Goal: Task Accomplishment & Management: Complete application form

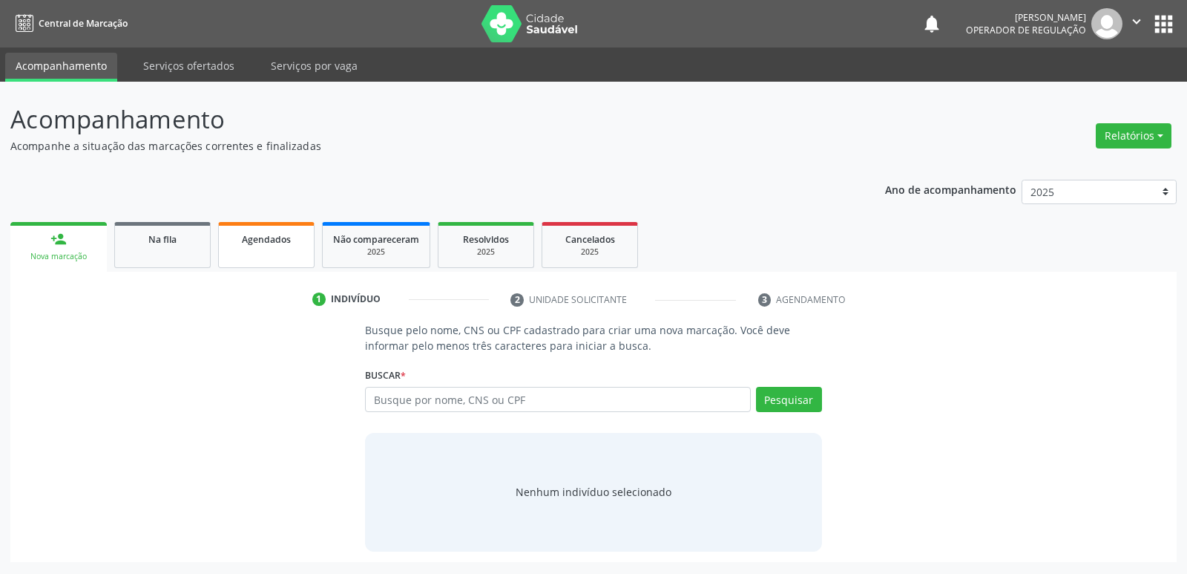
click at [263, 243] on span "Agendados" at bounding box center [266, 239] width 49 height 13
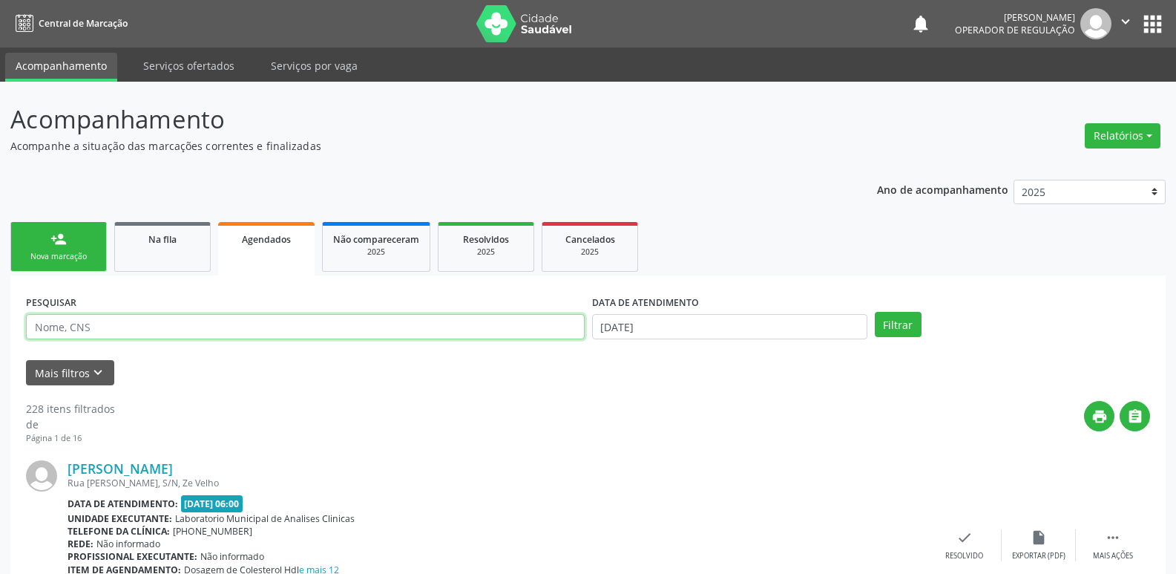
click at [108, 331] on input "text" at bounding box center [305, 326] width 559 height 25
type input "b"
type input "[PERSON_NAME]"
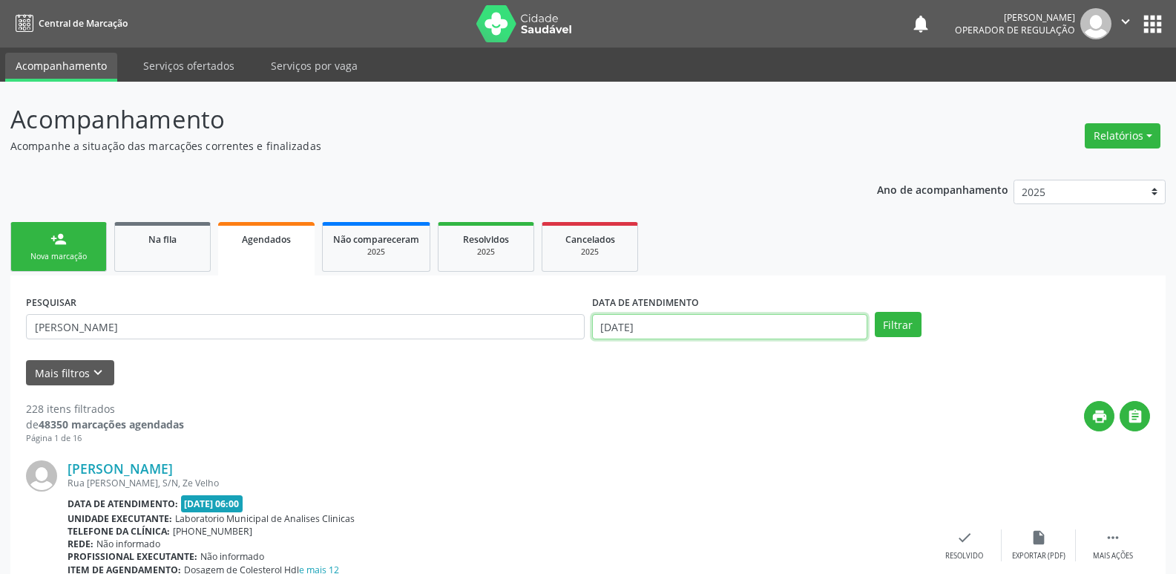
click at [706, 331] on input "[DATE]" at bounding box center [729, 326] width 275 height 25
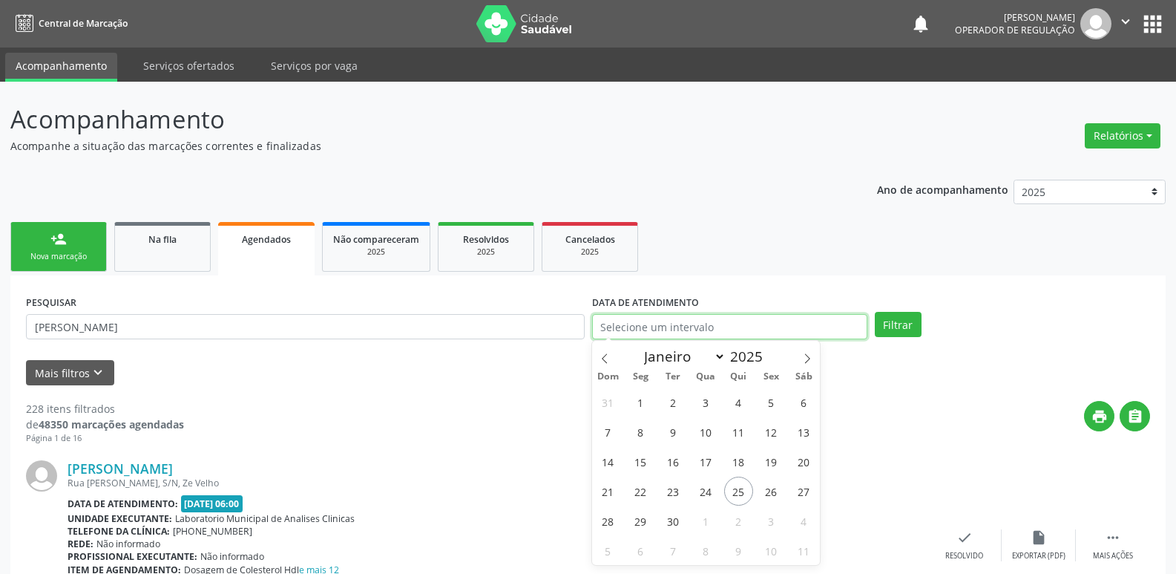
click at [875, 312] on button "Filtrar" at bounding box center [898, 324] width 47 height 25
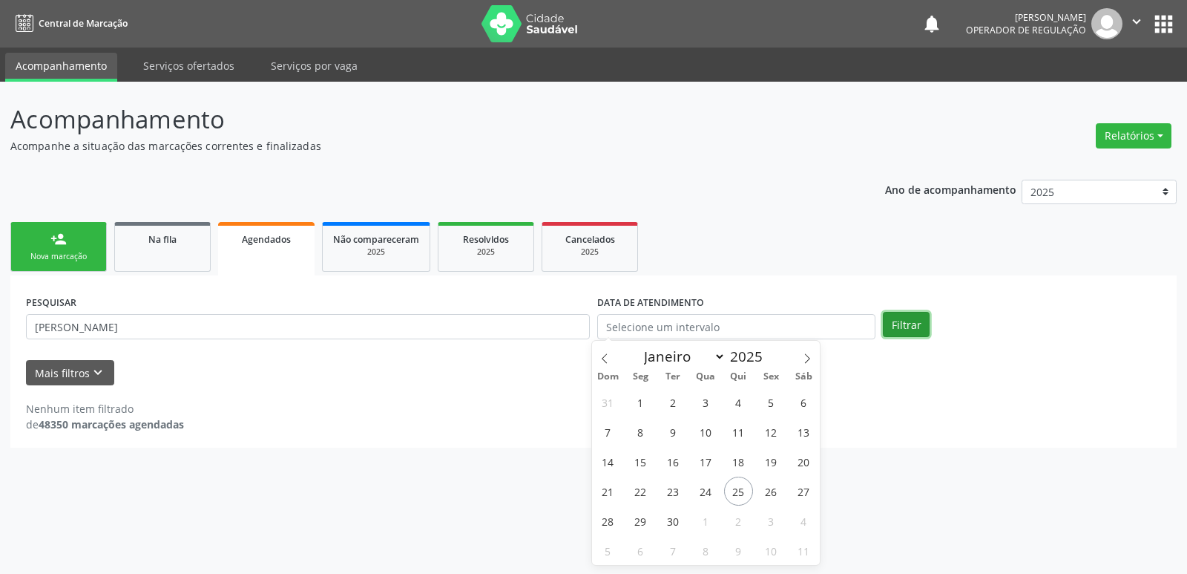
click at [899, 322] on button "Filtrar" at bounding box center [906, 324] width 47 height 25
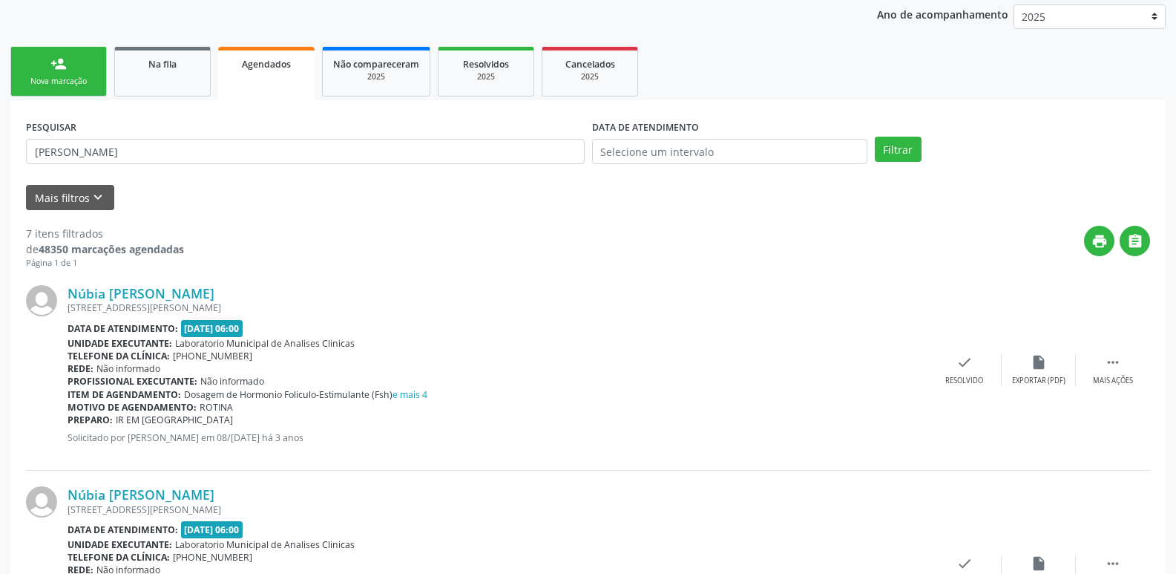
scroll to position [130, 0]
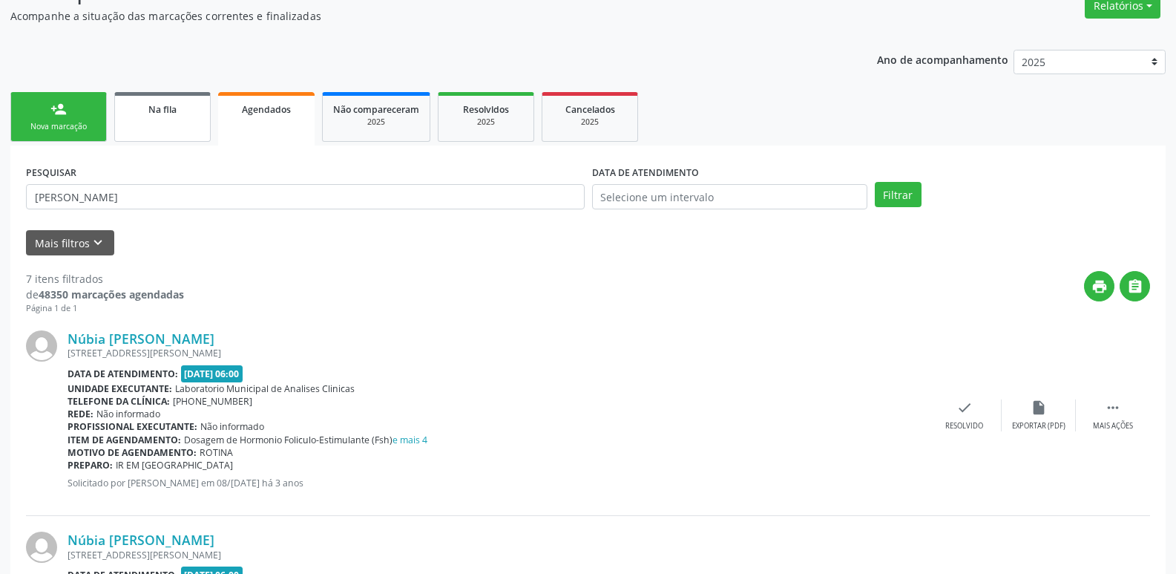
click at [151, 100] on link "Na fila" at bounding box center [162, 117] width 96 height 50
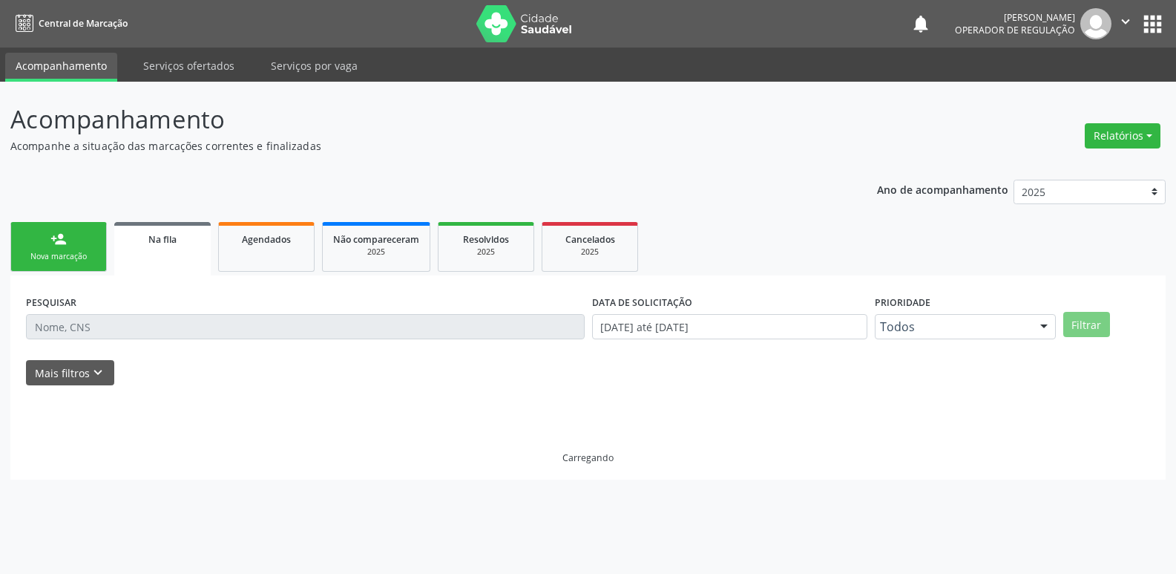
scroll to position [0, 0]
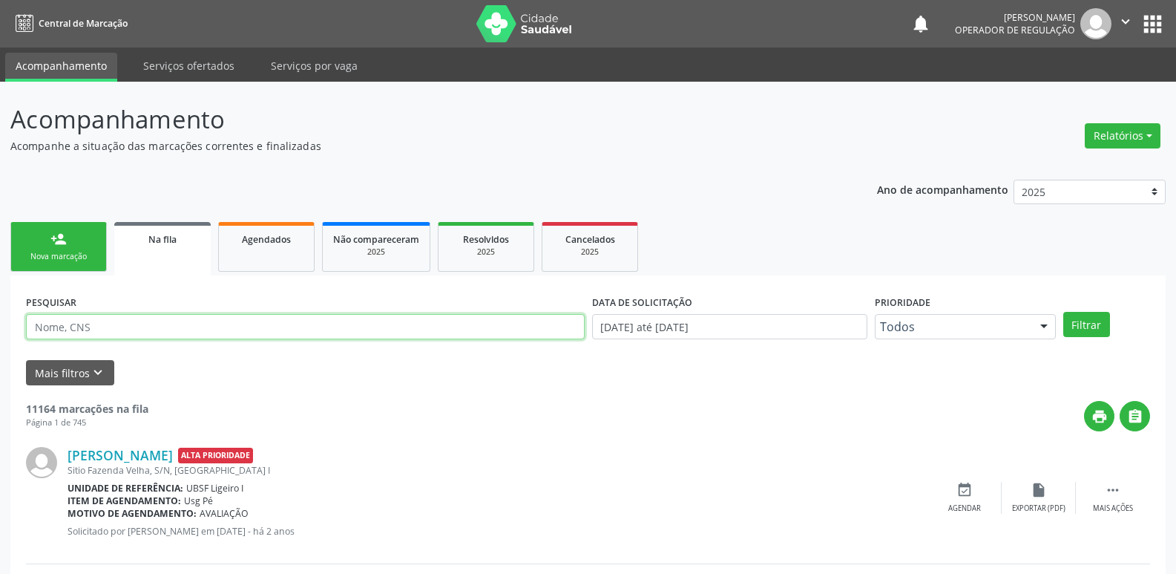
click at [219, 320] on input "text" at bounding box center [305, 326] width 559 height 25
type input "nubia fab"
click at [1063, 312] on button "Filtrar" at bounding box center [1086, 324] width 47 height 25
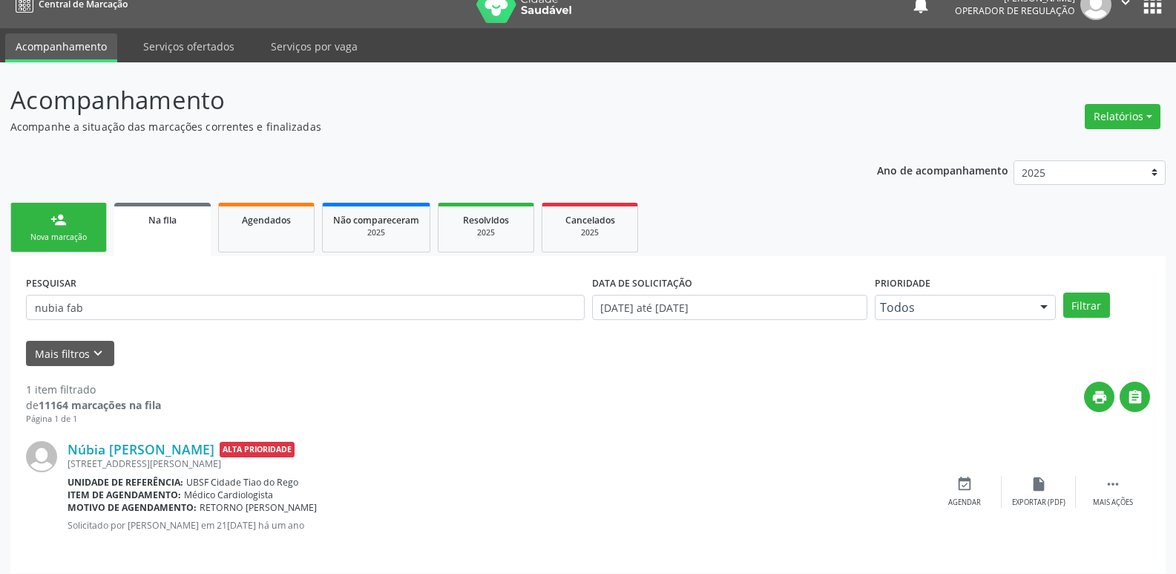
scroll to position [29, 0]
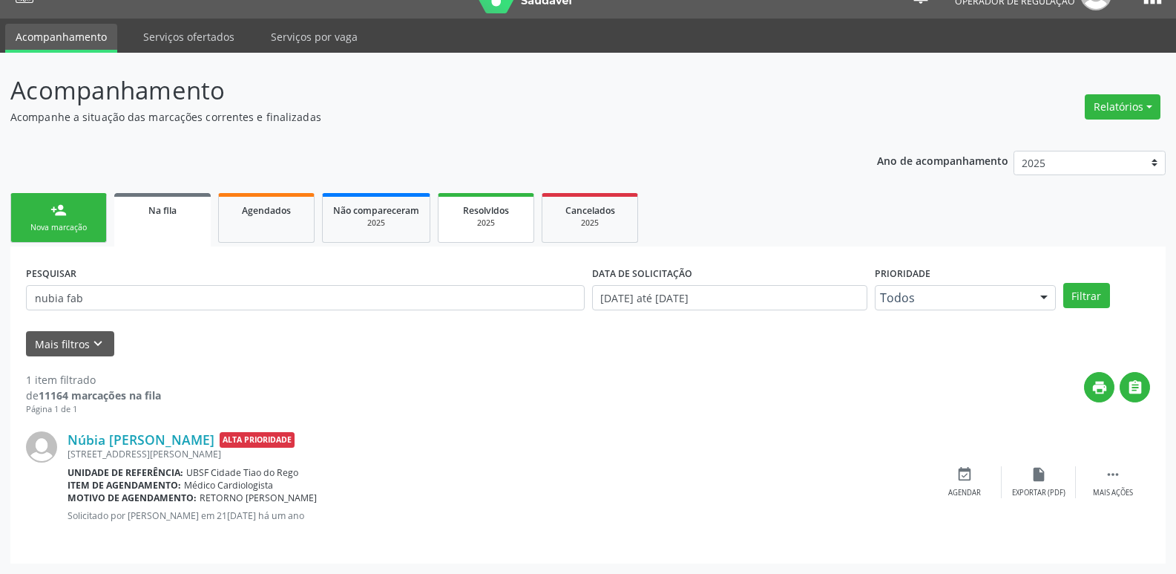
click at [489, 226] on div "2025" at bounding box center [486, 222] width 74 height 11
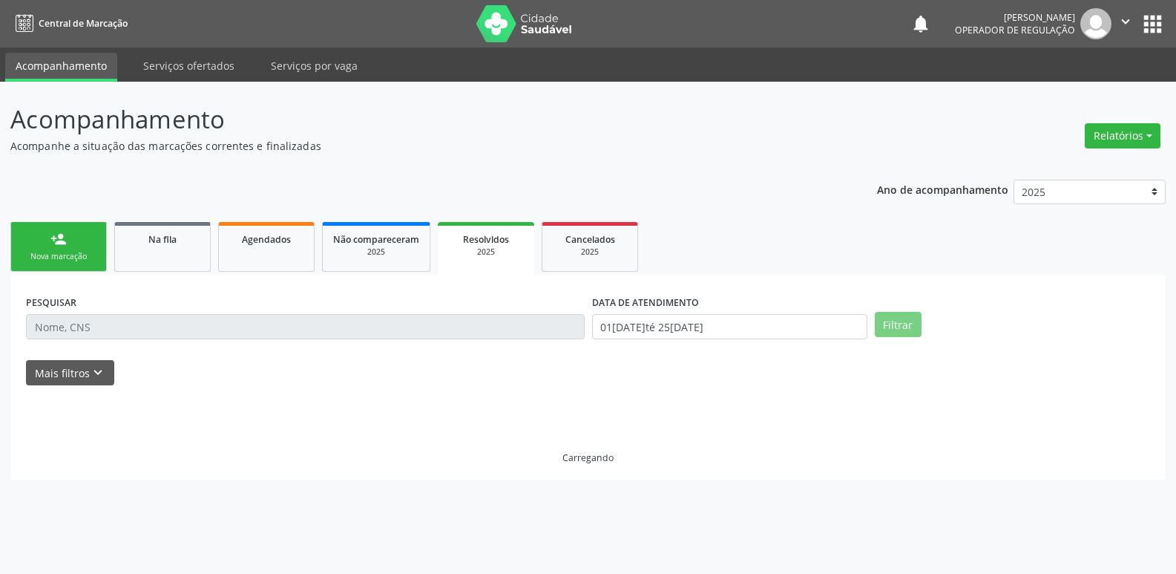
scroll to position [0, 0]
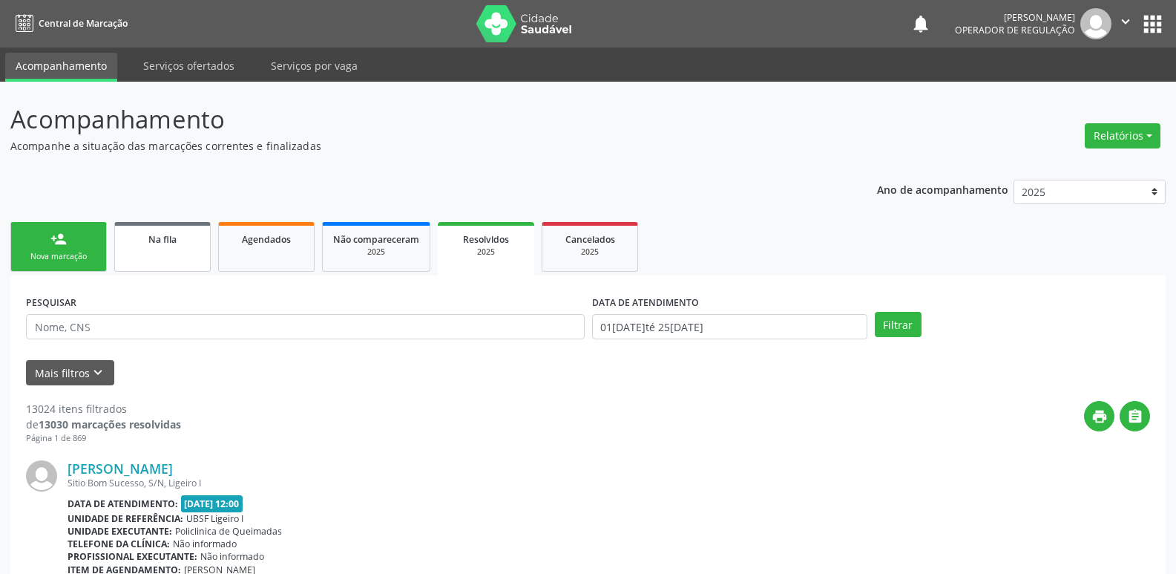
click at [158, 248] on link "Na fila" at bounding box center [162, 247] width 96 height 50
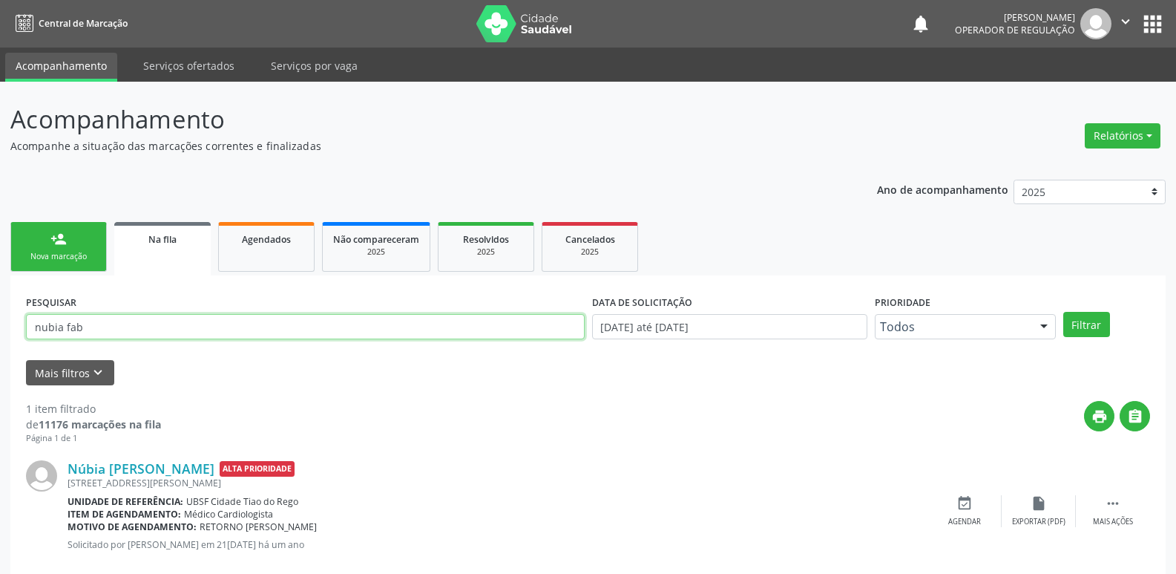
drag, startPoint x: 108, startPoint y: 327, endPoint x: 0, endPoint y: 327, distance: 107.6
click at [0, 327] on div "Acompanhamento Acompanhe a situação das marcações correntes e finalizadas Relat…" at bounding box center [588, 342] width 1176 height 521
type input "kimberl"
click at [1063, 312] on button "Filtrar" at bounding box center [1086, 324] width 47 height 25
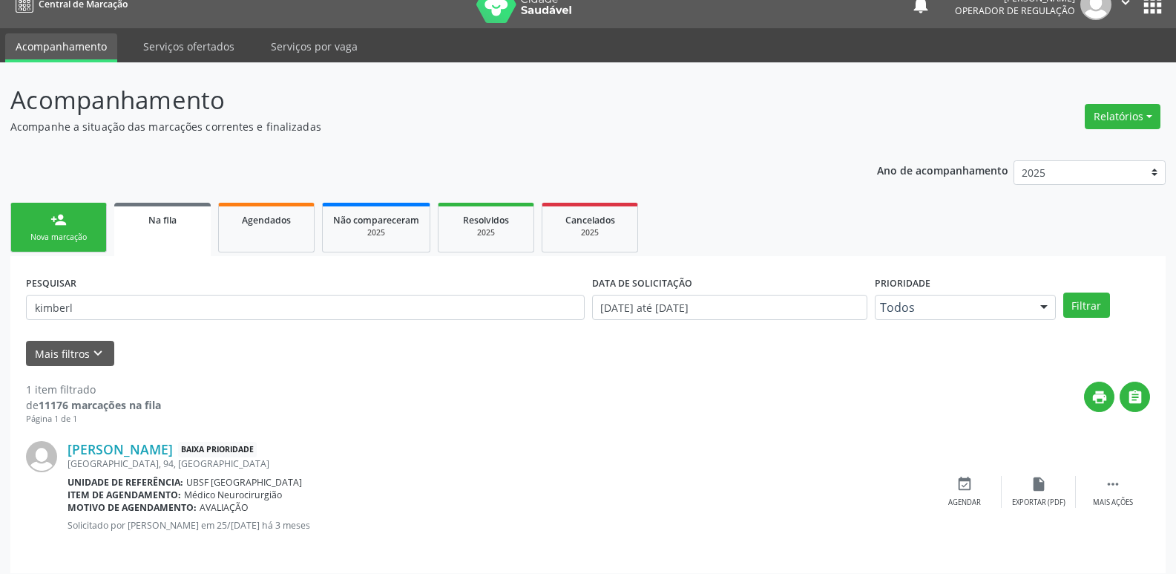
scroll to position [29, 0]
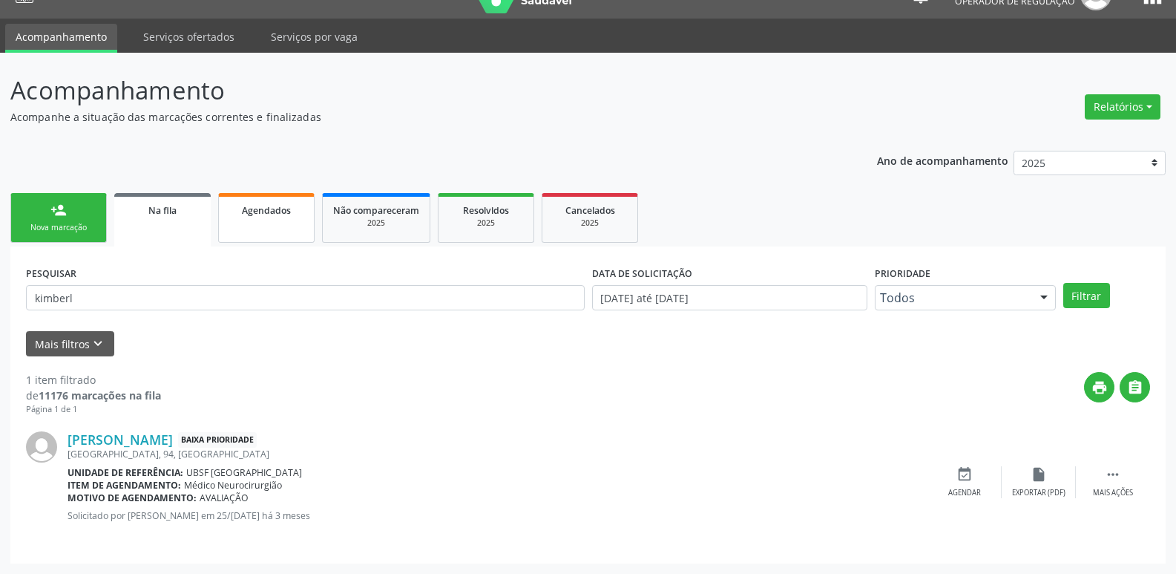
click at [282, 233] on link "Agendados" at bounding box center [266, 218] width 96 height 50
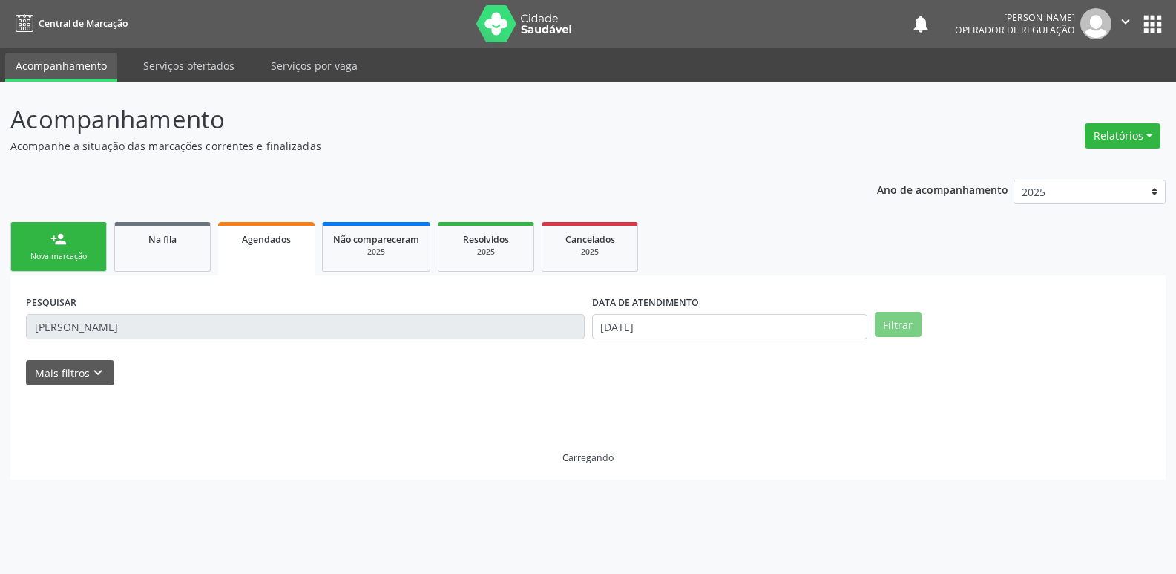
scroll to position [0, 0]
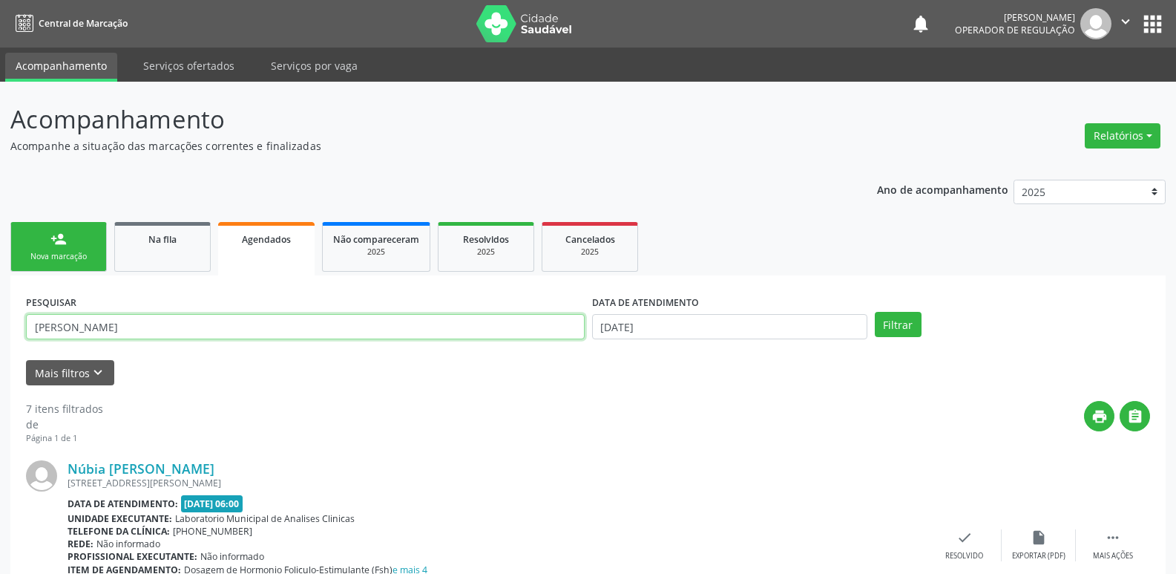
drag, startPoint x: 119, startPoint y: 326, endPoint x: 0, endPoint y: 330, distance: 118.8
type input "kimberl"
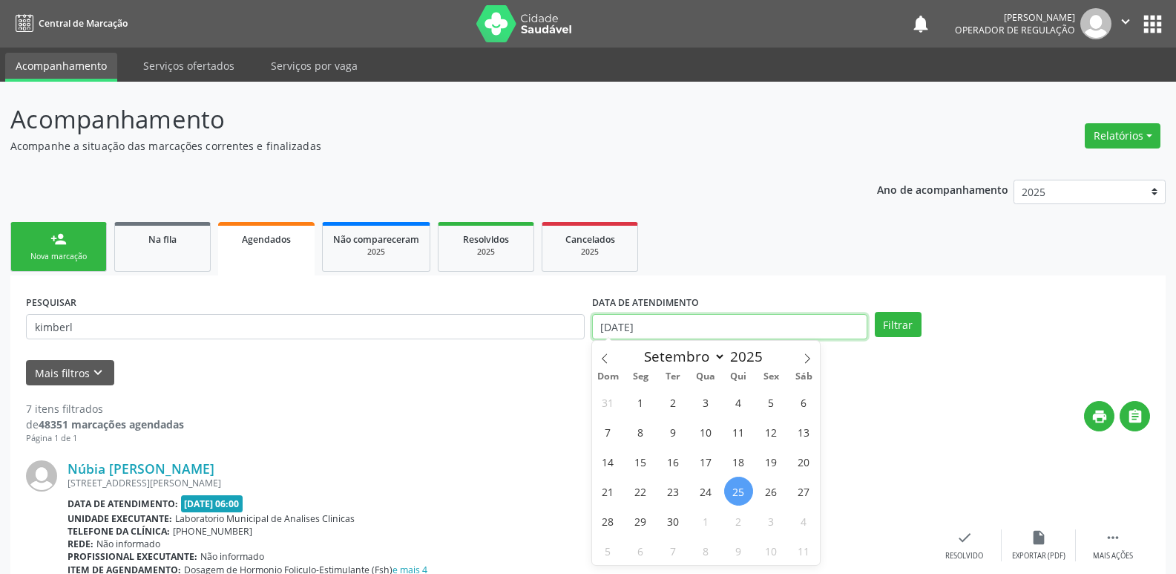
click at [646, 336] on input "[DATE]" at bounding box center [729, 326] width 275 height 25
click at [875, 312] on button "Filtrar" at bounding box center [898, 324] width 47 height 25
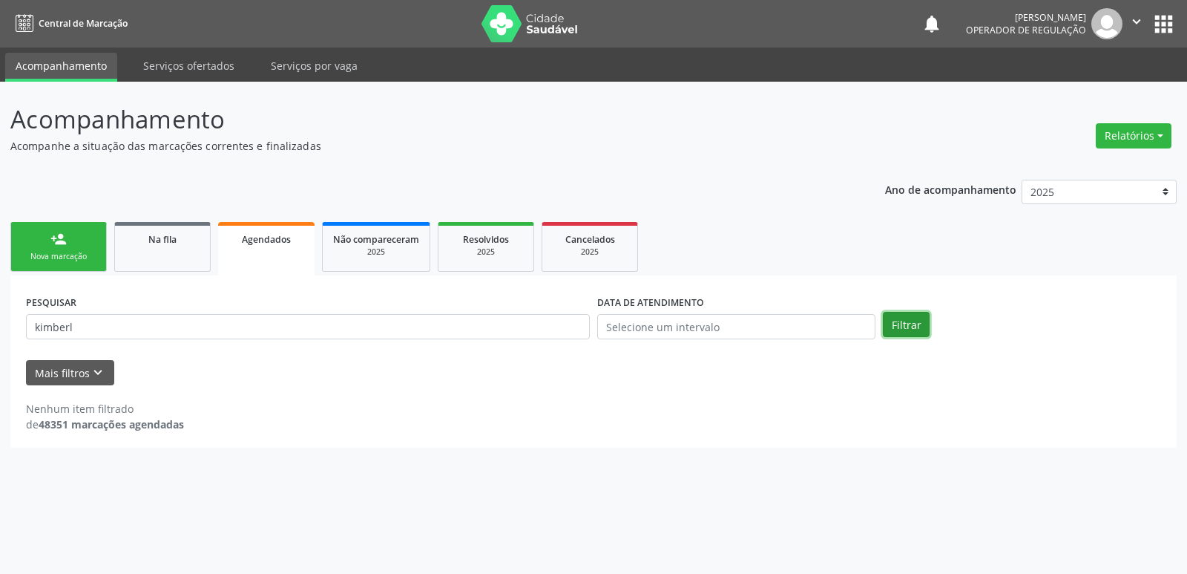
click at [907, 335] on button "Filtrar" at bounding box center [906, 324] width 47 height 25
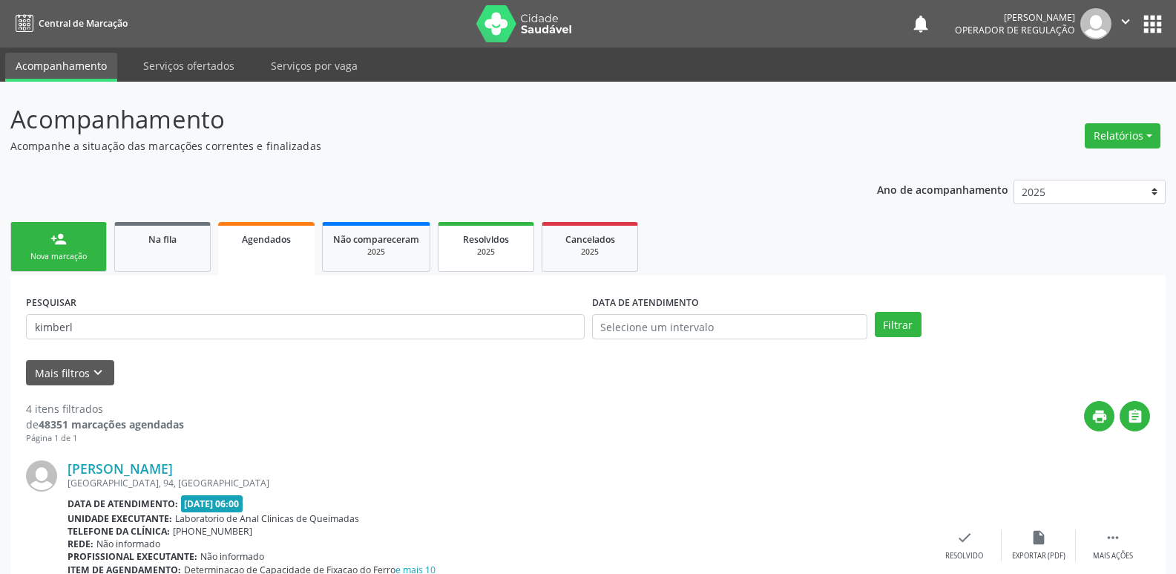
click at [498, 256] on div "2025" at bounding box center [486, 251] width 74 height 11
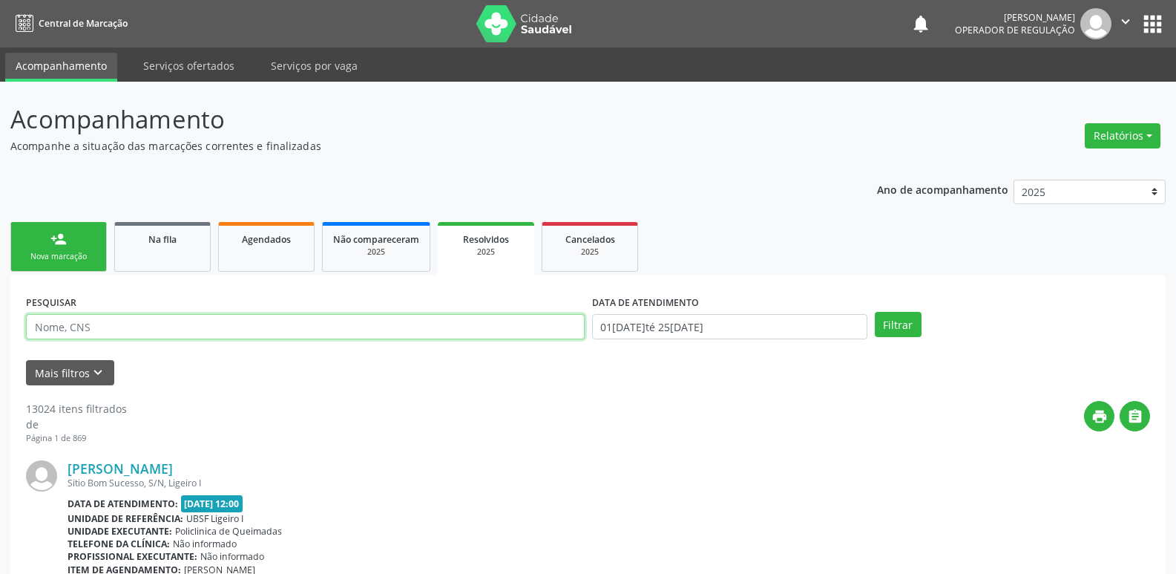
click at [105, 326] on input "text" at bounding box center [305, 326] width 559 height 25
type input "kimber"
click at [875, 312] on button "Filtrar" at bounding box center [898, 324] width 47 height 25
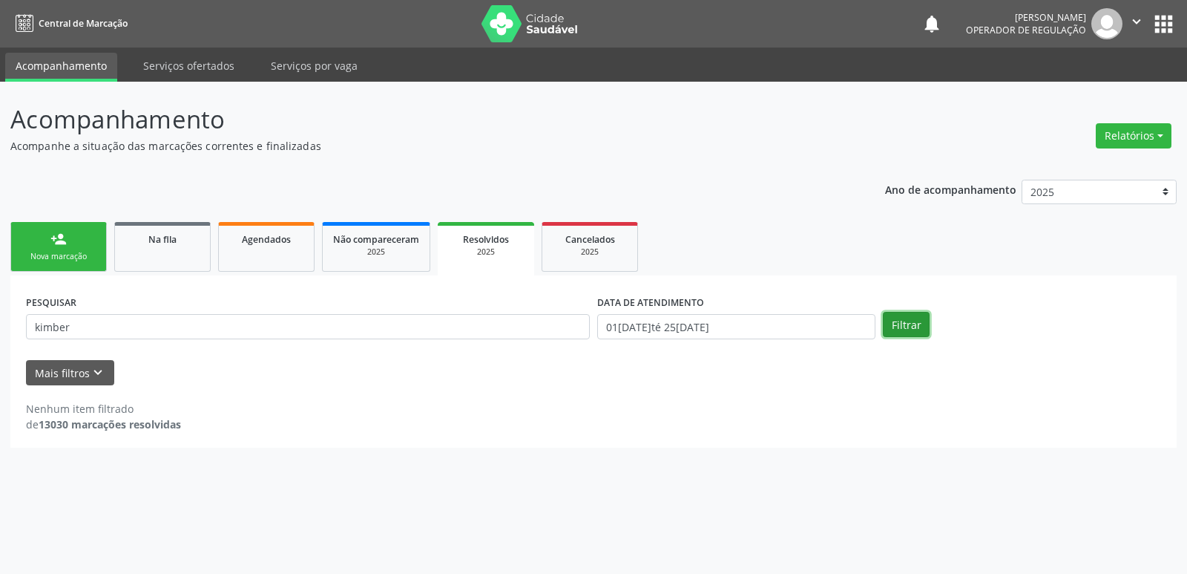
click at [905, 314] on button "Filtrar" at bounding box center [906, 324] width 47 height 25
click at [37, 246] on link "person_add Nova marcação" at bounding box center [58, 247] width 96 height 50
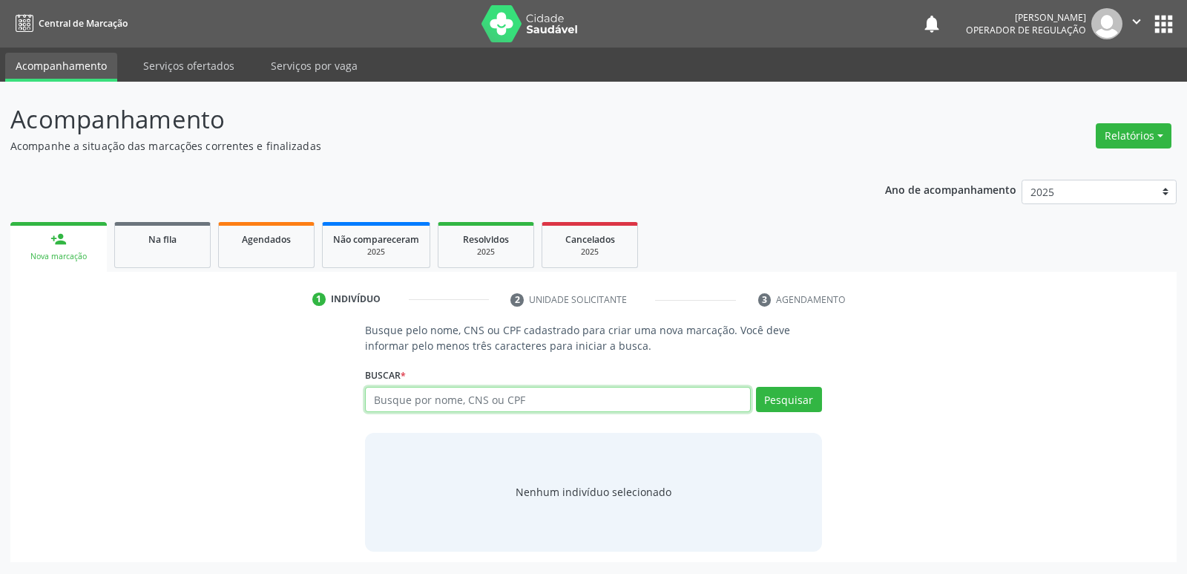
click at [401, 400] on input "text" at bounding box center [557, 399] width 385 height 25
type input "706904100796930"
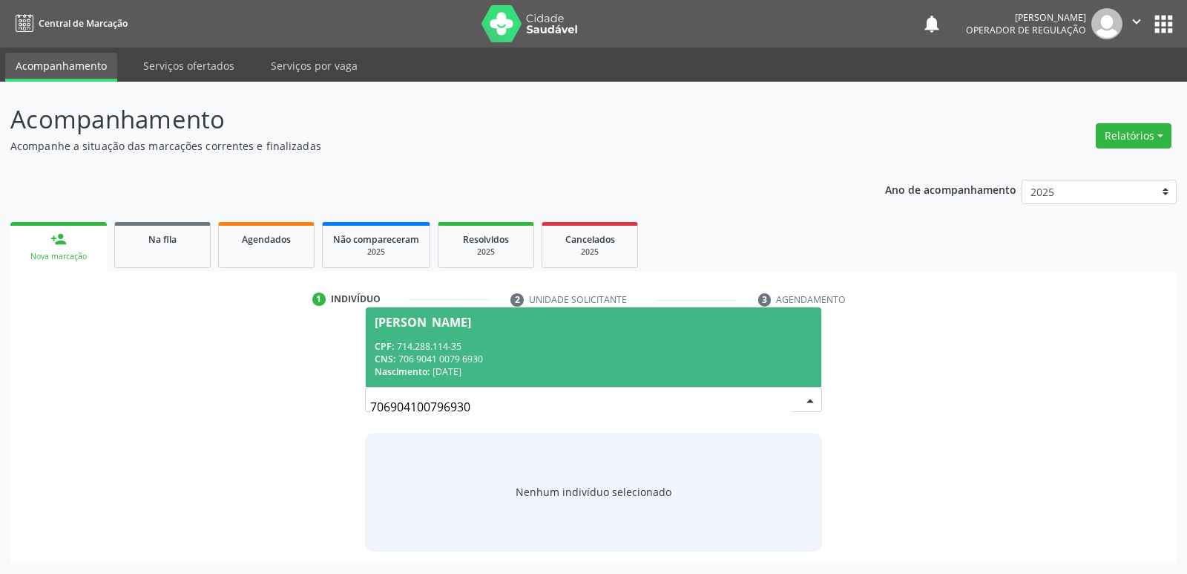
click at [577, 341] on div "CPF: 714.288.114-35" at bounding box center [593, 346] width 437 height 13
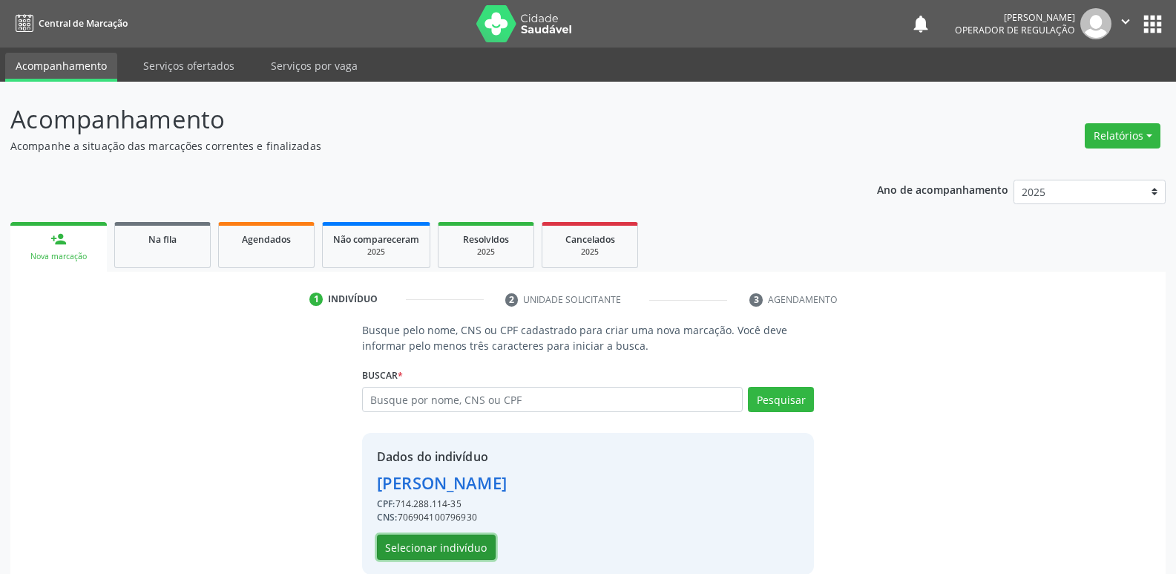
click at [480, 541] on button "Selecionar indivíduo" at bounding box center [436, 546] width 119 height 25
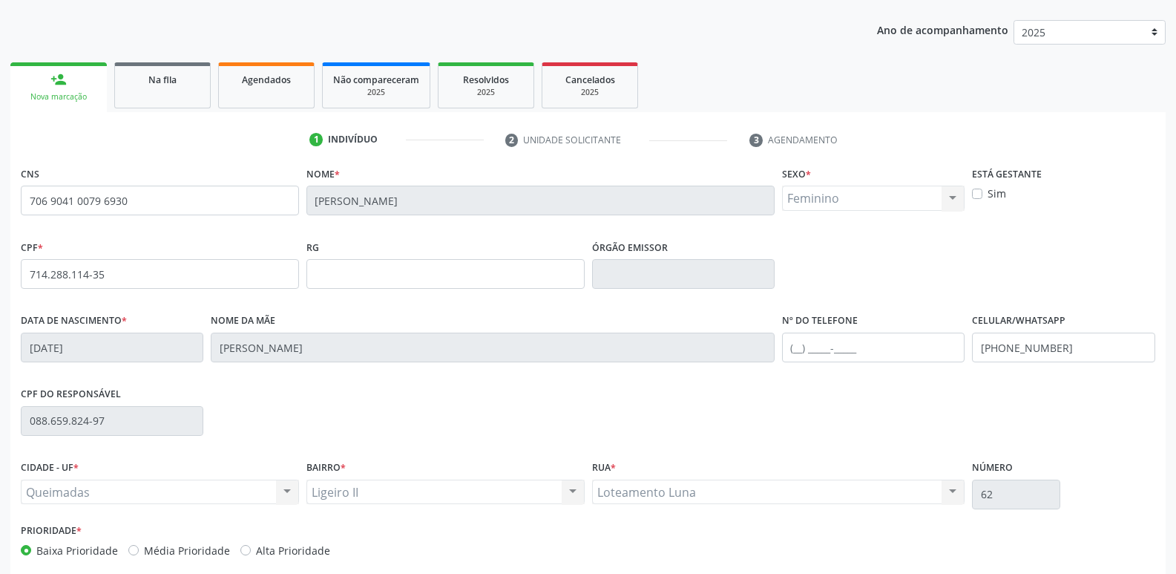
scroll to position [231, 0]
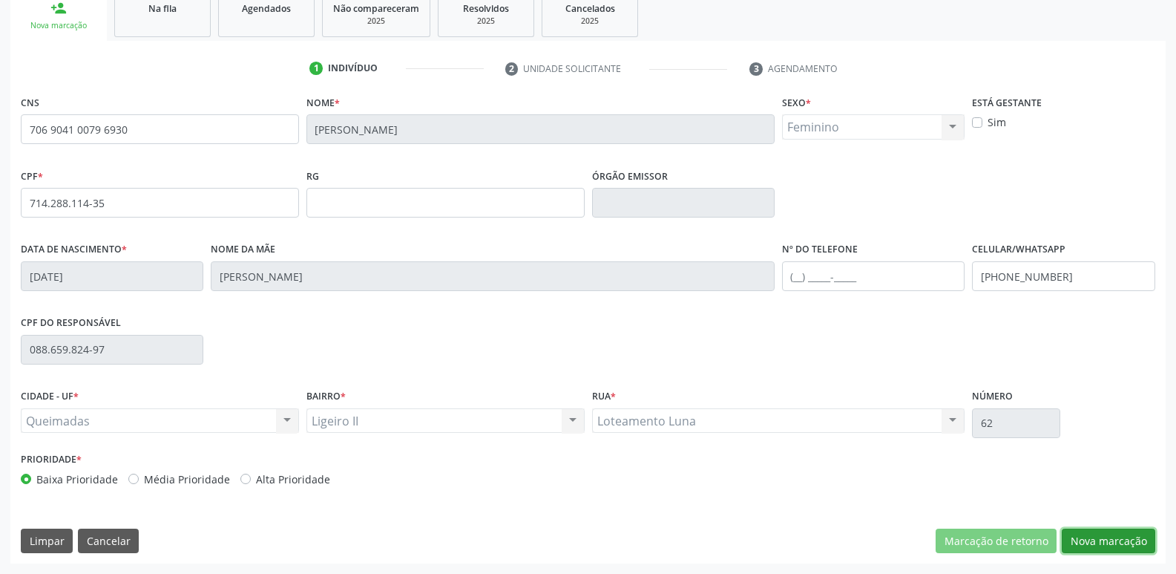
click at [1130, 536] on button "Nova marcação" at bounding box center [1109, 540] width 94 height 25
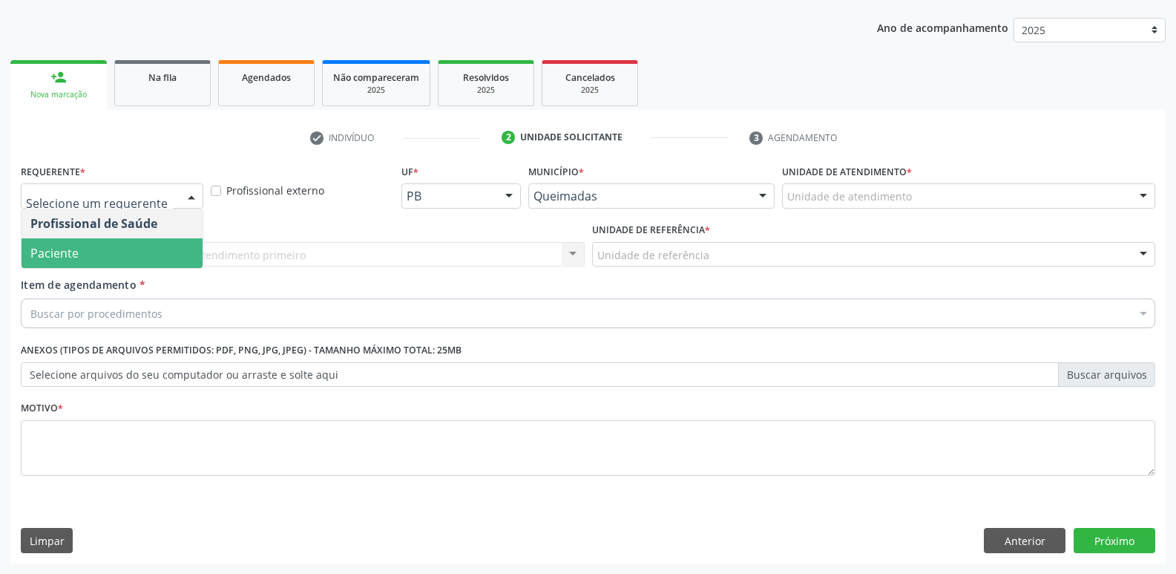
drag, startPoint x: 97, startPoint y: 258, endPoint x: 119, endPoint y: 256, distance: 22.3
click at [98, 258] on span "Paciente" at bounding box center [112, 253] width 181 height 30
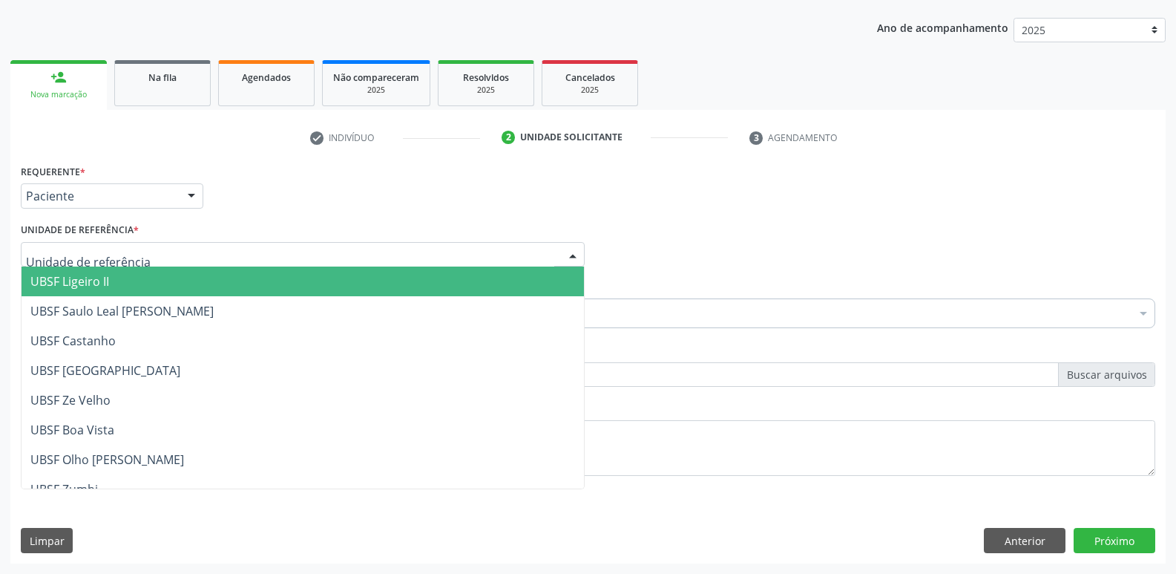
click at [117, 281] on span "UBSF Ligeiro II" at bounding box center [303, 281] width 563 height 30
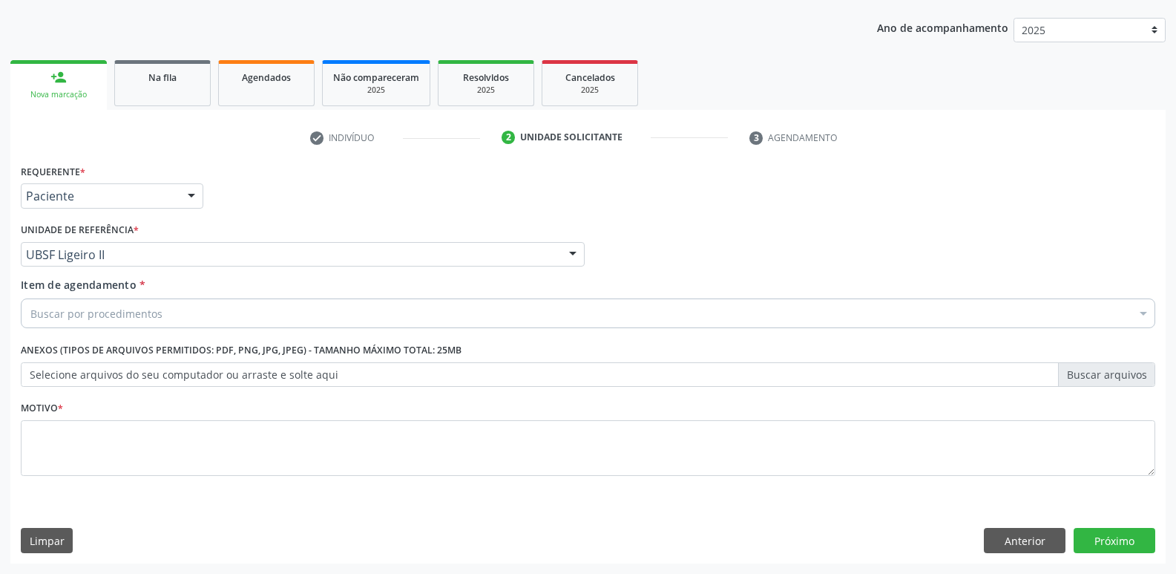
drag, startPoint x: 93, startPoint y: 316, endPoint x: 73, endPoint y: 308, distance: 21.0
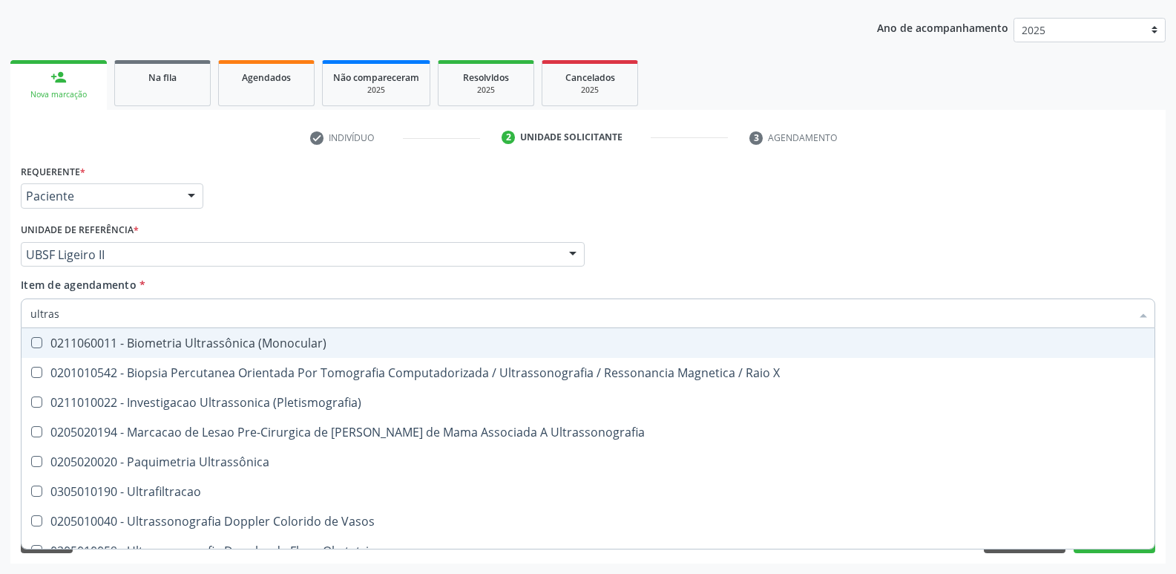
type input "ultrass"
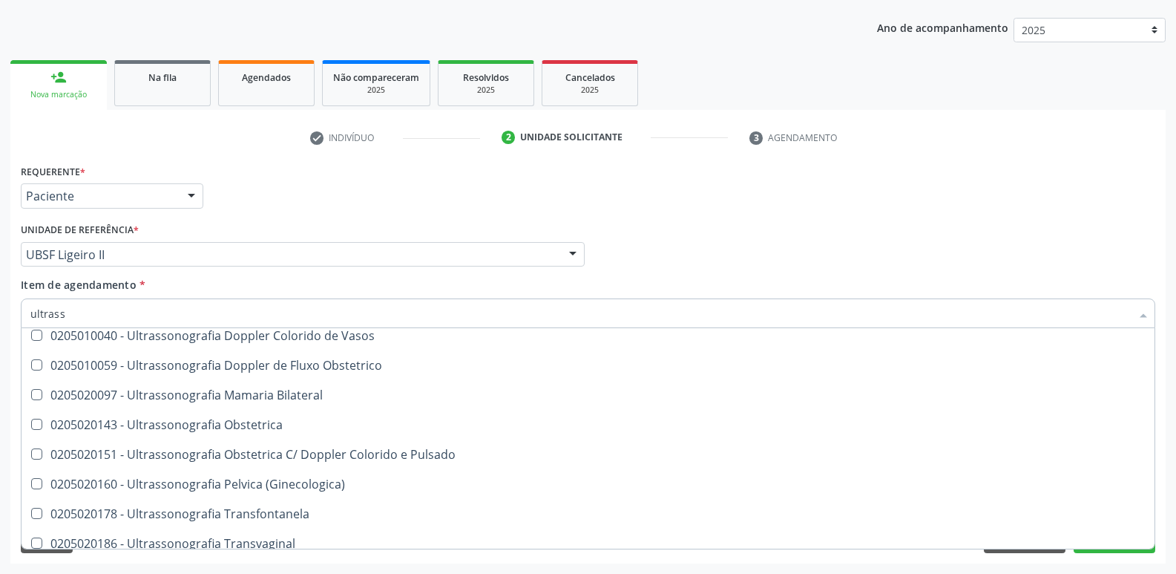
scroll to position [297, 0]
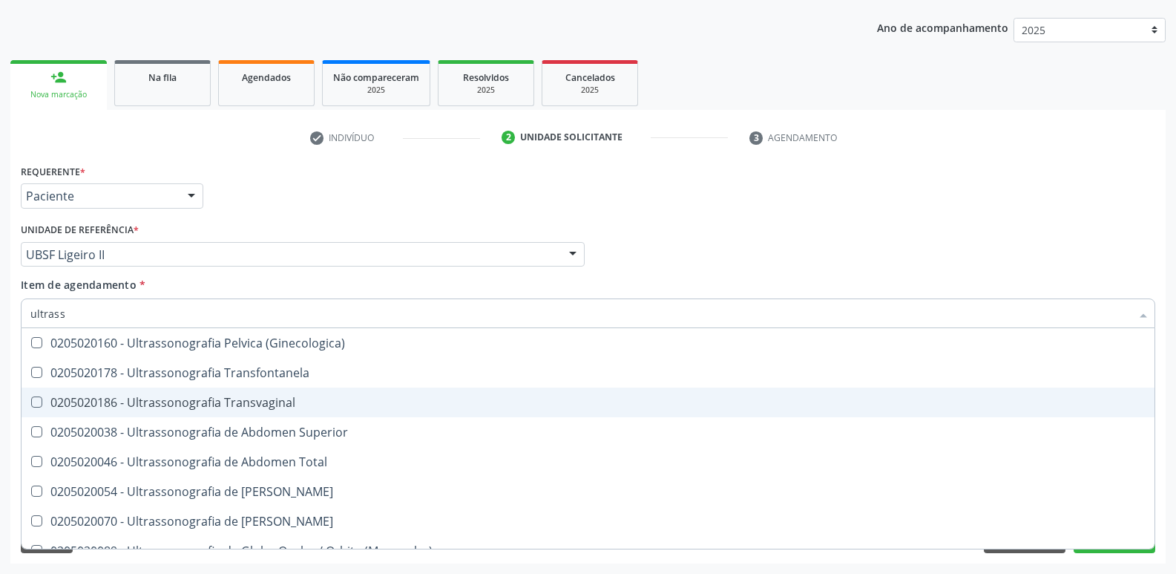
click at [282, 407] on div "0205020186 - Ultrassonografia Transvaginal" at bounding box center [587, 402] width 1115 height 12
checkbox Transvaginal "true"
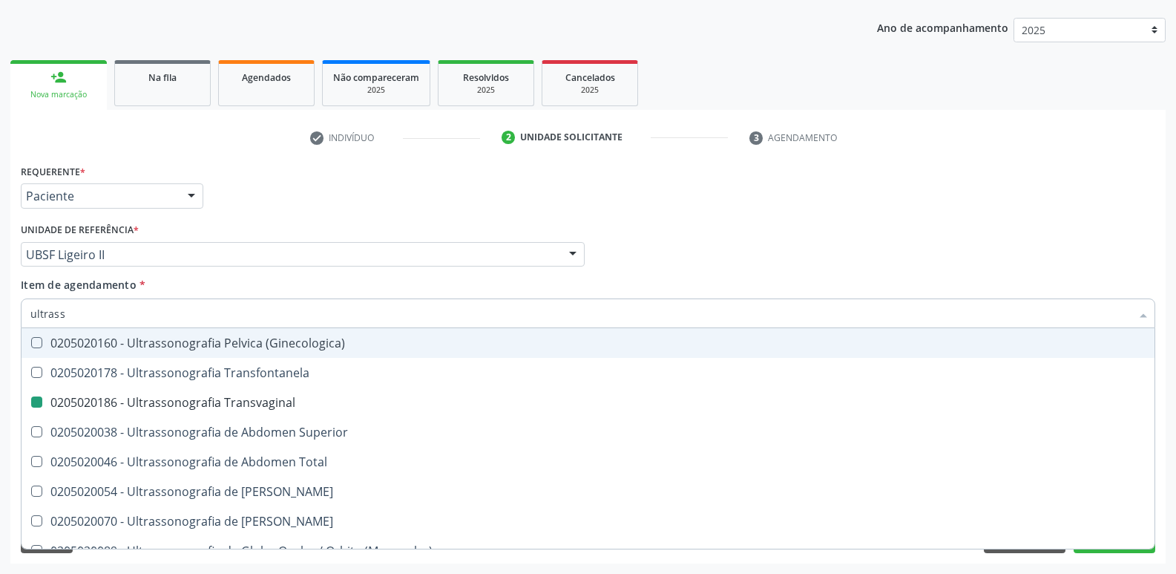
click at [407, 197] on div "Requerente * Paciente Profissional de Saúde Paciente Nenhum resultado encontrad…" at bounding box center [588, 189] width 1142 height 58
checkbox X "true"
checkbox Transvaginal "false"
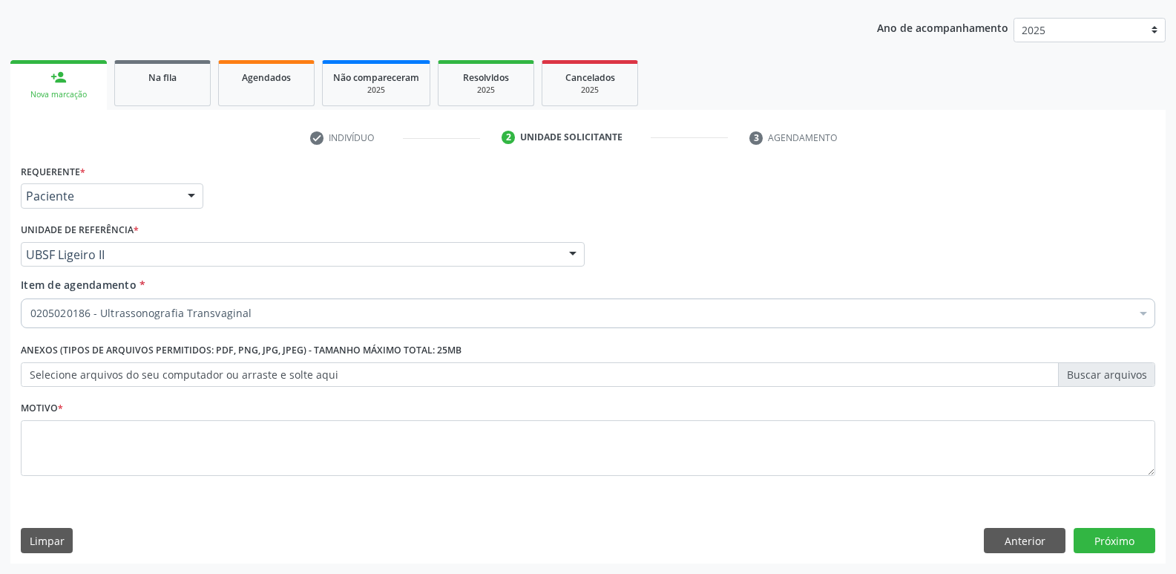
scroll to position [0, 0]
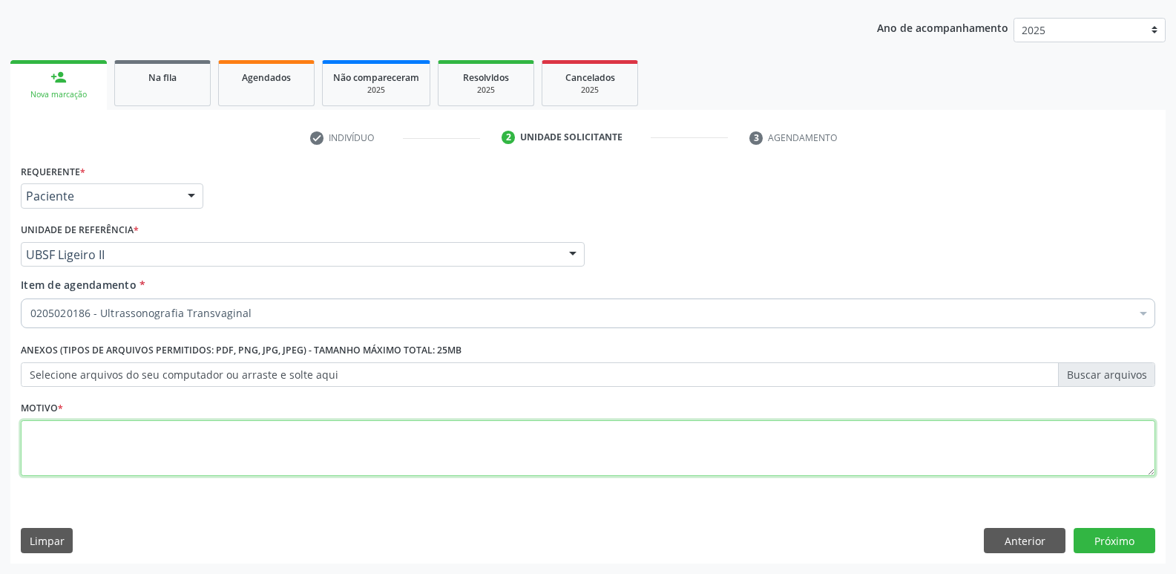
click at [254, 455] on textarea at bounding box center [588, 448] width 1135 height 56
drag, startPoint x: 125, startPoint y: 445, endPoint x: 0, endPoint y: 358, distance: 151.9
click at [0, 358] on div "Acompanhamento Acompanhe a situação das marcações correntes e finalizadas Relat…" at bounding box center [588, 247] width 1176 height 654
type textarea "avaliação"
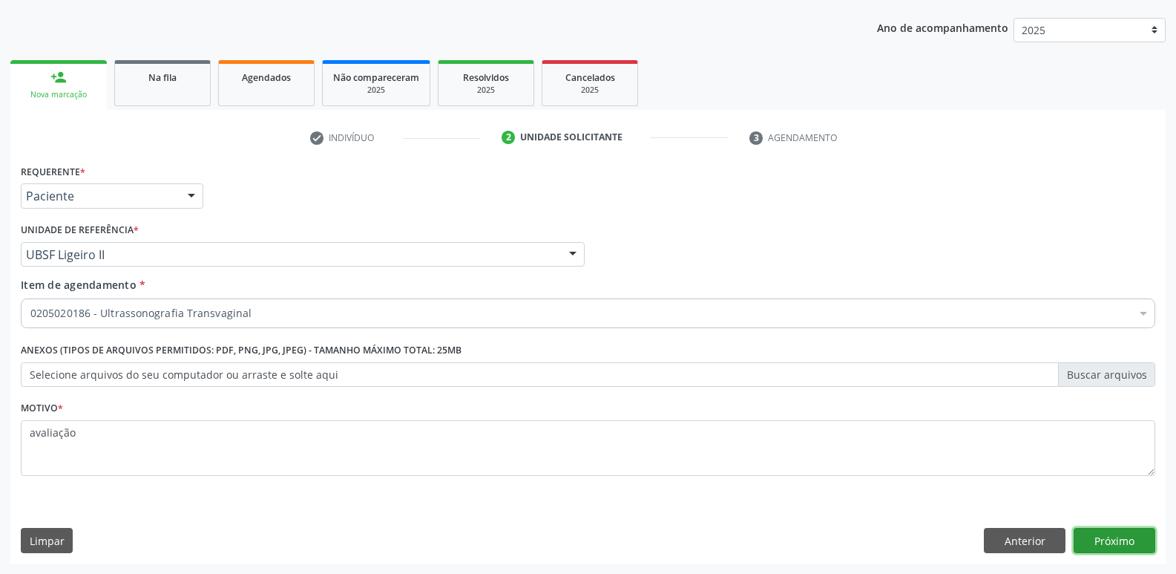
click at [1095, 537] on button "Próximo" at bounding box center [1115, 540] width 82 height 25
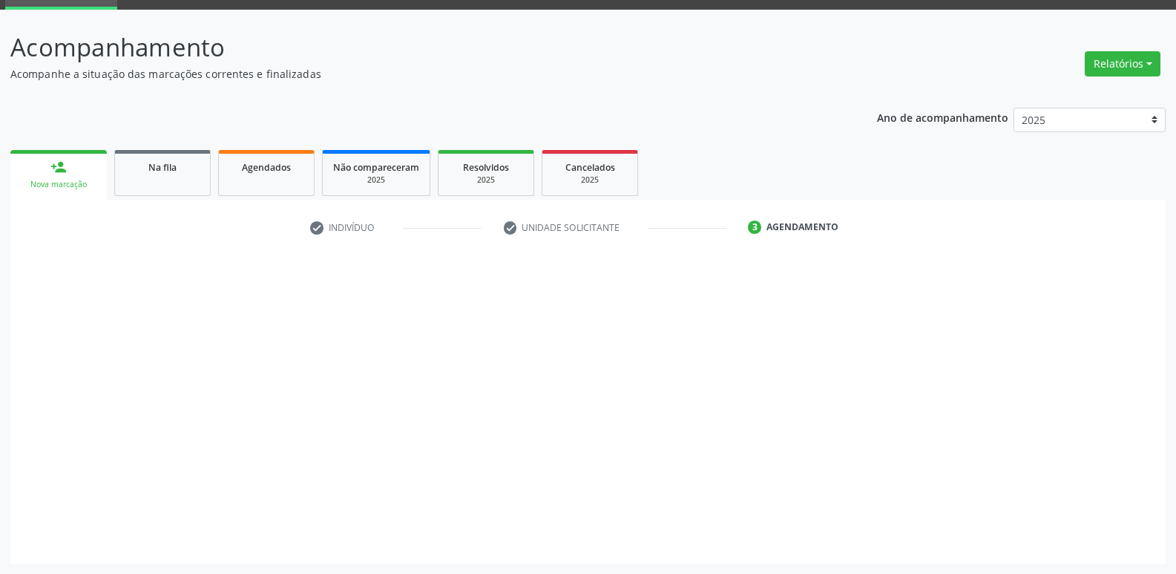
scroll to position [72, 0]
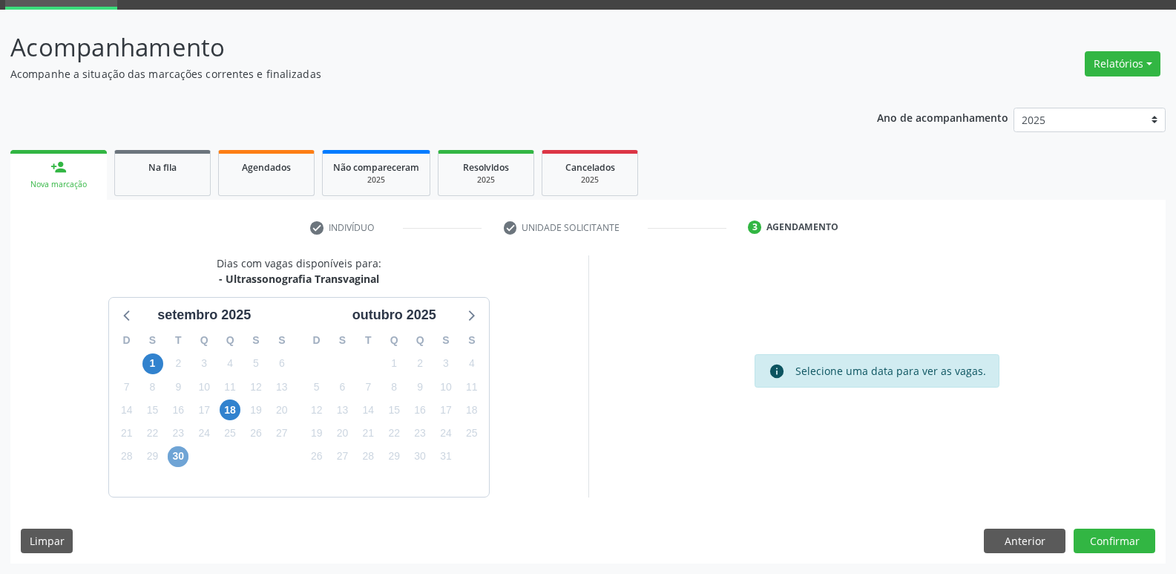
click at [180, 462] on span "30" at bounding box center [178, 456] width 21 height 21
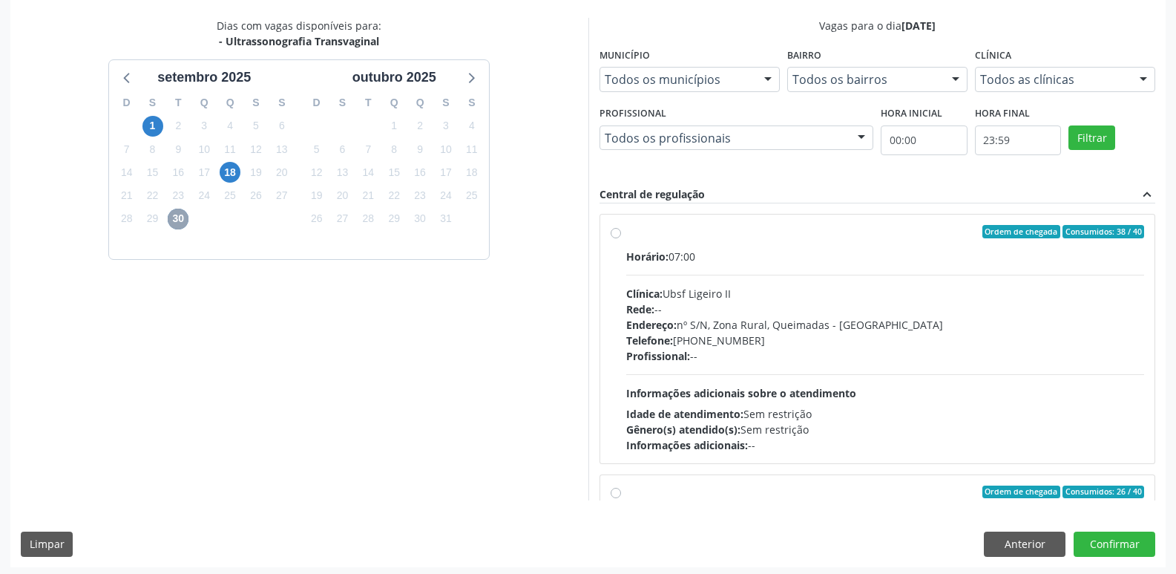
scroll to position [313, 0]
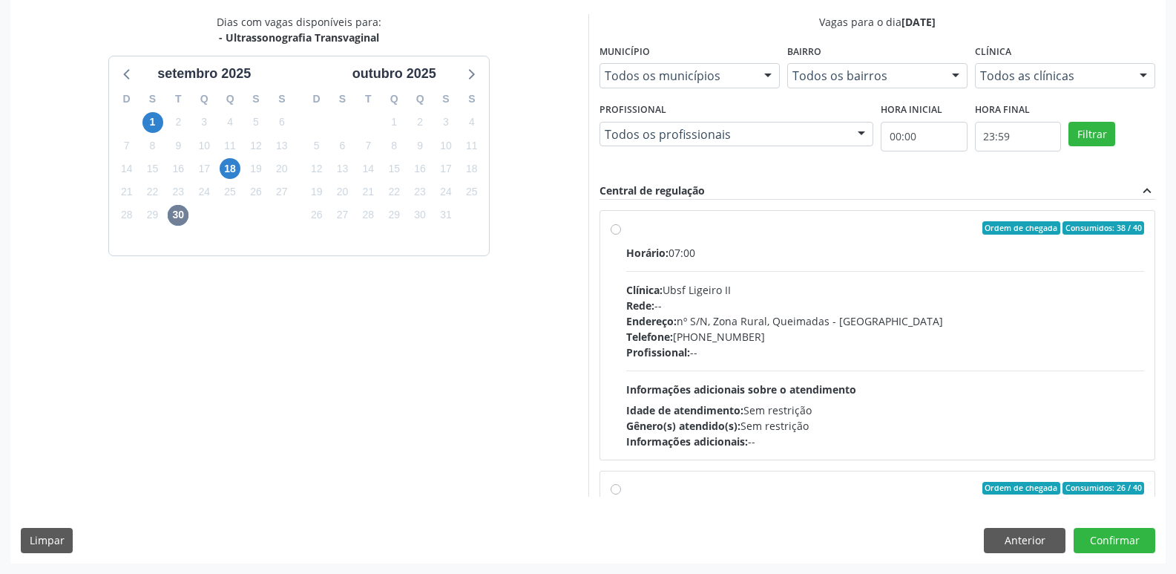
click at [972, 335] on div "Telefone: [PHONE_NUMBER]" at bounding box center [885, 337] width 519 height 16
click at [621, 235] on input "Ordem de chegada Consumidos: 38 / 40 Horário: 07:00 Clínica: Ubsf Ligeiro II Re…" at bounding box center [616, 227] width 10 height 13
radio input "true"
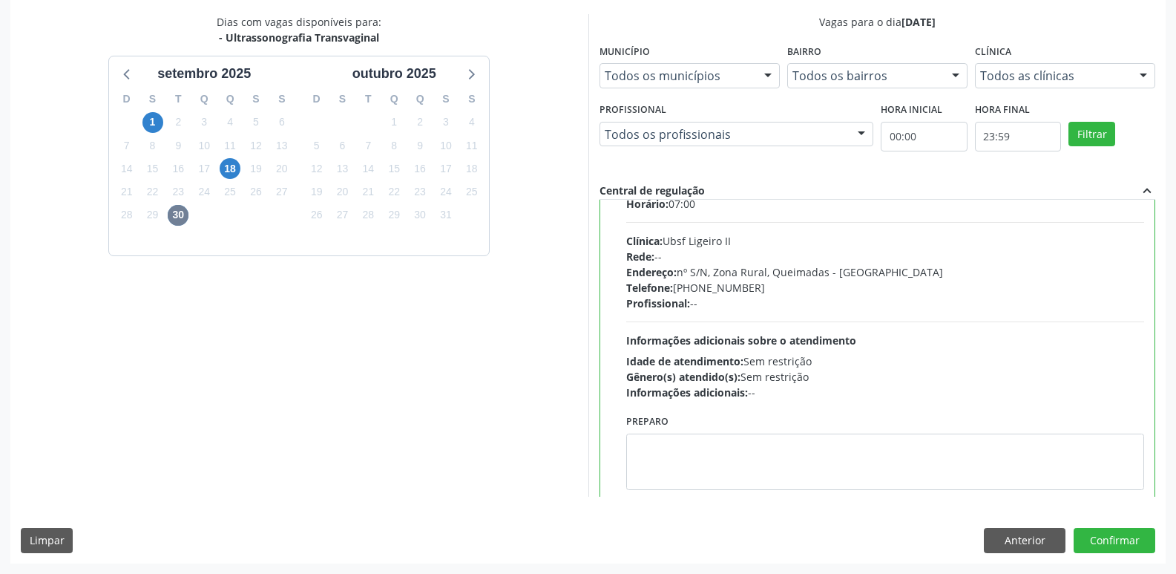
scroll to position [223, 0]
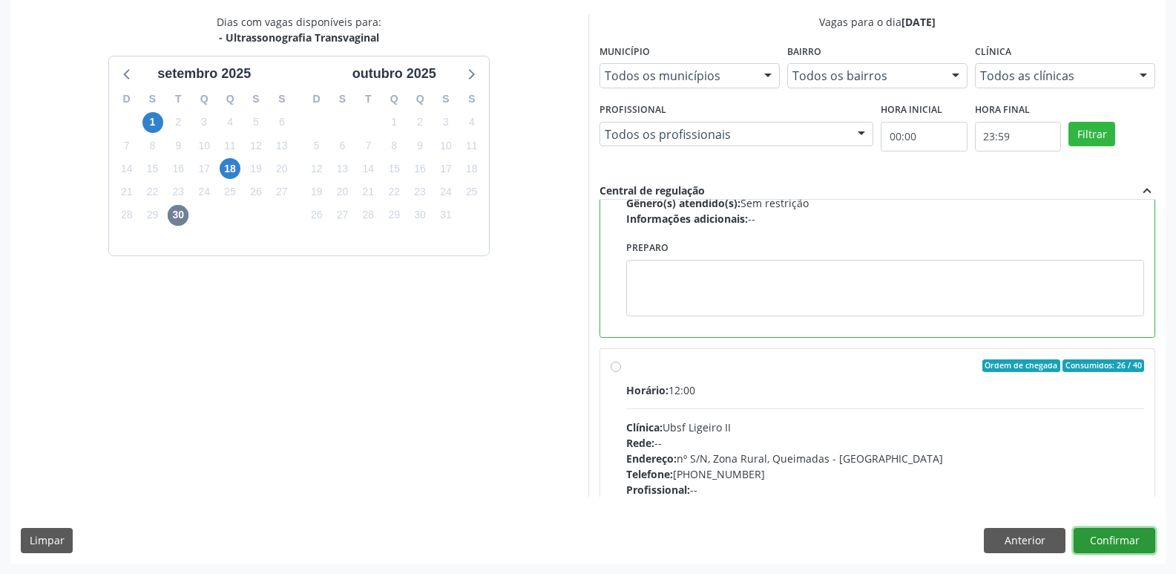
click at [1101, 534] on button "Confirmar" at bounding box center [1115, 540] width 82 height 25
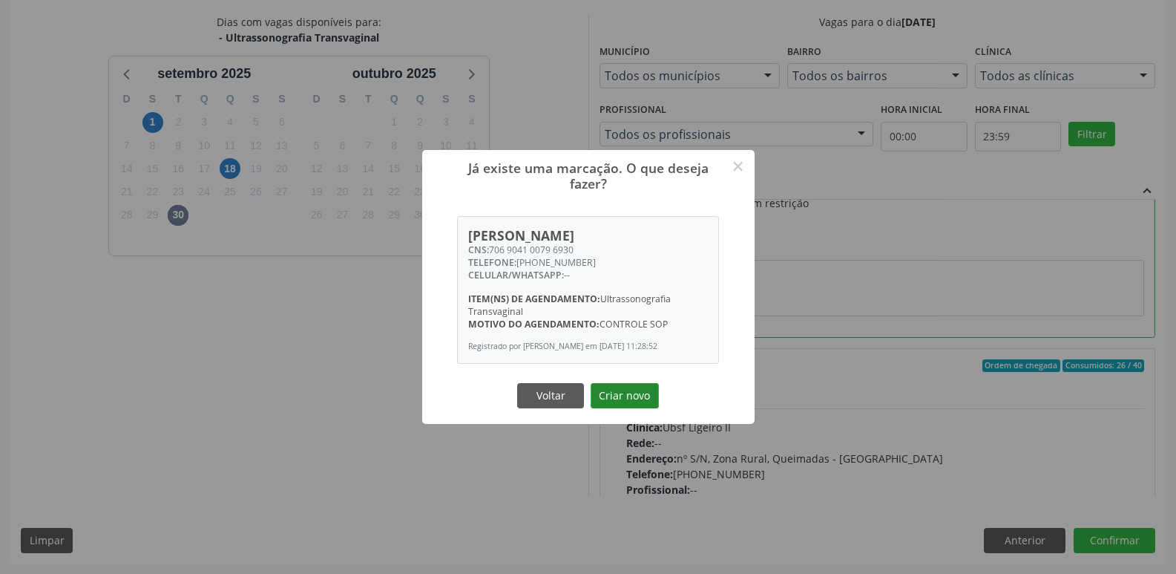
click at [630, 407] on button "Criar novo" at bounding box center [625, 395] width 68 height 25
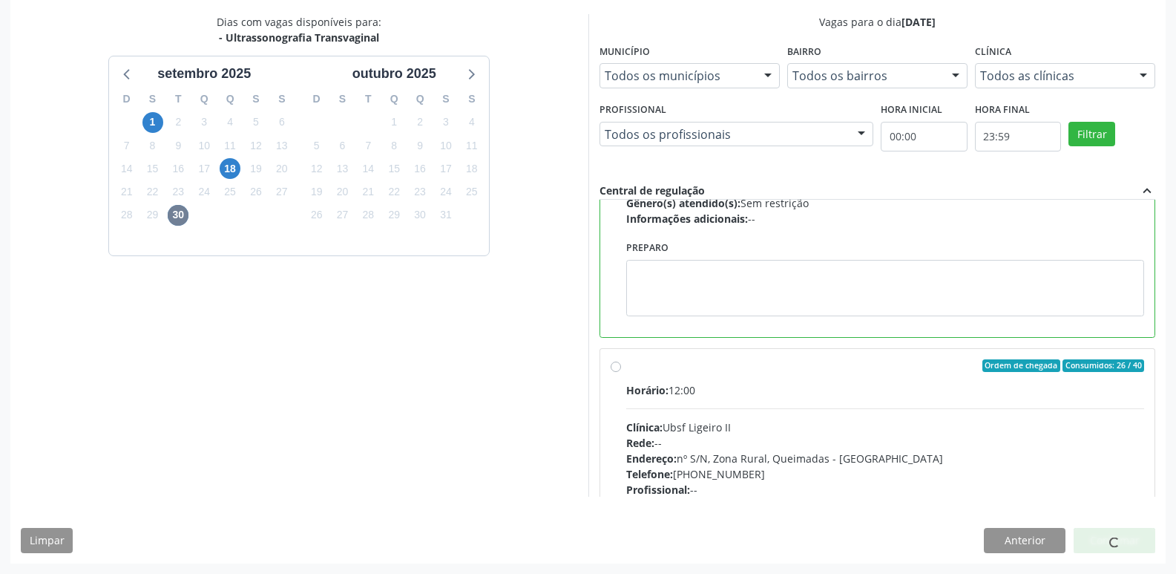
scroll to position [0, 0]
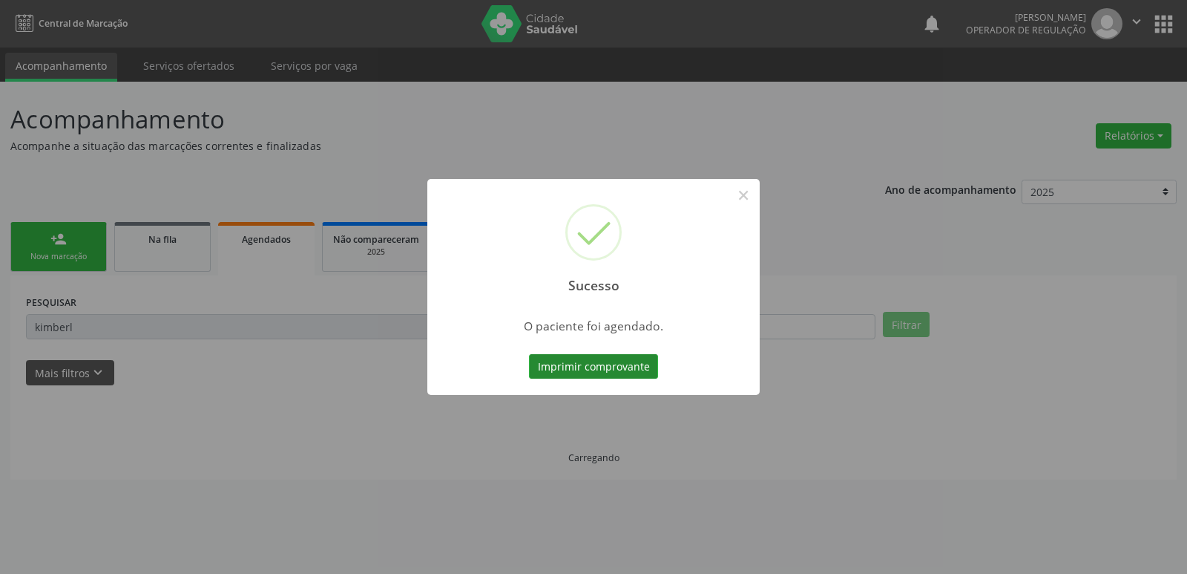
click at [626, 375] on button "Imprimir comprovante" at bounding box center [593, 366] width 129 height 25
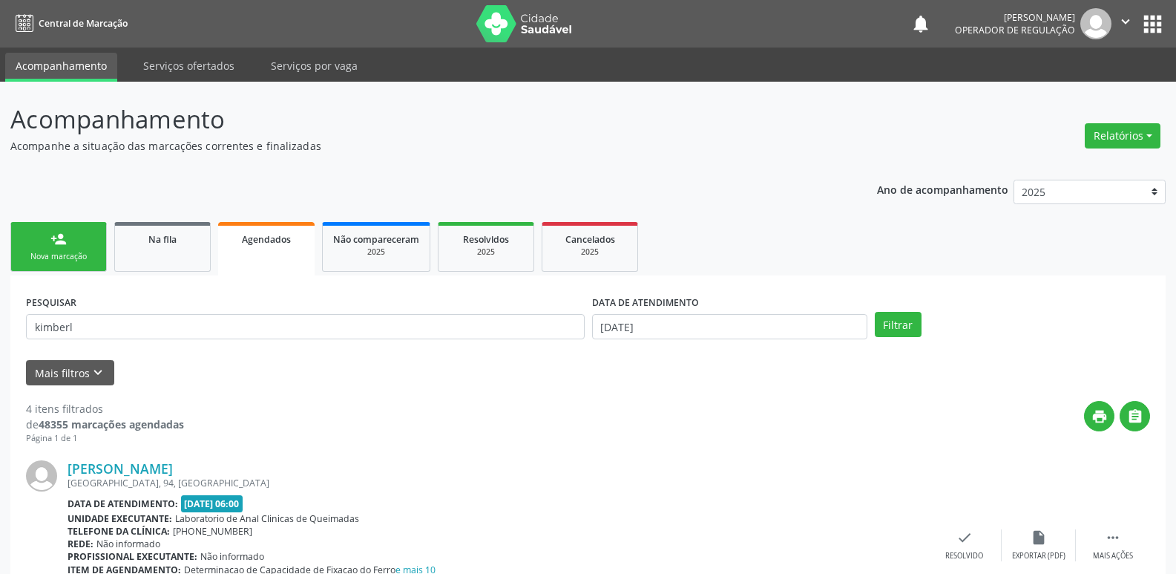
click at [59, 251] on div "Nova marcação" at bounding box center [59, 256] width 74 height 11
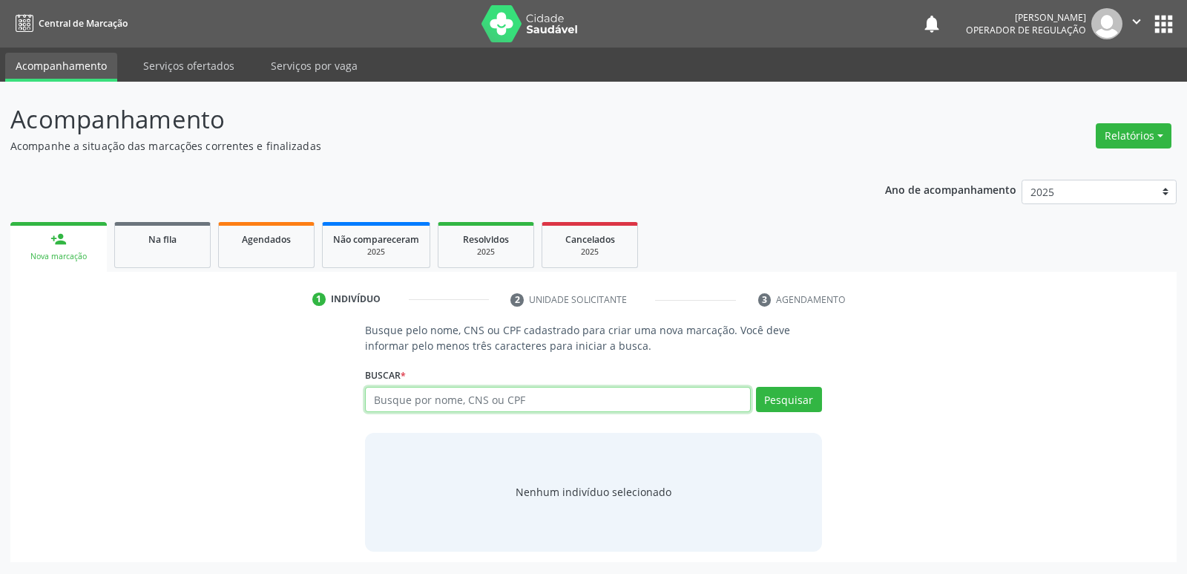
click at [614, 401] on input "text" at bounding box center [557, 399] width 385 height 25
type input "700403368652150"
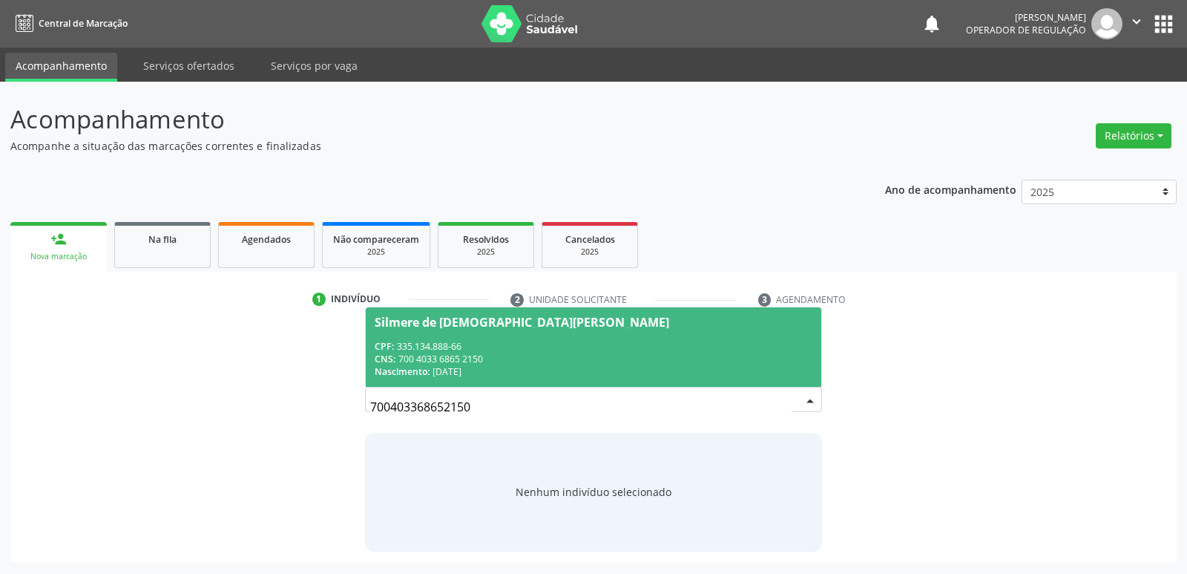
click at [533, 356] on div "CNS: 700 4033 6865 2150" at bounding box center [593, 359] width 437 height 13
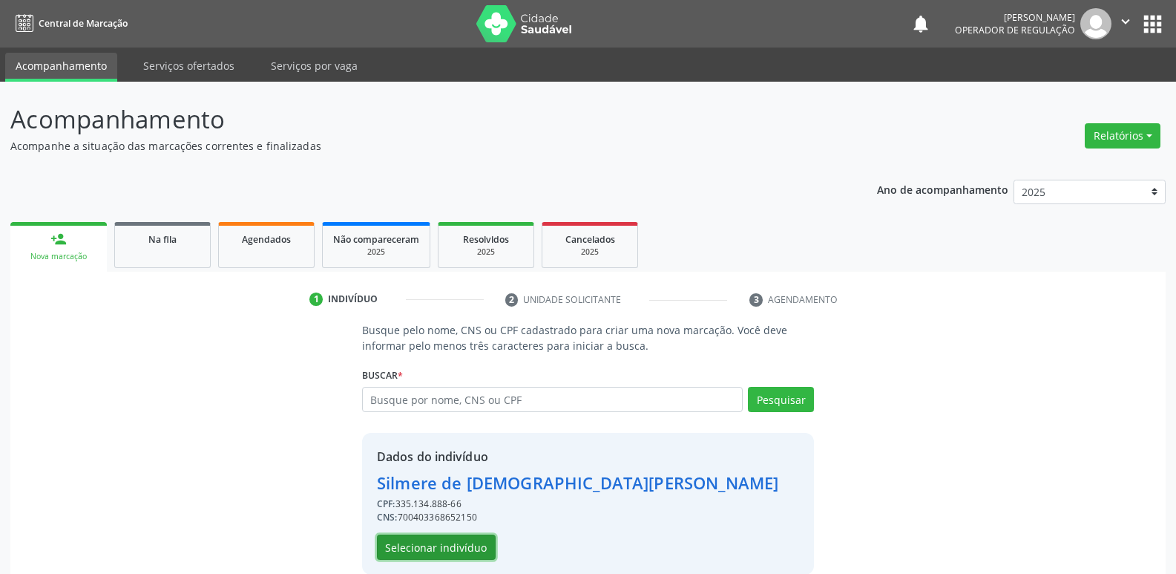
click at [472, 537] on button "Selecionar indivíduo" at bounding box center [436, 546] width 119 height 25
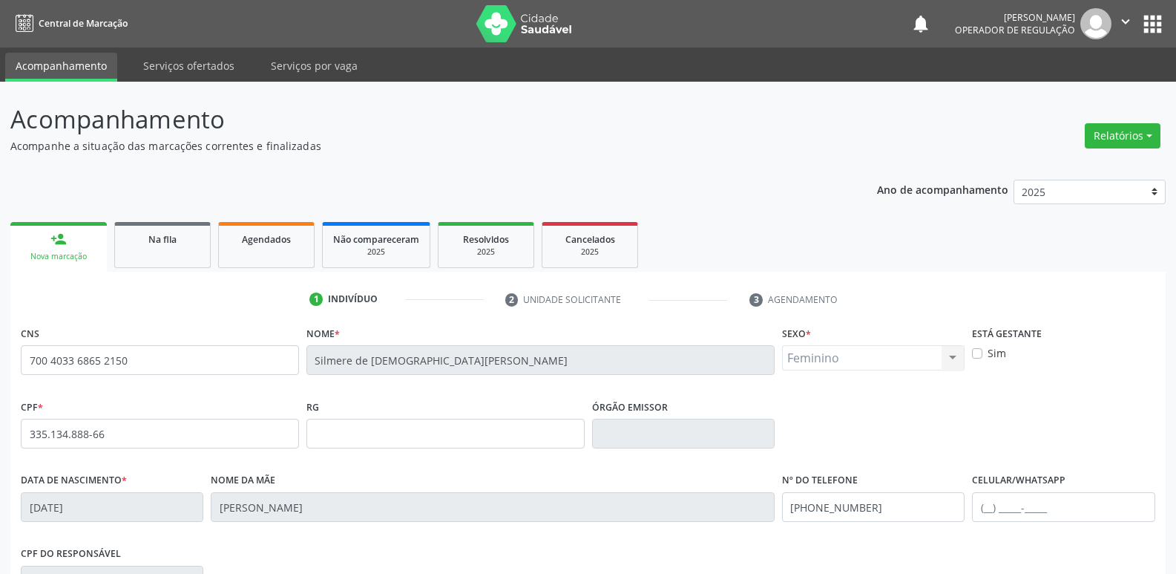
scroll to position [231, 0]
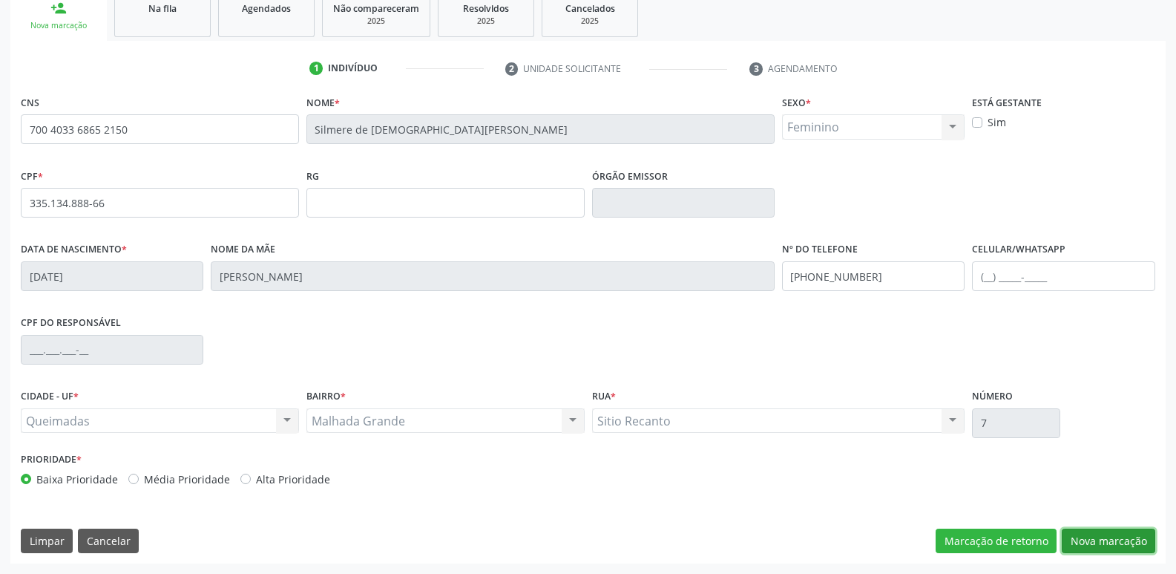
click at [1082, 530] on button "Nova marcação" at bounding box center [1109, 540] width 94 height 25
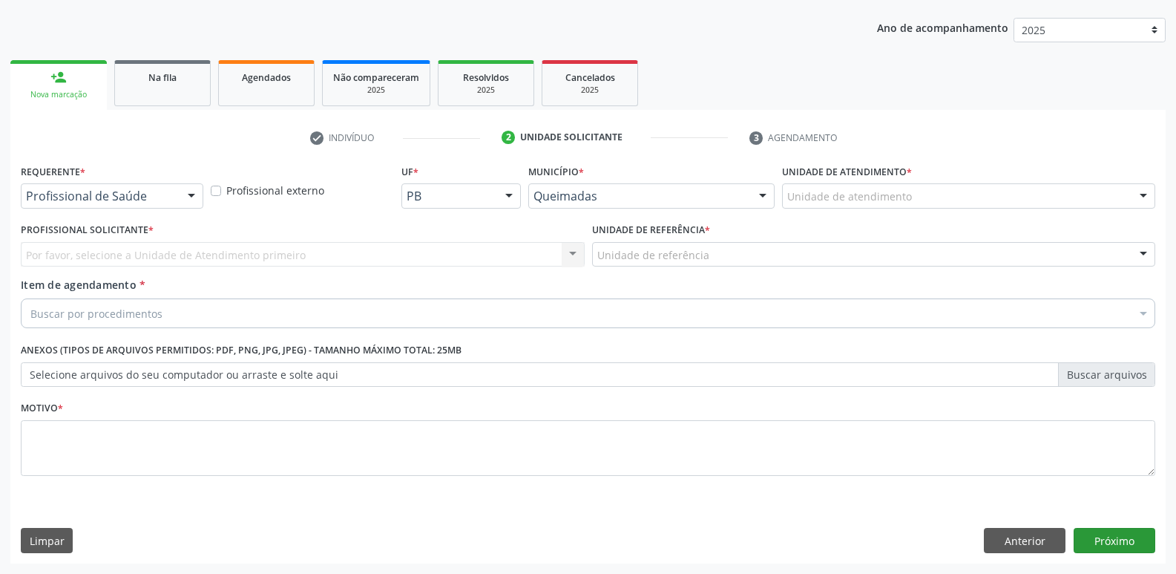
scroll to position [162, 0]
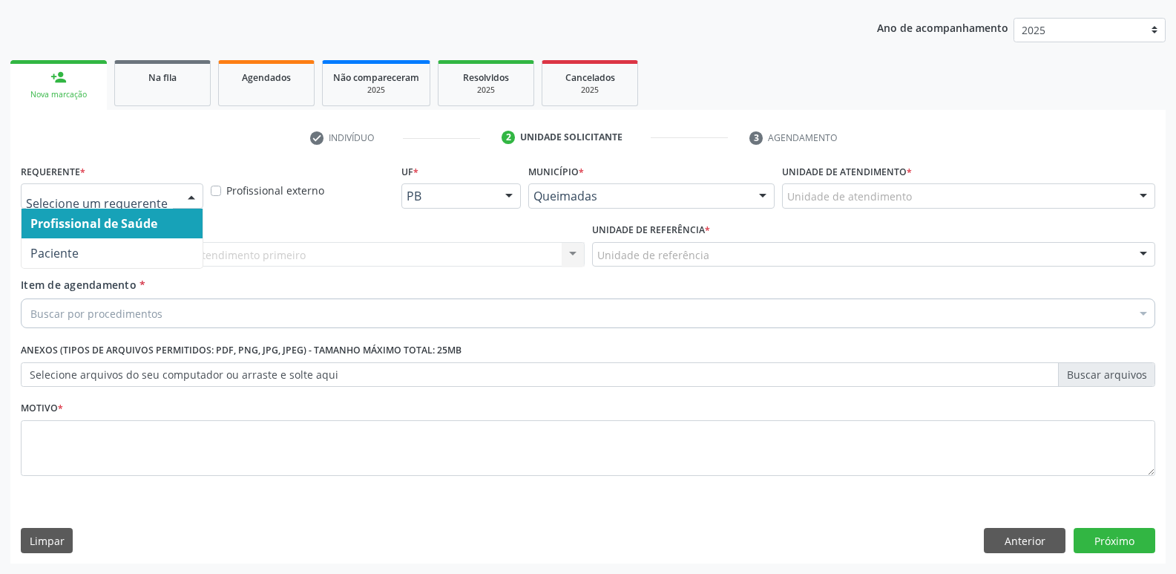
drag, startPoint x: 191, startPoint y: 195, endPoint x: 165, endPoint y: 254, distance: 64.4
click at [185, 197] on div at bounding box center [191, 196] width 22 height 25
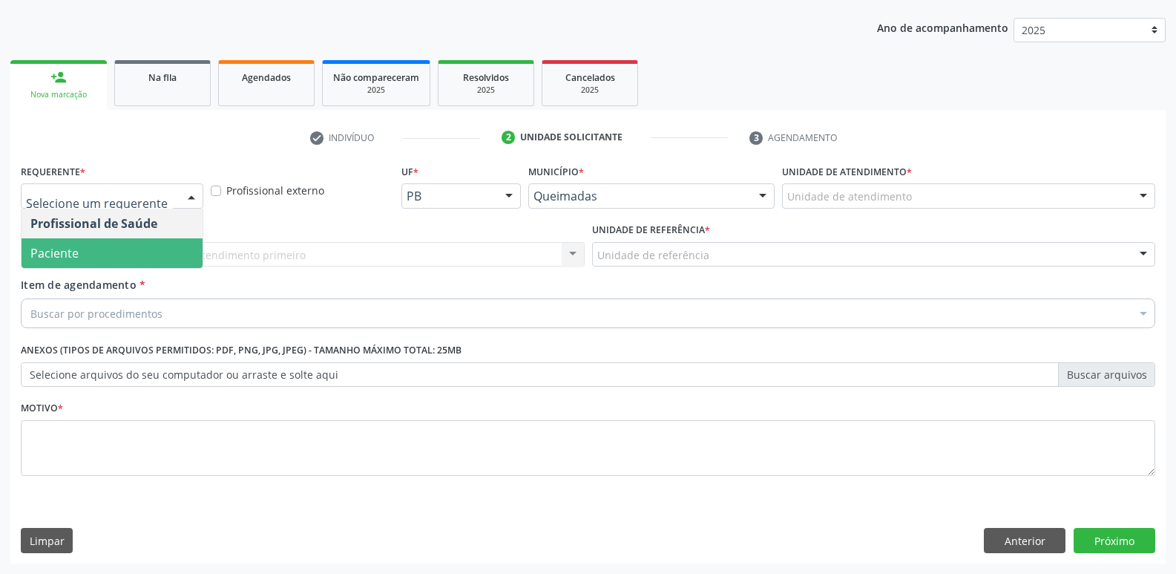
click at [151, 251] on span "Paciente" at bounding box center [112, 253] width 181 height 30
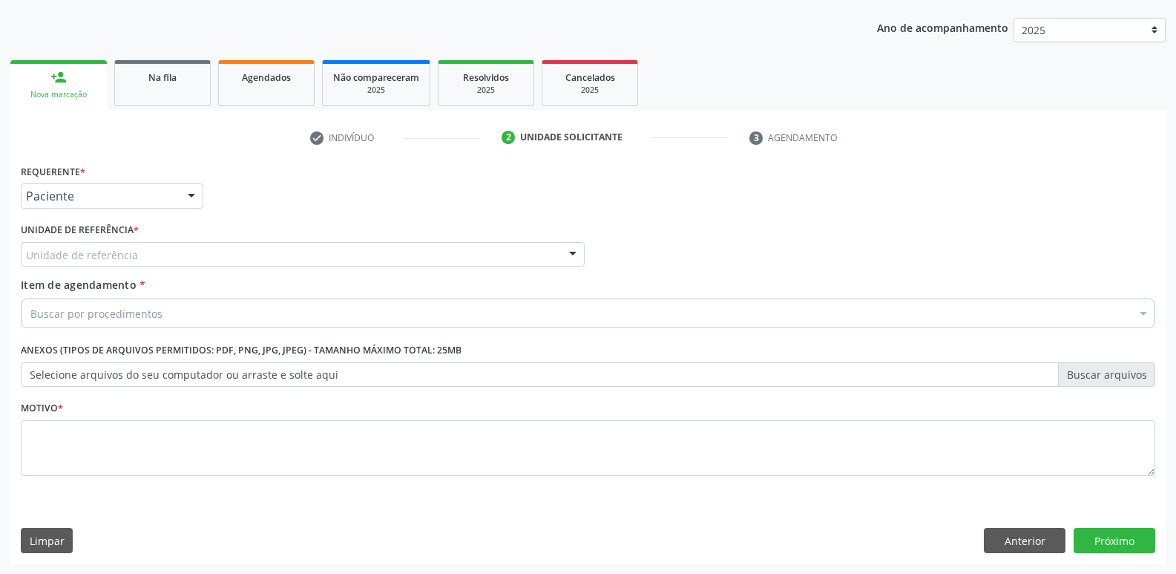
click at [154, 251] on div "Unidade de referência" at bounding box center [303, 254] width 564 height 25
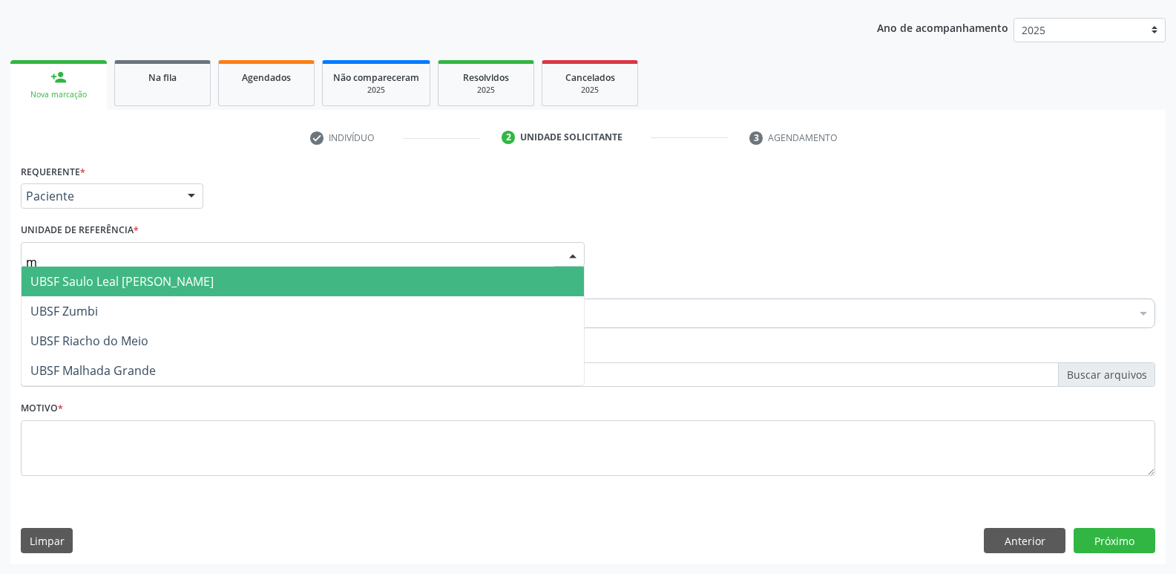
type input "ma"
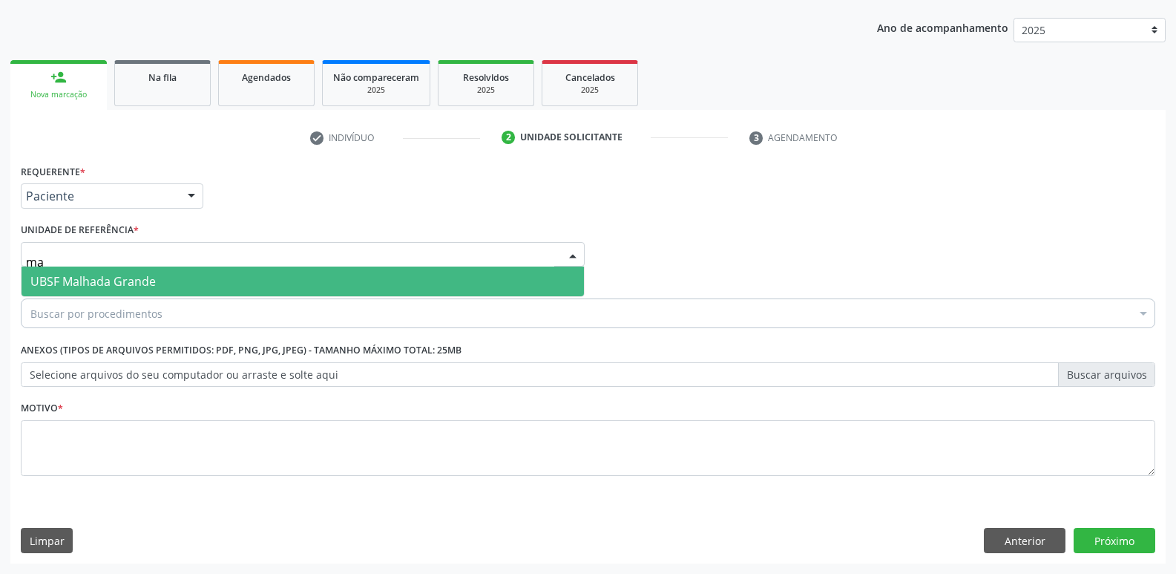
click at [113, 286] on span "UBSF Malhada Grande" at bounding box center [92, 281] width 125 height 16
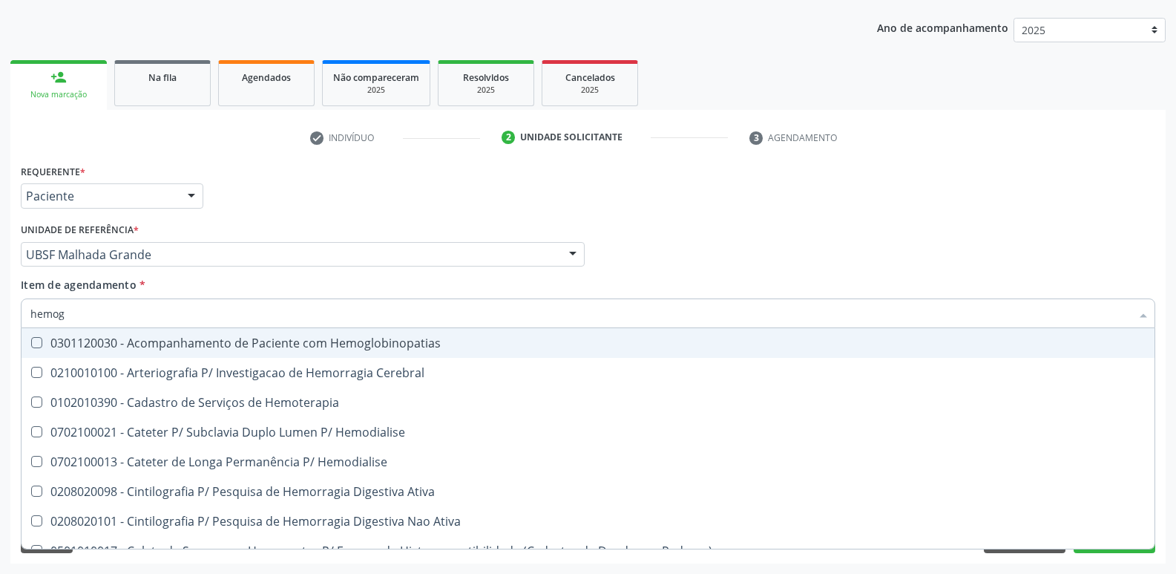
type input "hemogr"
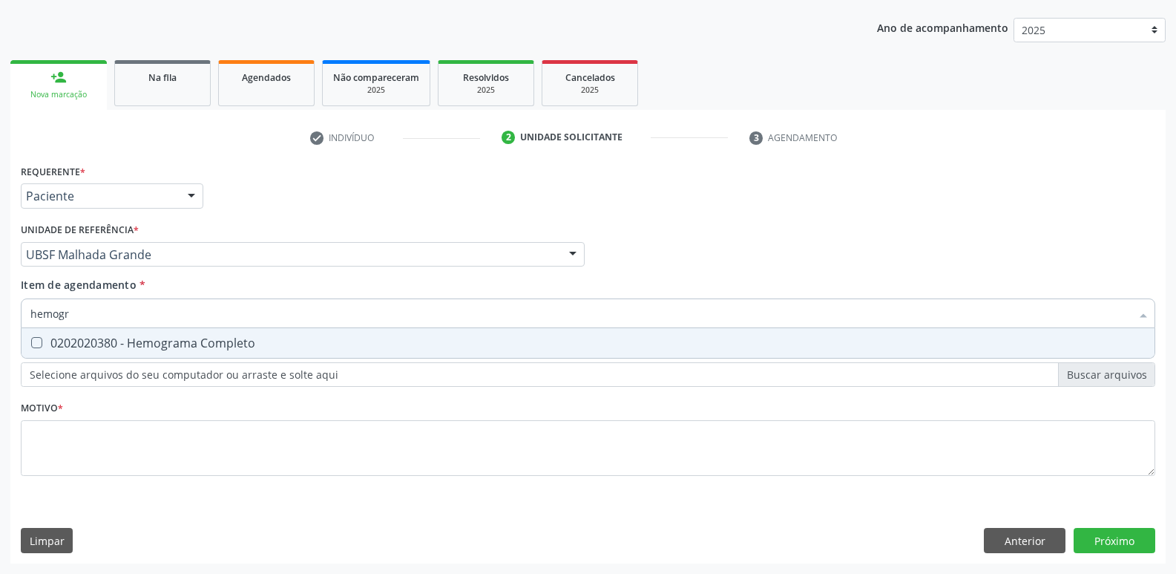
drag, startPoint x: 119, startPoint y: 340, endPoint x: 122, endPoint y: 311, distance: 29.0
click at [117, 337] on div "0202020380 - Hemograma Completo" at bounding box center [587, 343] width 1115 height 12
checkbox Completo "true"
type input "hemog"
checkbox Completo "false"
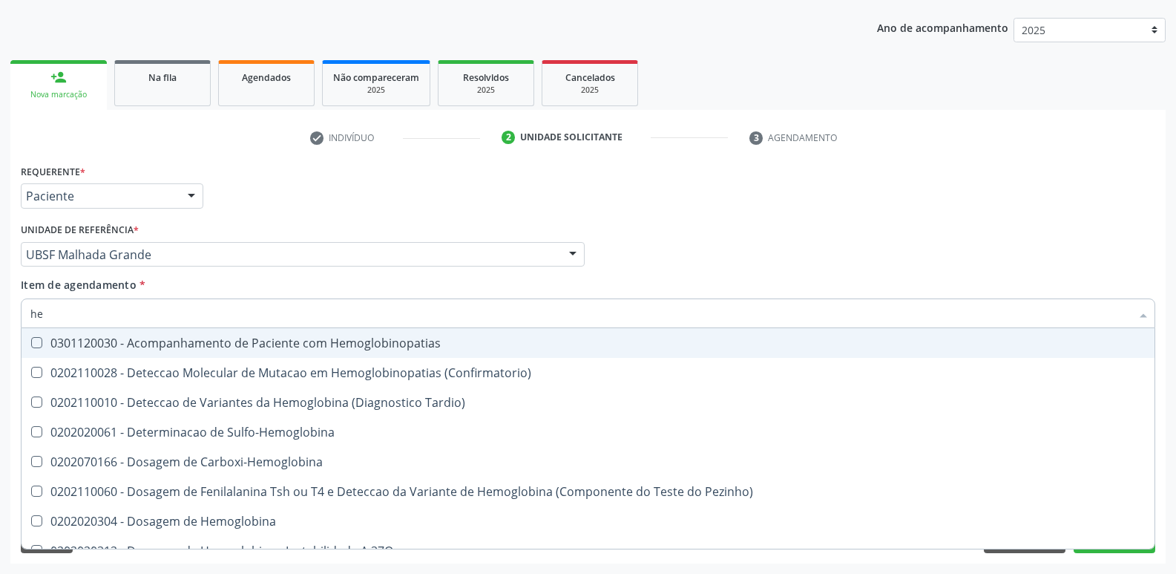
type input "h"
checkbox Completo "false"
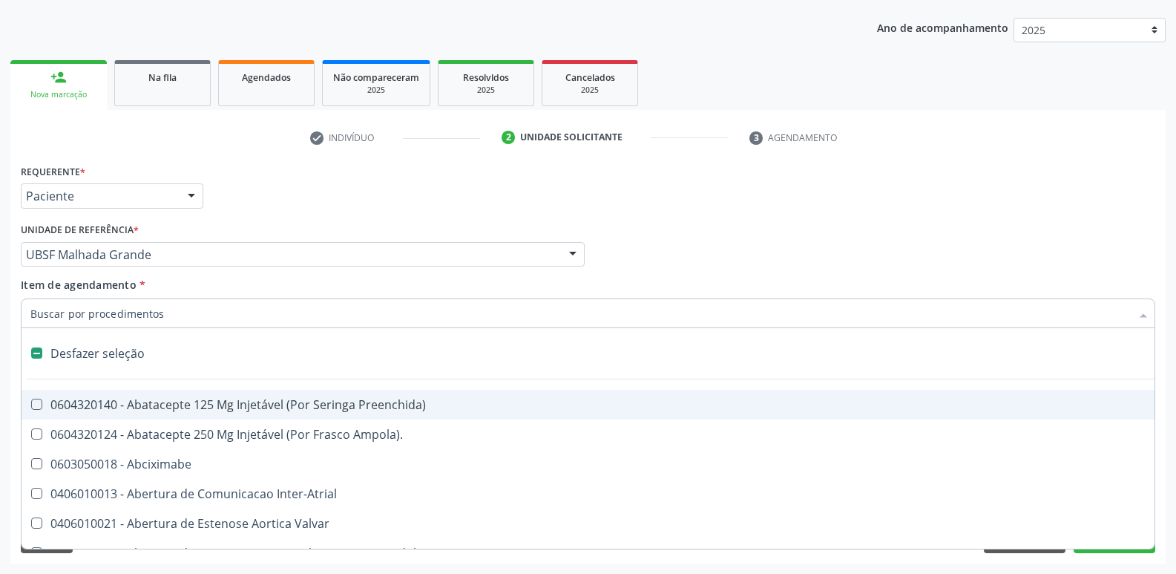
type input "g"
checkbox Persistente "true"
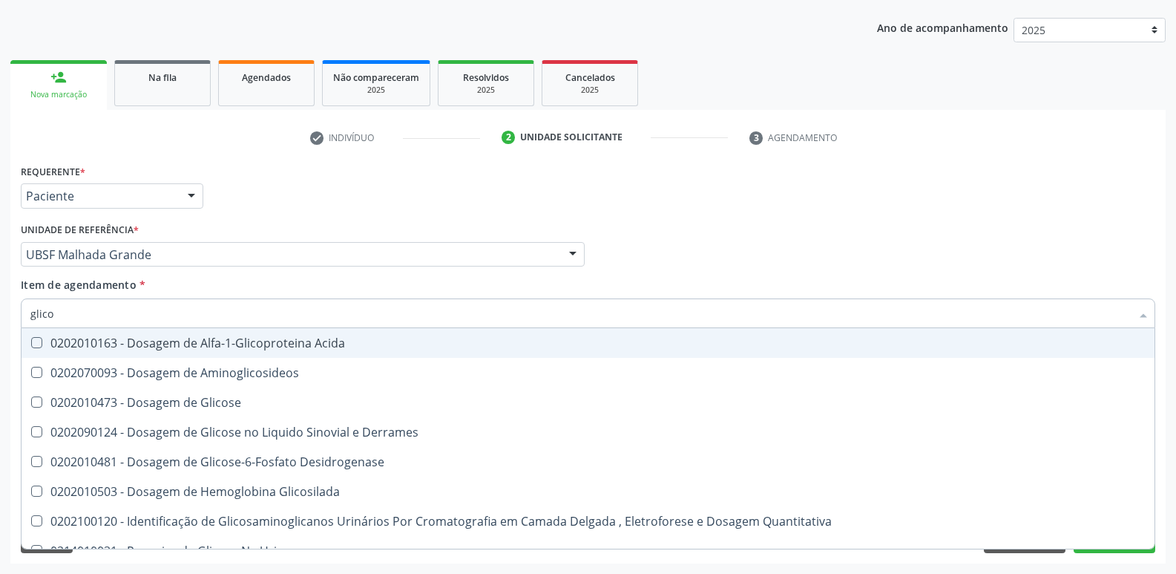
type input "glicos"
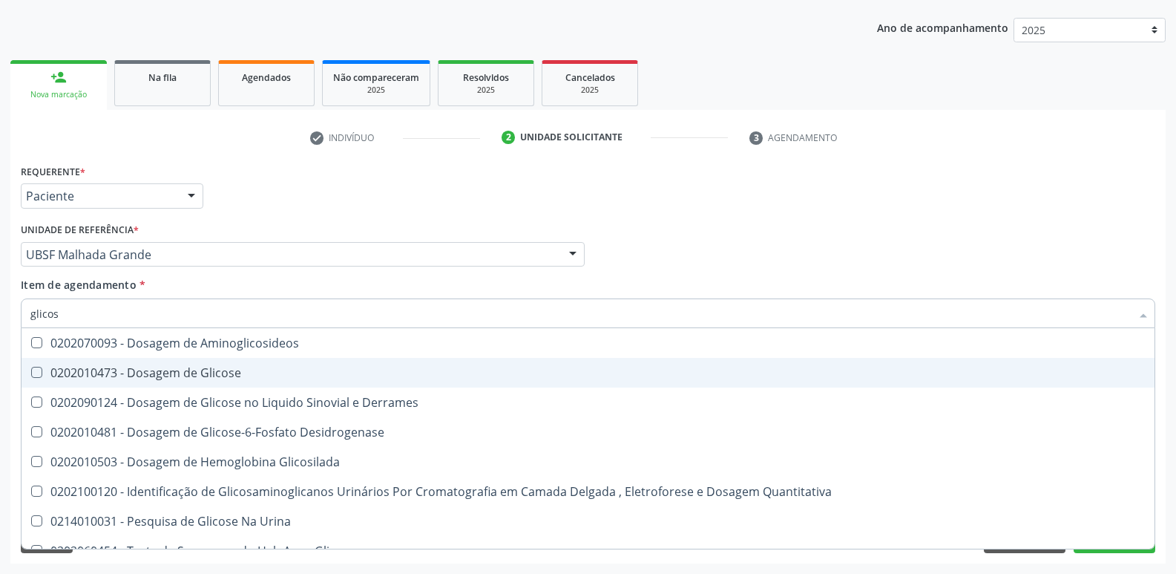
click at [142, 367] on div "0202010473 - Dosagem de Glicose" at bounding box center [587, 373] width 1115 height 12
checkbox Glicose "true"
type input "glico"
checkbox Glicose "false"
checkbox Derrames "true"
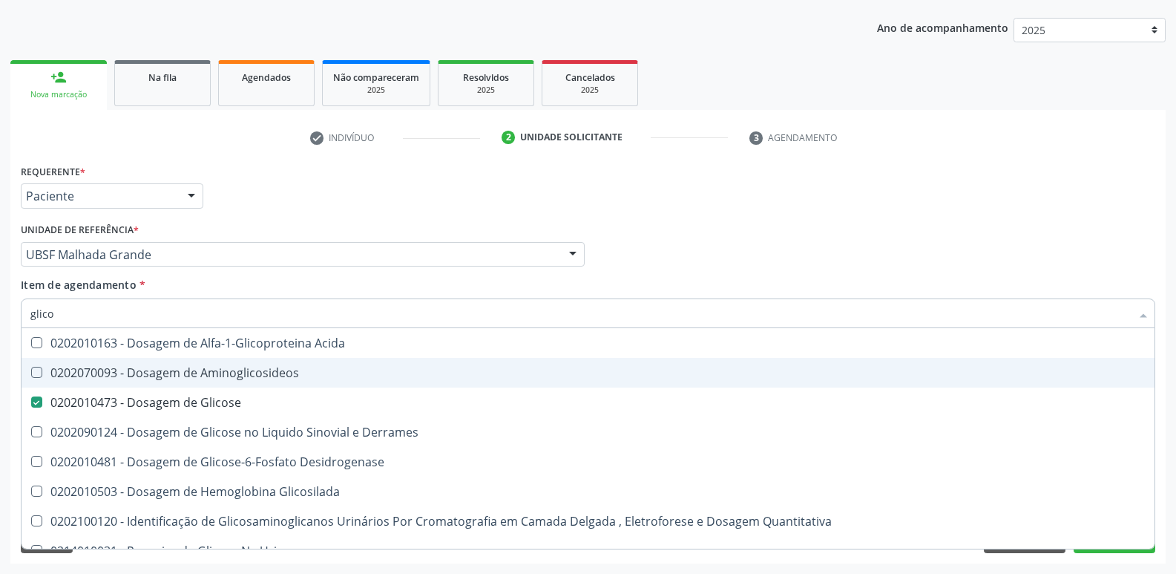
type input "glic"
checkbox Glicose "false"
type input "g"
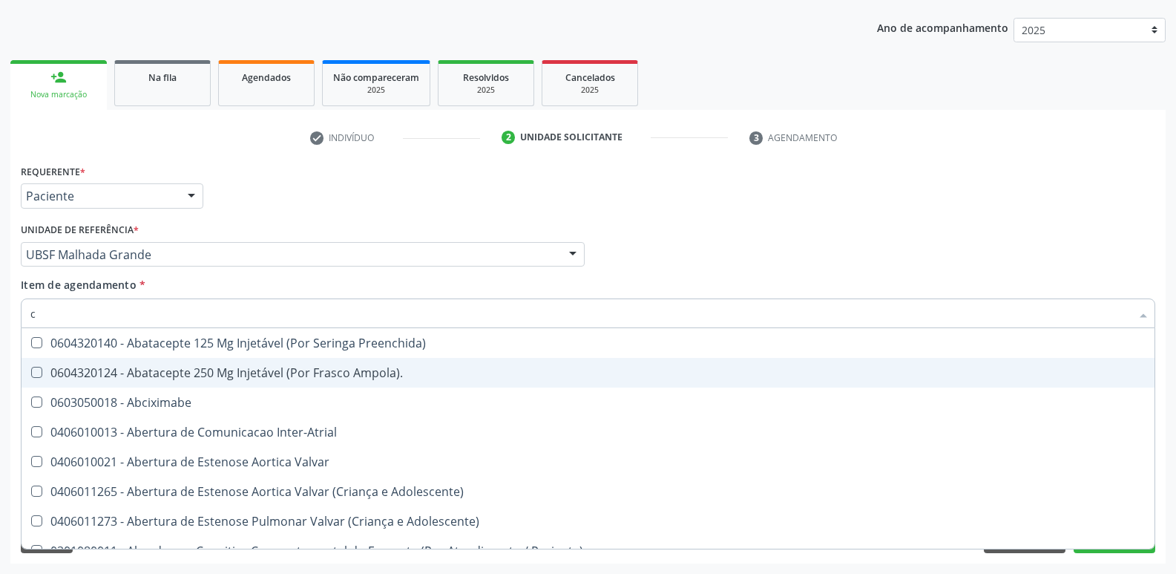
type input "co"
checkbox Comprimido\) "true"
checkbox Osseo "true"
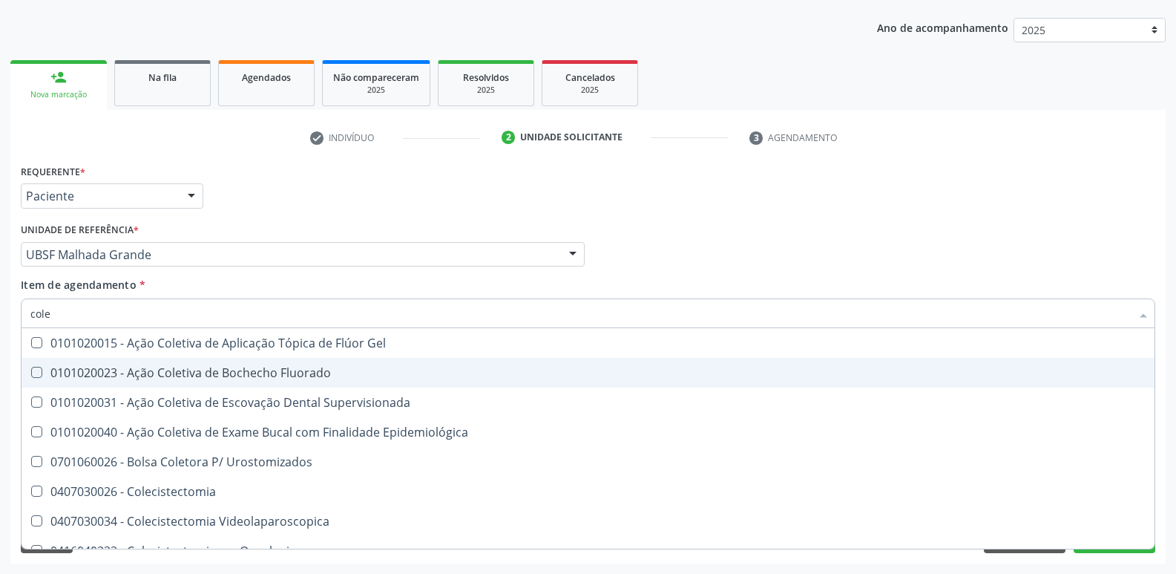
type input "coles"
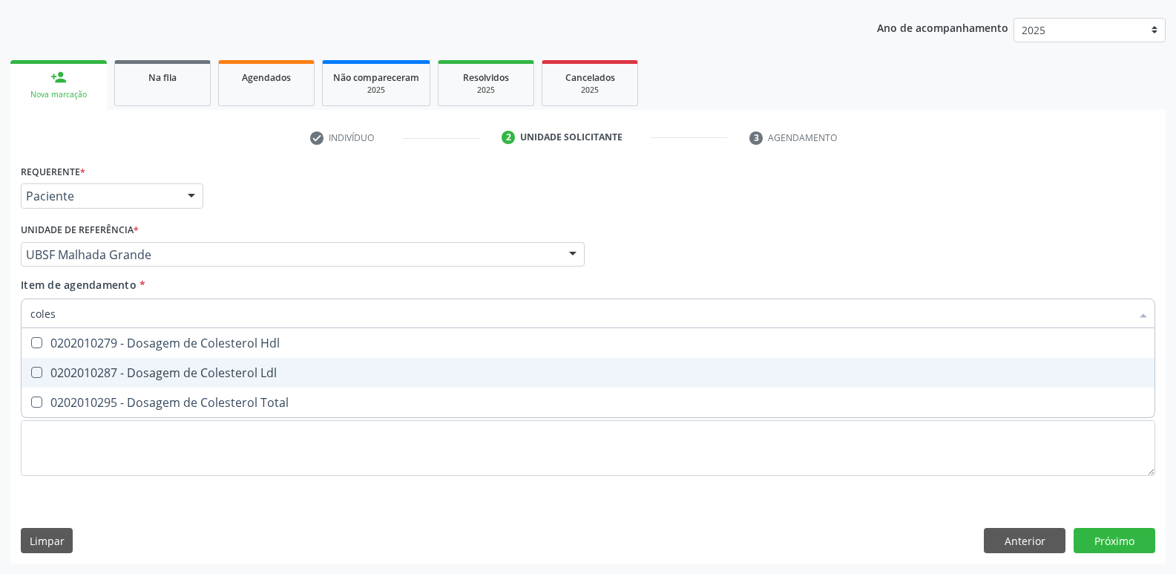
drag, startPoint x: 145, startPoint y: 367, endPoint x: 152, endPoint y: 346, distance: 22.1
click at [145, 367] on div "0202010287 - Dosagem de Colesterol Ldl" at bounding box center [587, 373] width 1115 height 12
checkbox Ldl "true"
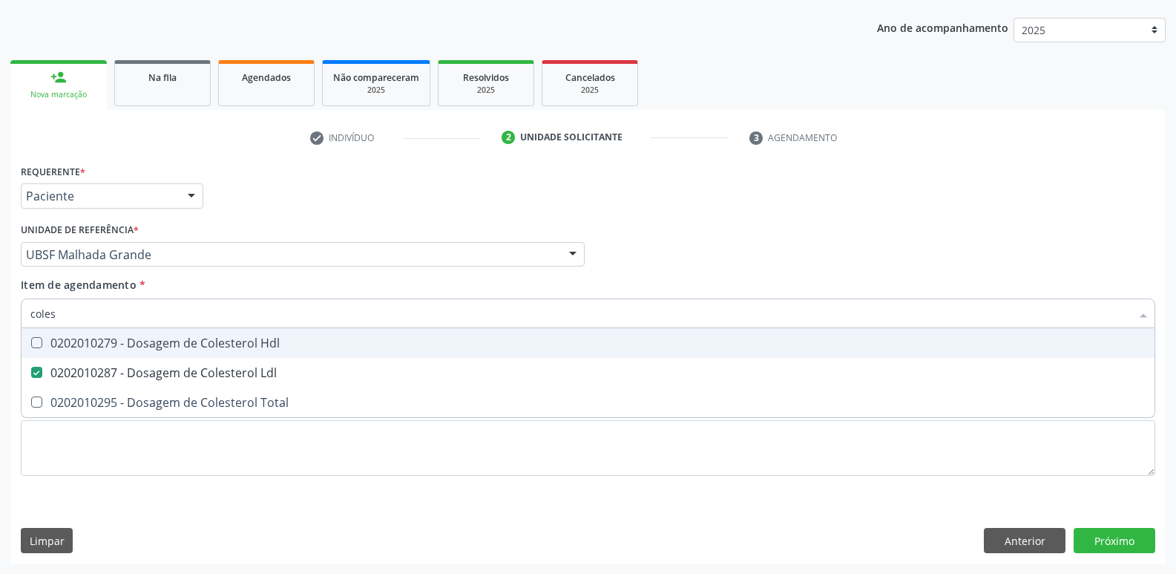
click at [155, 341] on div "0202010279 - Dosagem de Colesterol Hdl" at bounding box center [587, 343] width 1115 height 12
checkbox Hdl "true"
type input "cole"
checkbox Hdl "false"
checkbox Ldl "false"
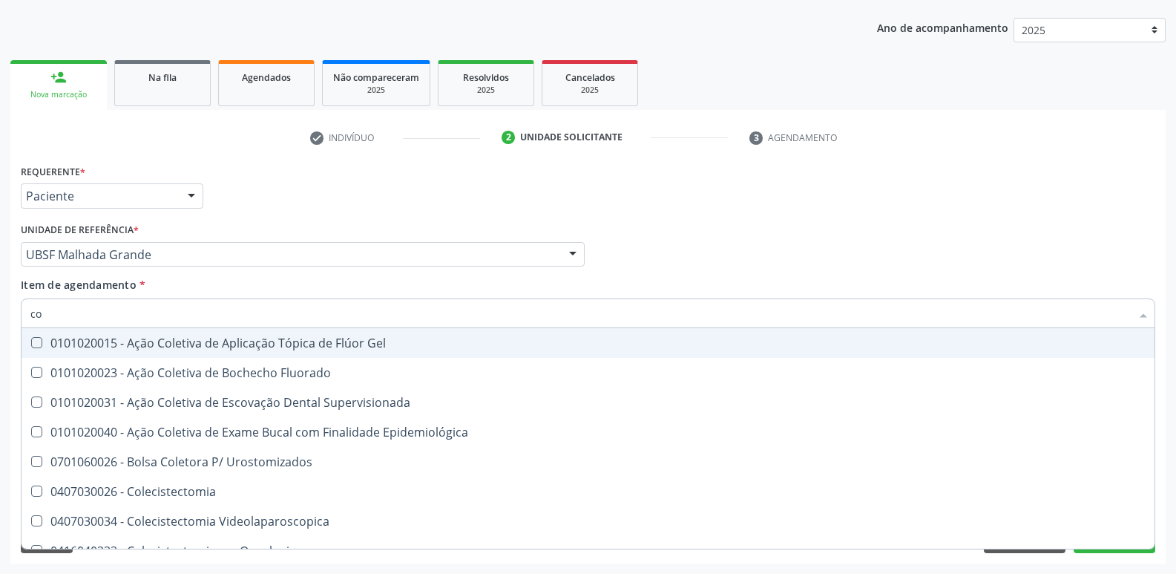
type input "c"
type input "tr"
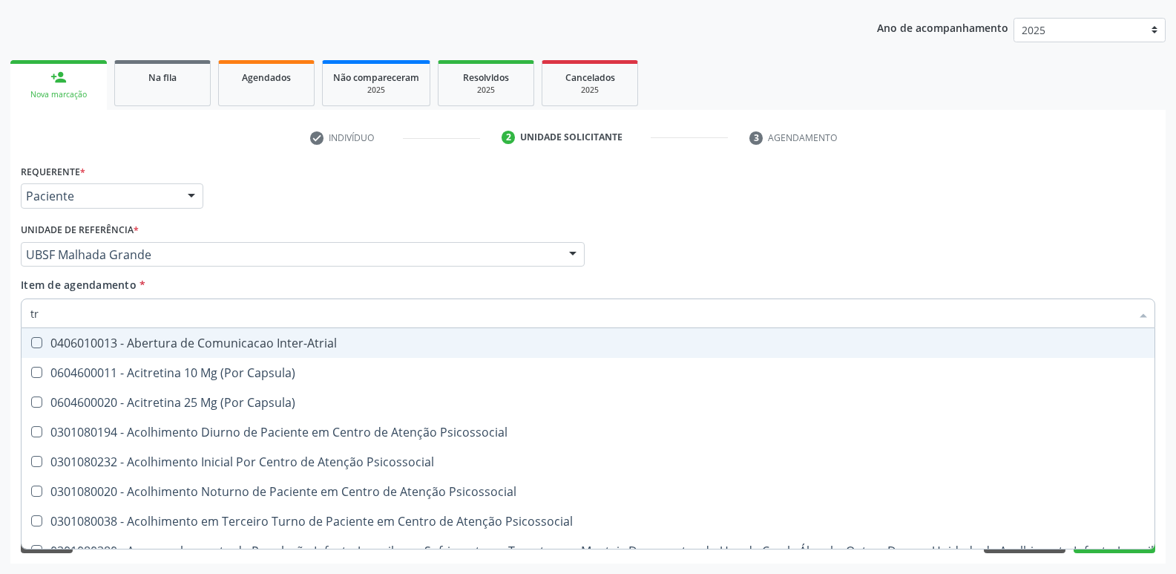
checkbox Trigemio "false"
checkbox Pé "false"
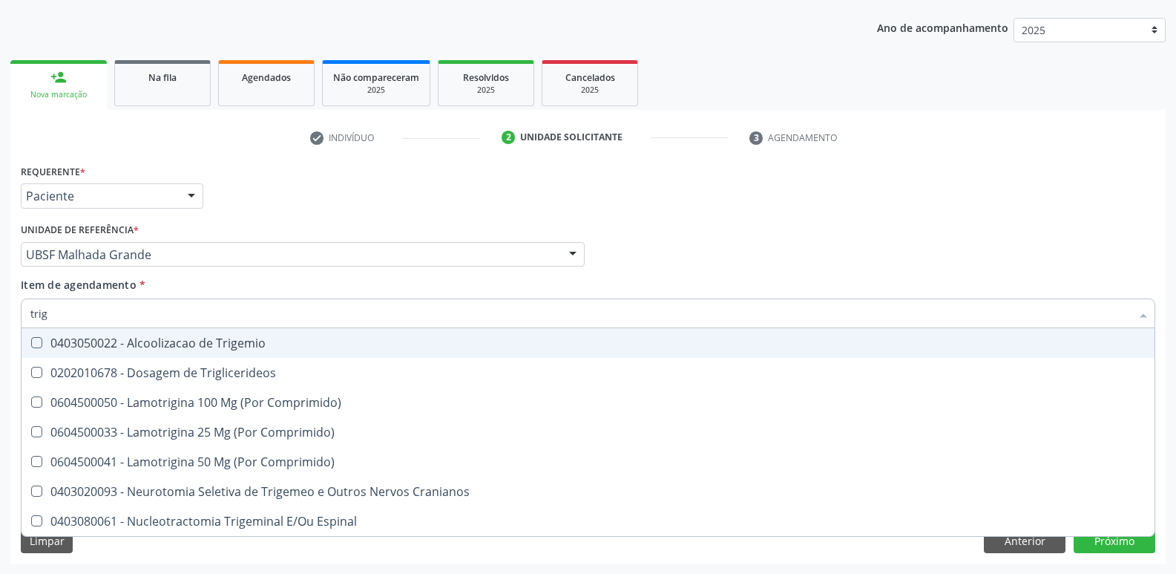
type input "trigl"
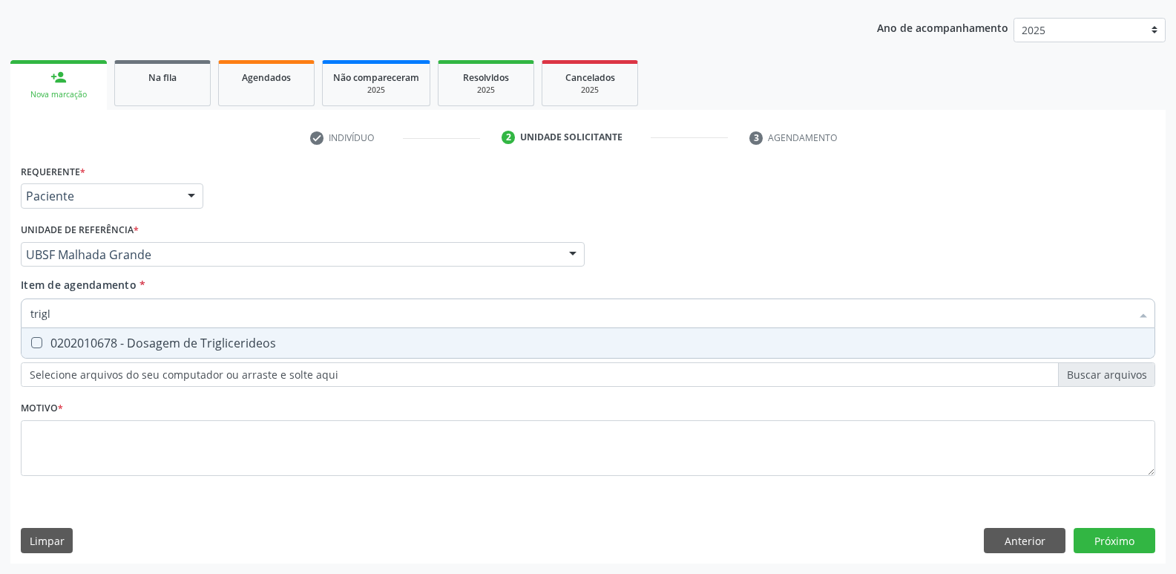
click at [156, 341] on div "0202010678 - Dosagem de Triglicerideos" at bounding box center [587, 343] width 1115 height 12
checkbox Triglicerideos "true"
type input "trig"
checkbox Triglicerideos "false"
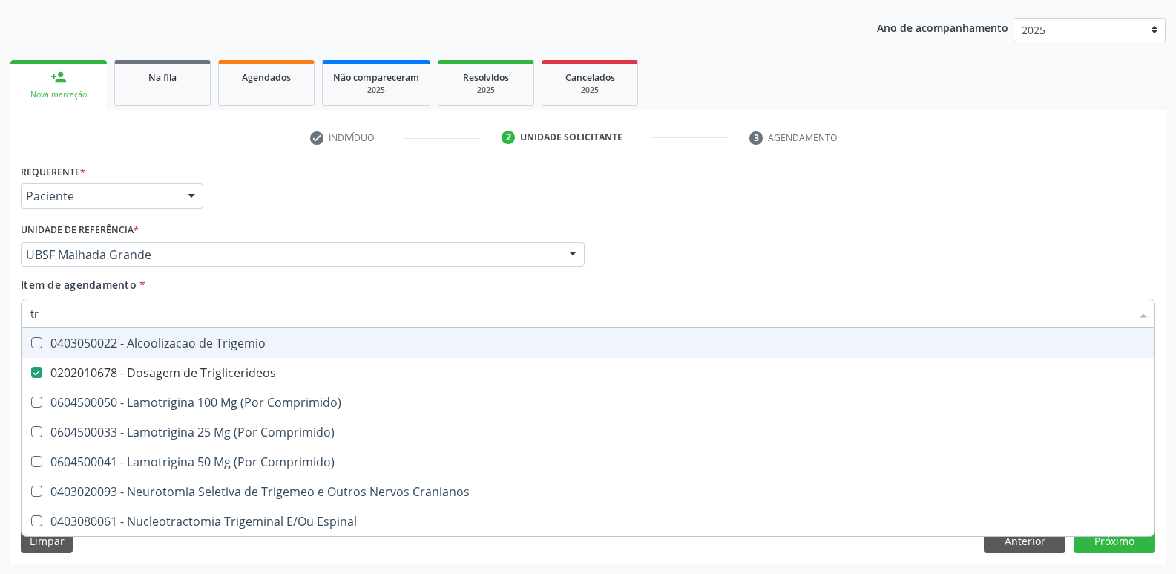
type input "t"
checkbox Triglicerideos "false"
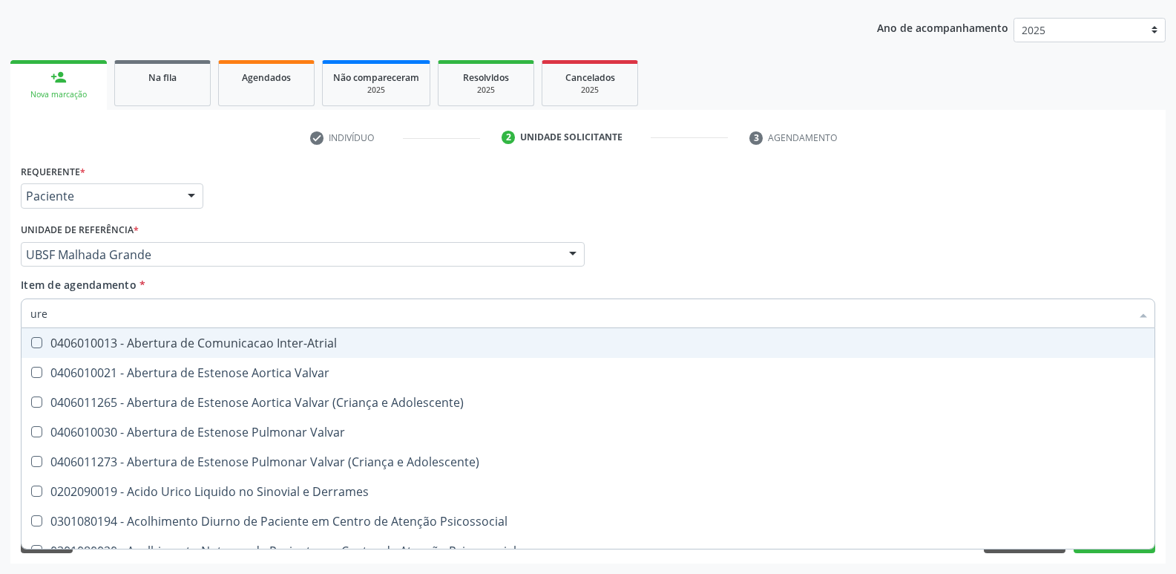
type input "urei"
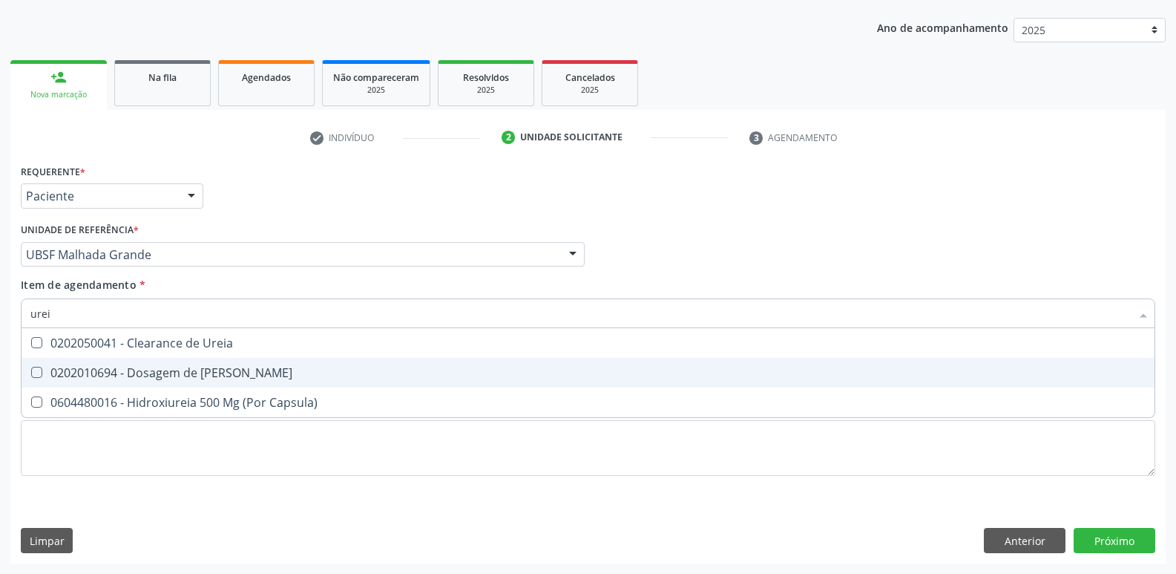
click at [159, 377] on div "0202010694 - Dosagem de [PERSON_NAME]" at bounding box center [587, 373] width 1115 height 12
checkbox Ureia "true"
type input "ure"
checkbox Ureia "false"
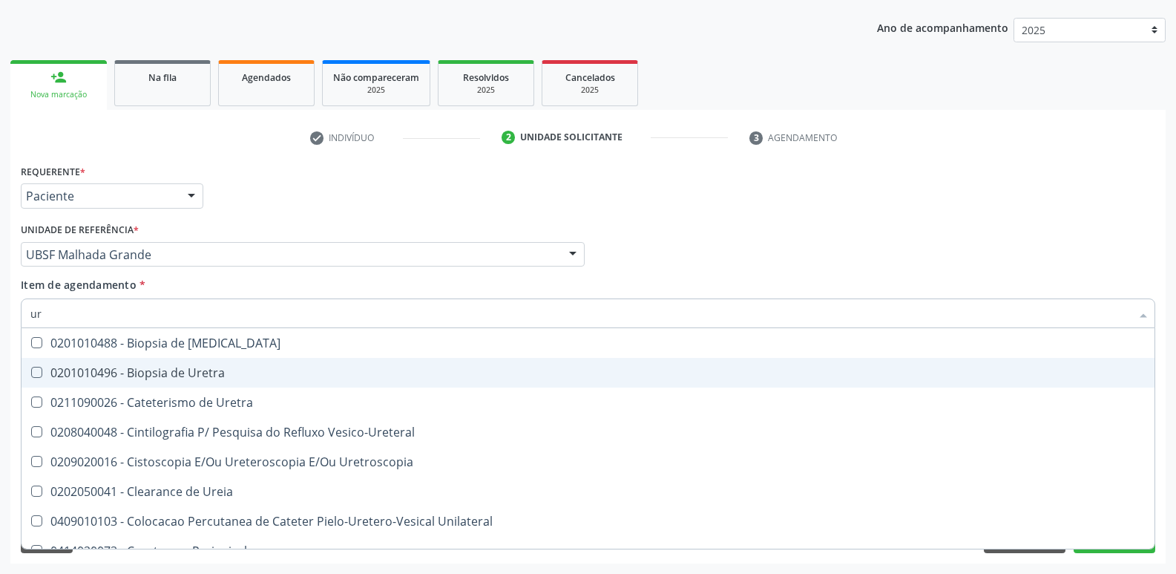
type input "u"
checkbox Ureia "false"
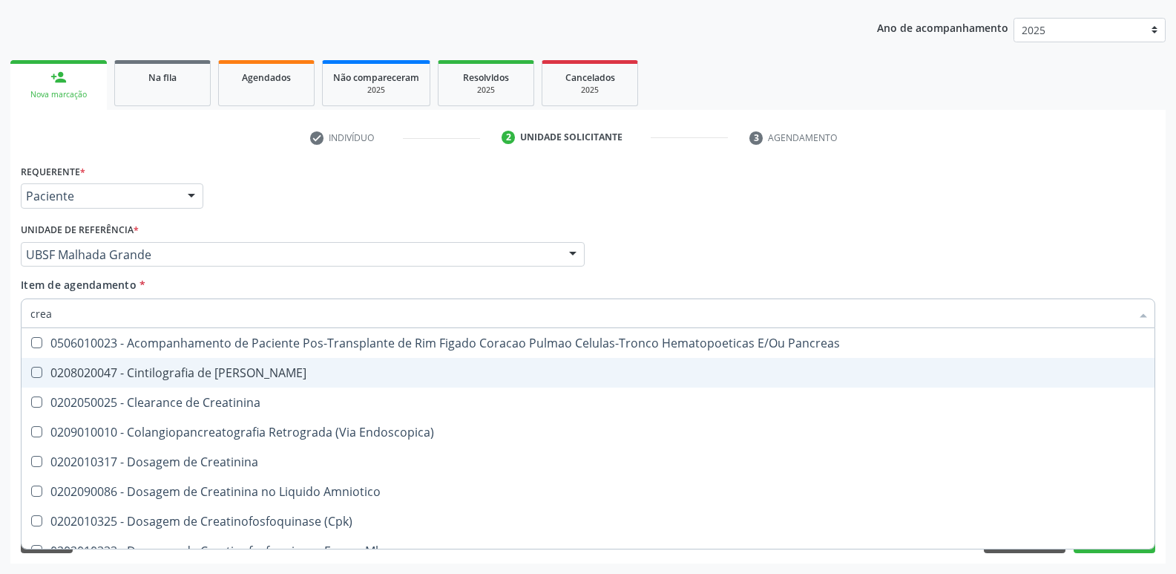
type input "creat"
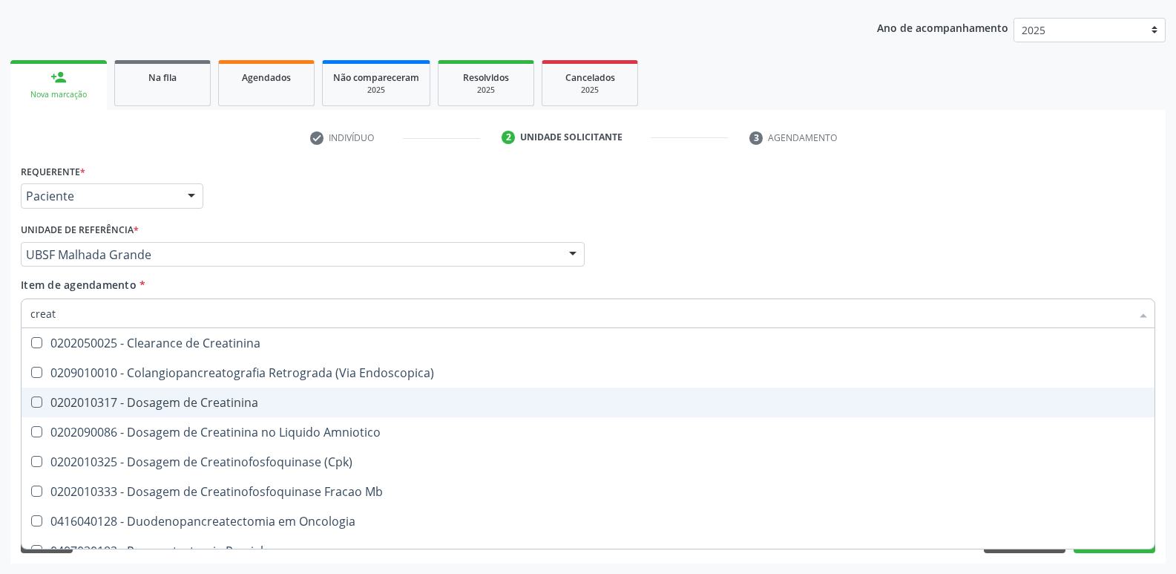
click at [175, 396] on div "0202010317 - Dosagem de Creatinina" at bounding box center [587, 402] width 1115 height 12
checkbox Creatinina "true"
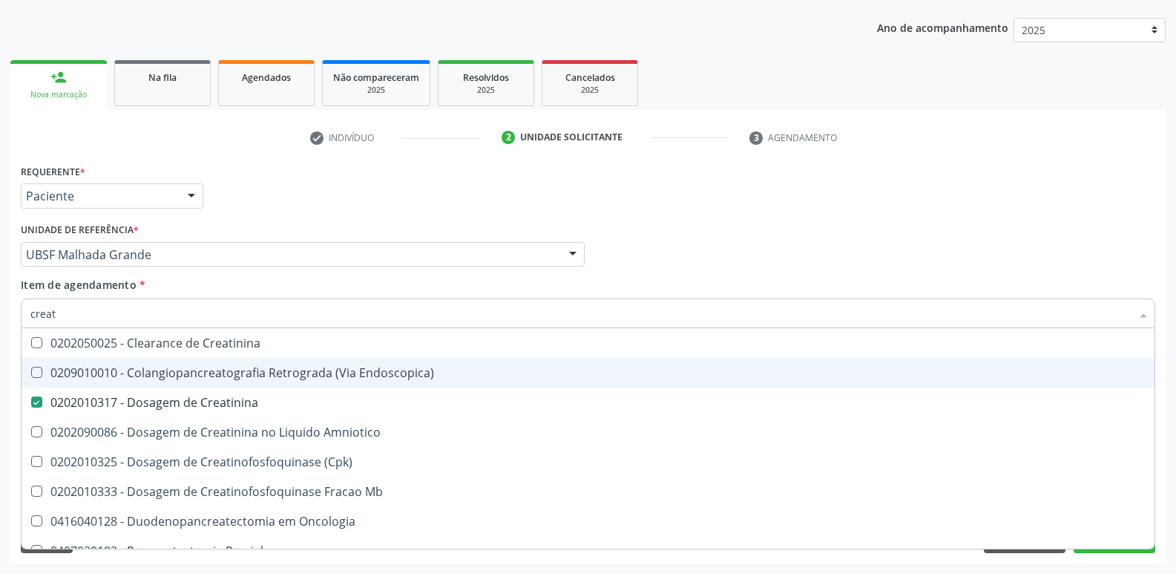
type input "crea"
checkbox Creatinina "false"
checkbox \(Cpk\) "true"
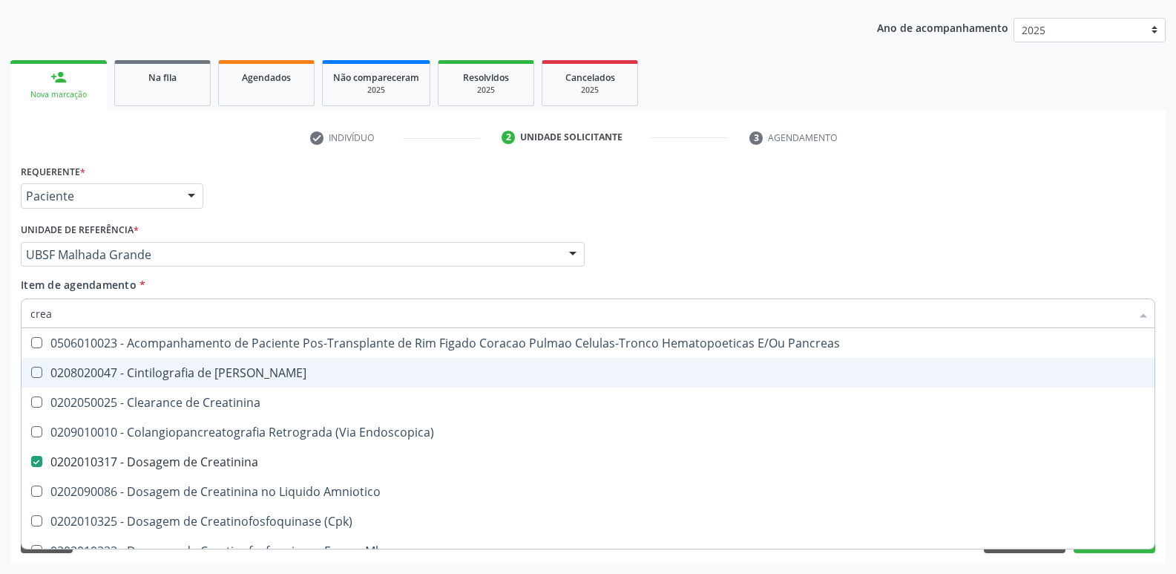
type input "cre"
checkbox Creatinina "false"
checkbox Oncologia "true"
type input "c"
checkbox Oncologia "false"
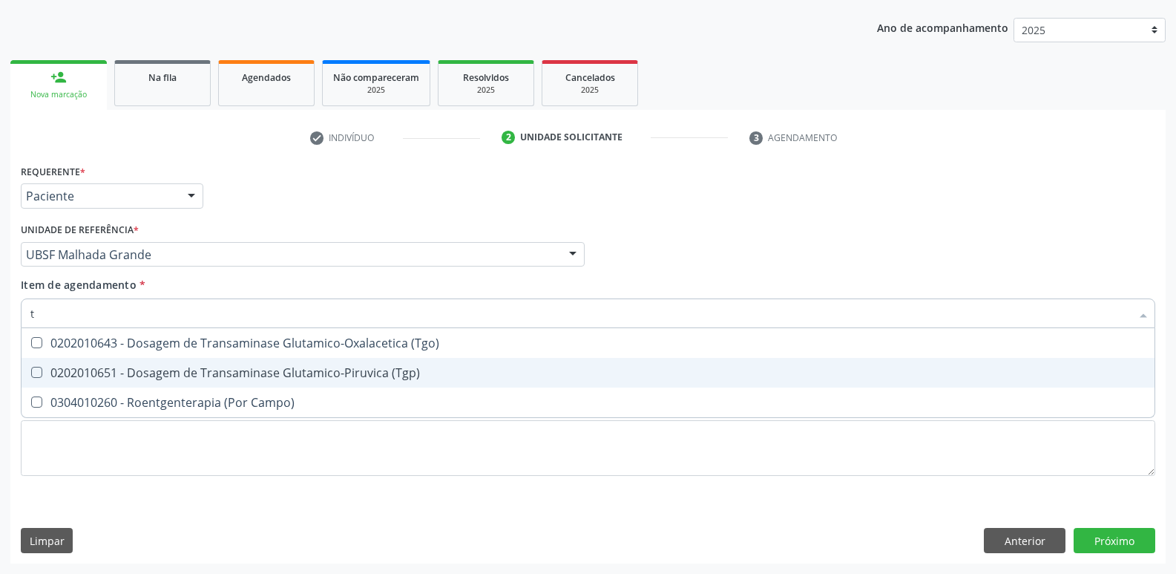
type input "tg"
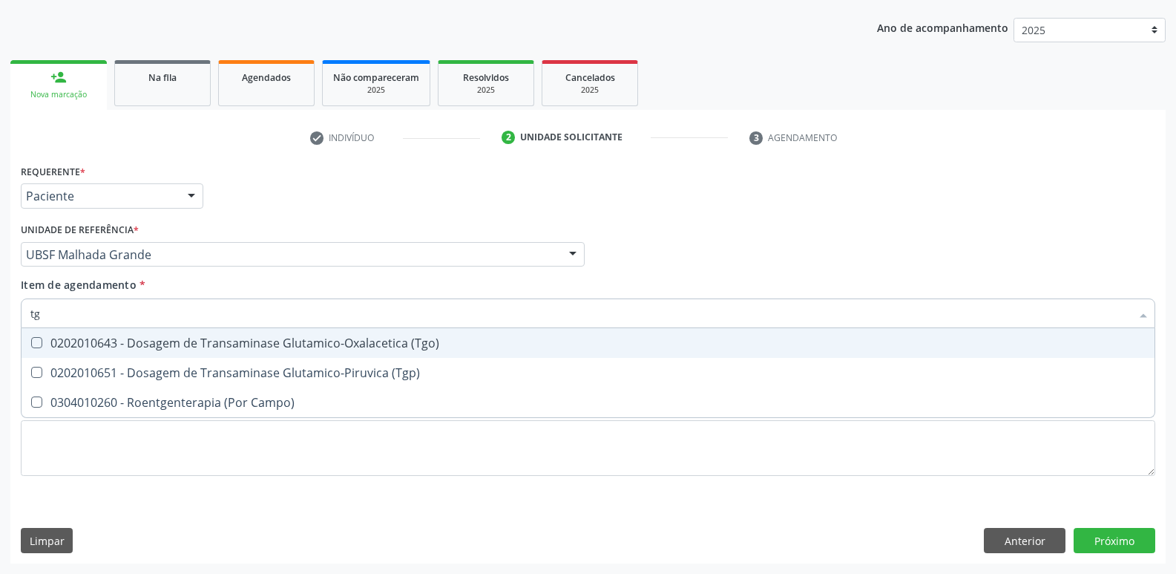
drag, startPoint x: 173, startPoint y: 341, endPoint x: 162, endPoint y: 353, distance: 16.8
click at [173, 341] on div "0202010643 - Dosagem de Transaminase Glutamico-Oxalacetica (Tgo)" at bounding box center [587, 343] width 1115 height 12
checkbox \(Tgo\) "true"
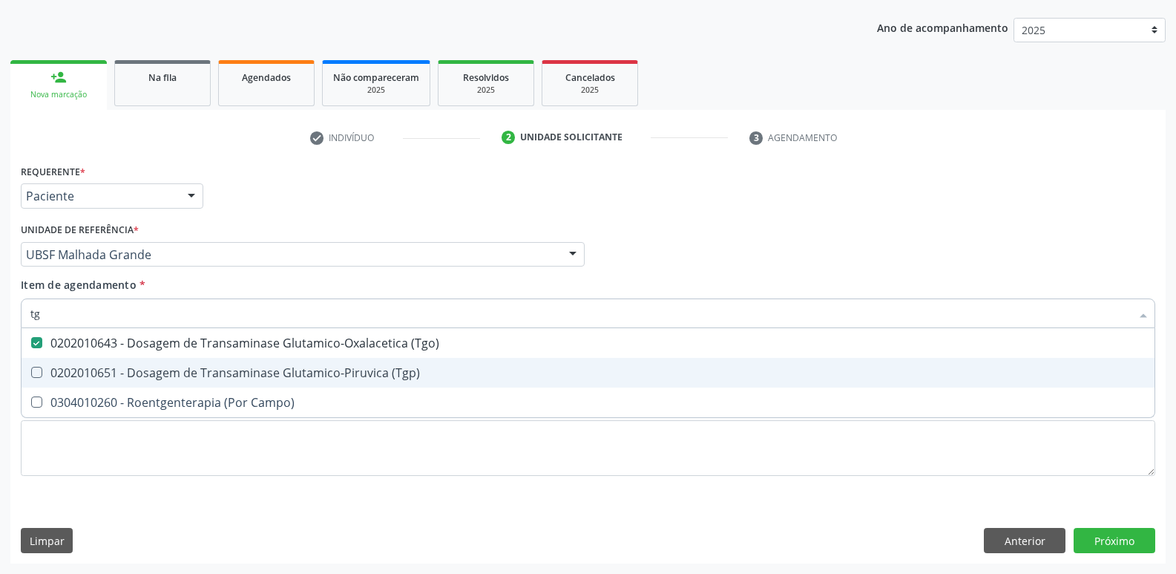
click at [144, 370] on div "0202010651 - Dosagem de Transaminase Glutamico-Piruvica (Tgp)" at bounding box center [587, 373] width 1115 height 12
checkbox \(Tgp\) "true"
type input "t"
checkbox \(Tgo\) "false"
checkbox \(Tgp\) "false"
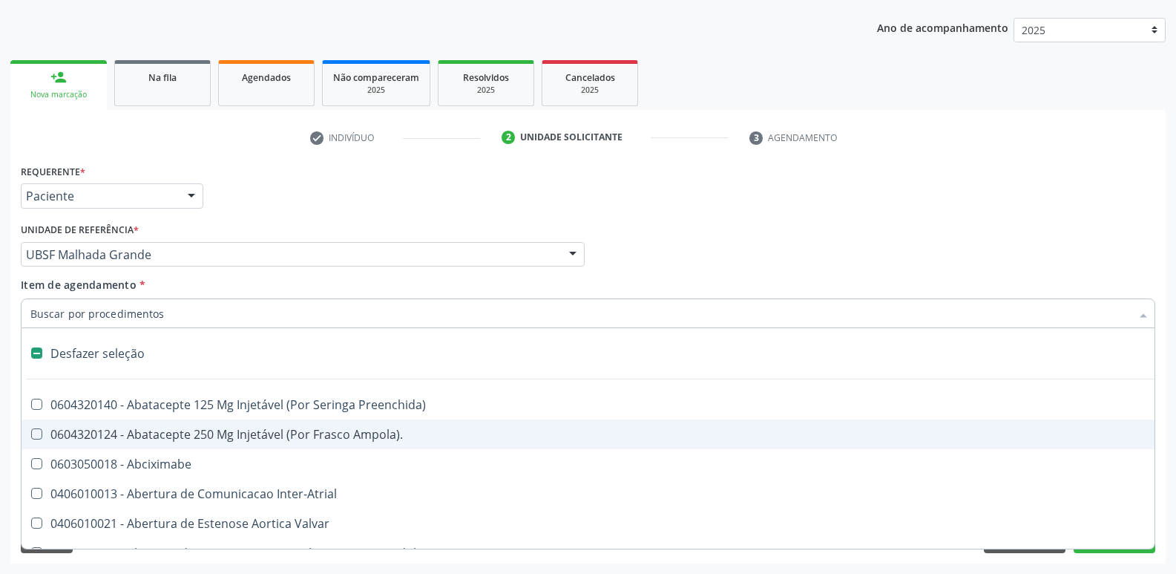
type input "v"
checkbox Cornea "true"
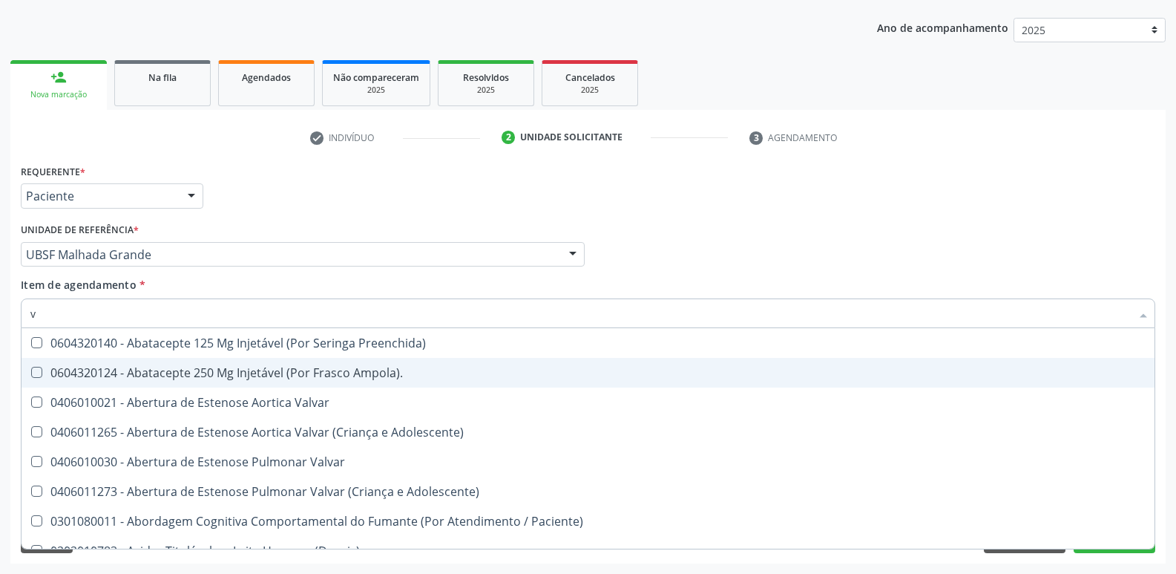
type input "vi"
checkbox Psicoterapia "true"
checkbox \(Tgp\) "false"
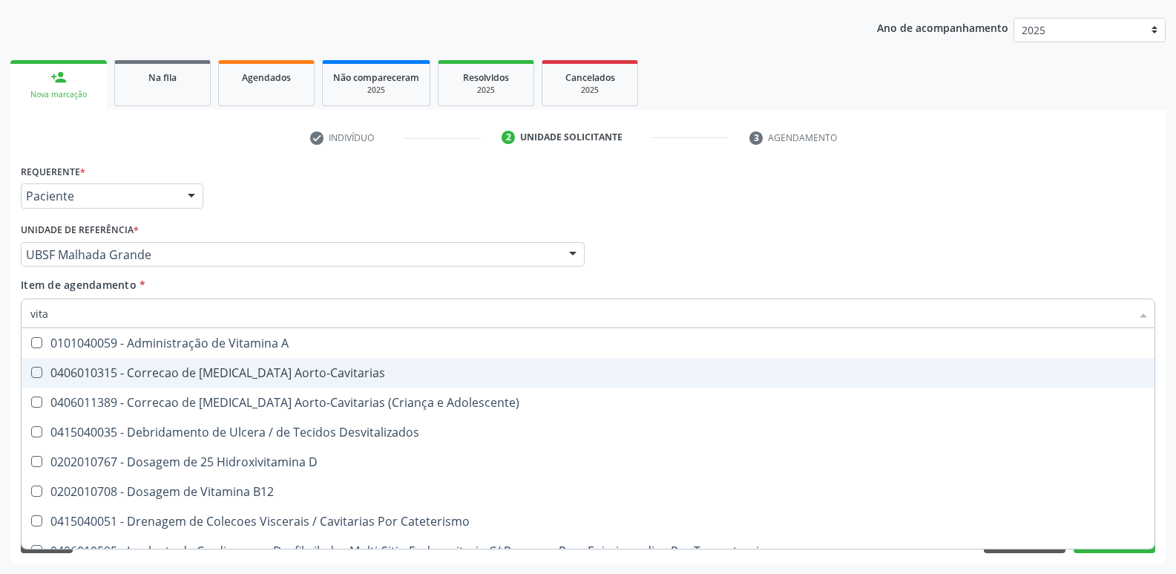
type input "vitam"
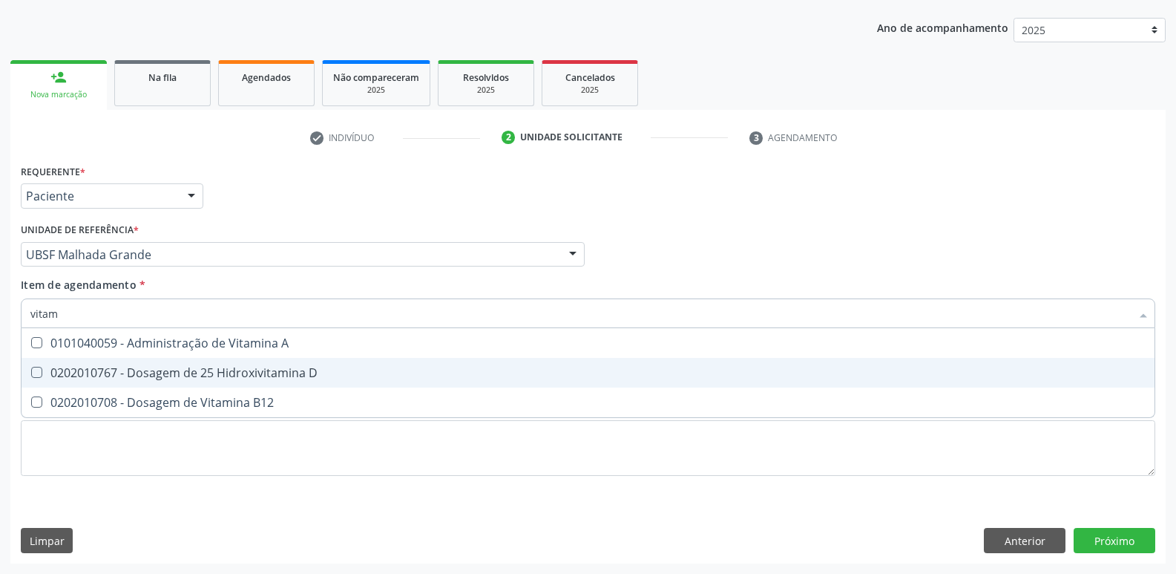
click at [144, 370] on div "0202010767 - Dosagem de 25 Hidroxivitamina D" at bounding box center [587, 373] width 1115 height 12
click at [151, 385] on span "0202010767 - Dosagem de 25 Hidroxivitamina D" at bounding box center [588, 373] width 1133 height 30
checkbox D "false"
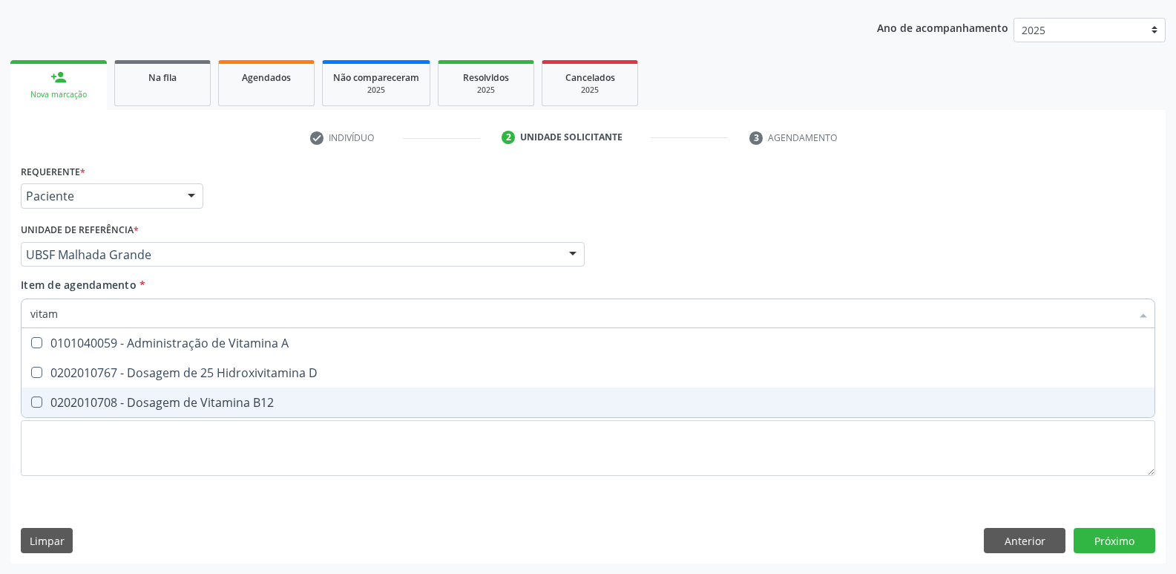
drag, startPoint x: 151, startPoint y: 393, endPoint x: 159, endPoint y: 383, distance: 12.2
click at [153, 393] on span "0202010708 - Dosagem de Vitamina B12" at bounding box center [588, 402] width 1133 height 30
checkbox B12 "true"
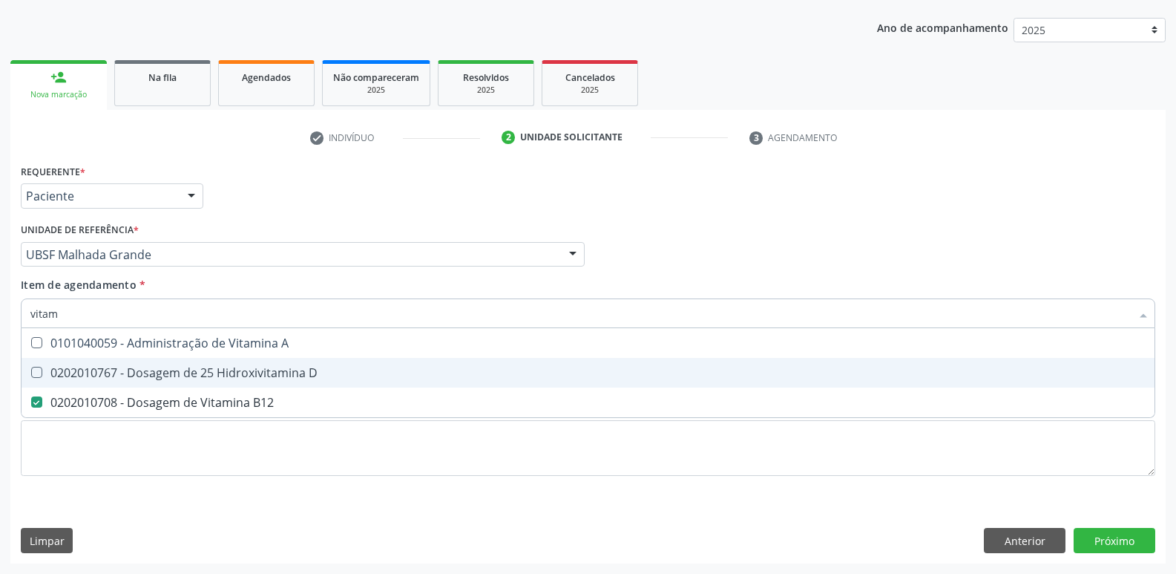
click at [163, 375] on div "0202010767 - Dosagem de 25 Hidroxivitamina D" at bounding box center [587, 373] width 1115 height 12
checkbox D "true"
type input "vita"
checkbox D "false"
checkbox B12 "false"
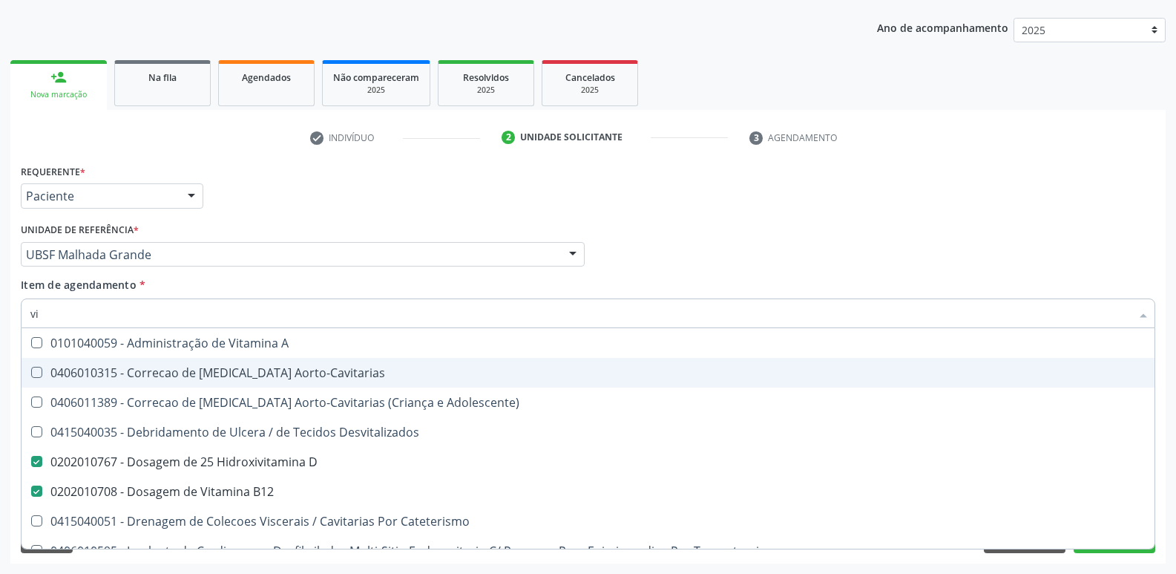
type input "v"
checkbox D "false"
checkbox B12 "false"
checkbox Cateterismo "false"
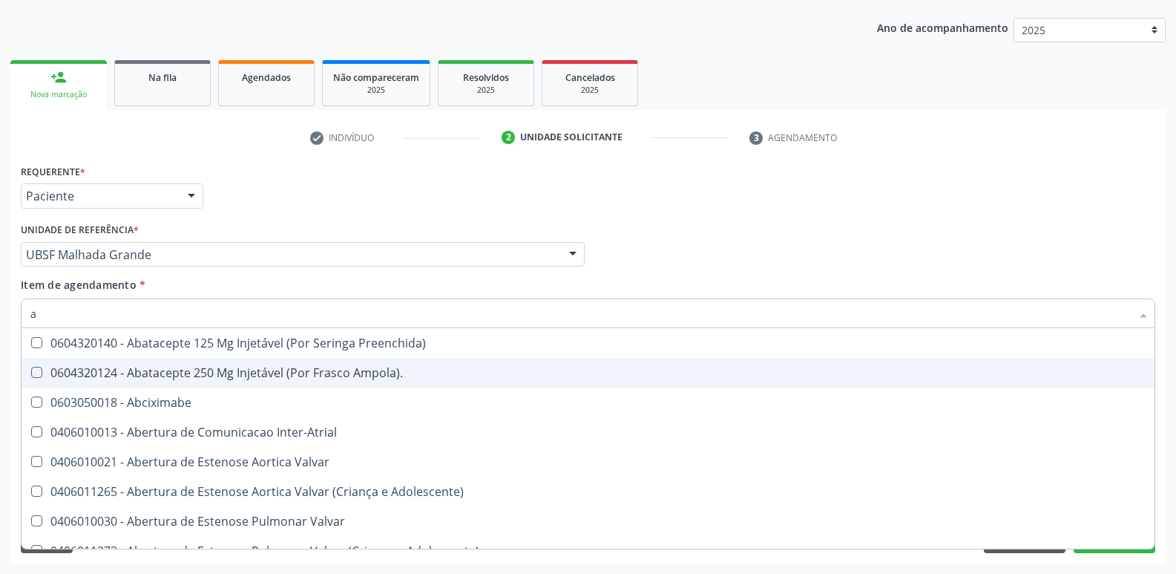
type input "ac"
checkbox Comprimido\) "true"
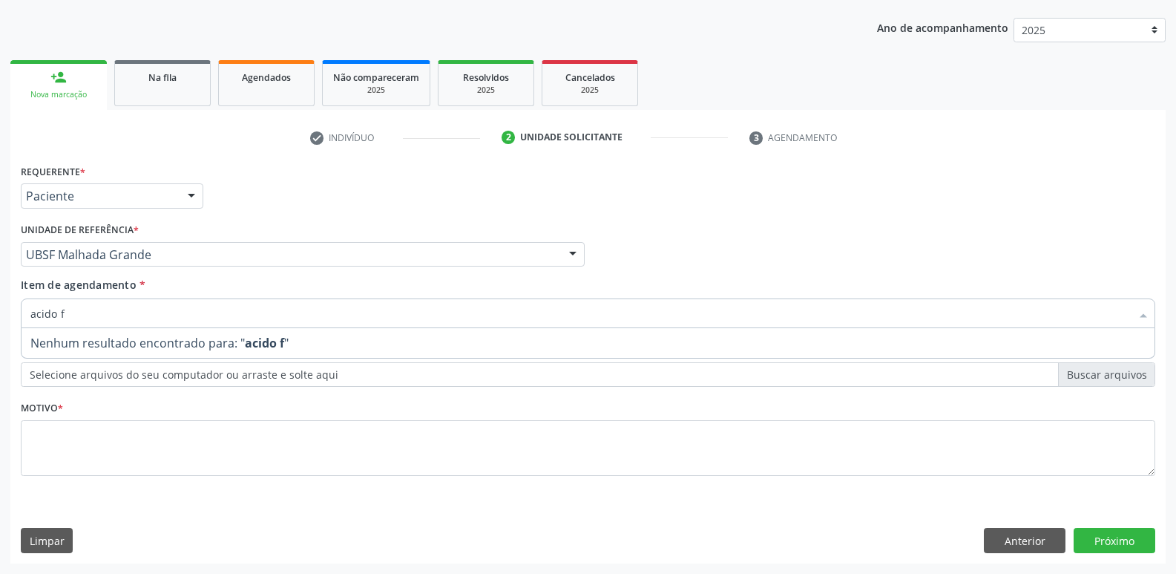
type input "acido"
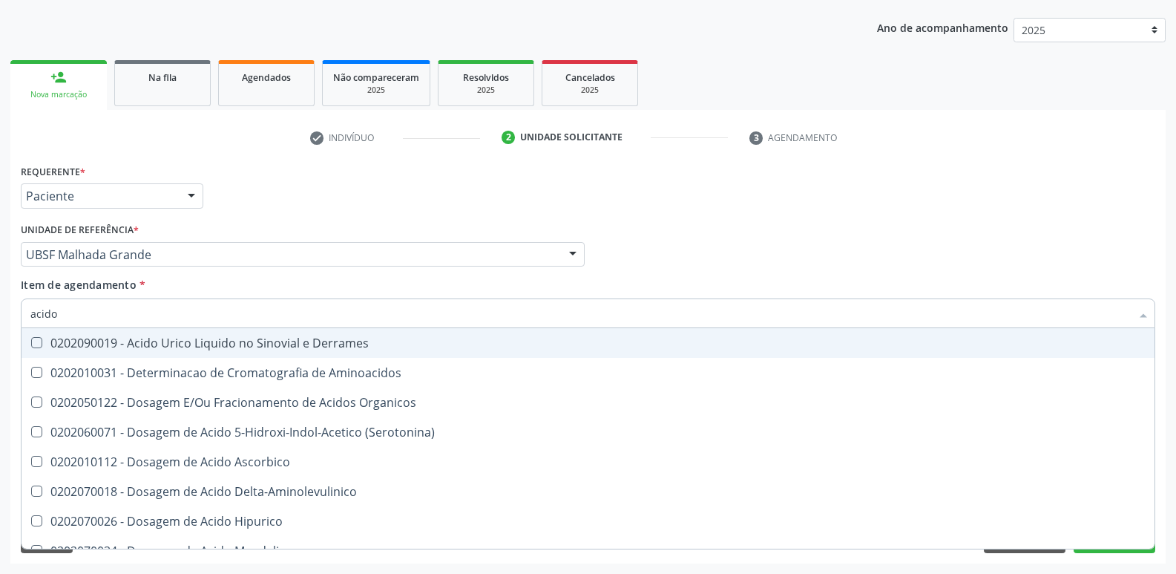
click at [278, 189] on div "Requerente * Paciente Profissional de Saúde Paciente Nenhum resultado encontrad…" at bounding box center [588, 189] width 1142 height 58
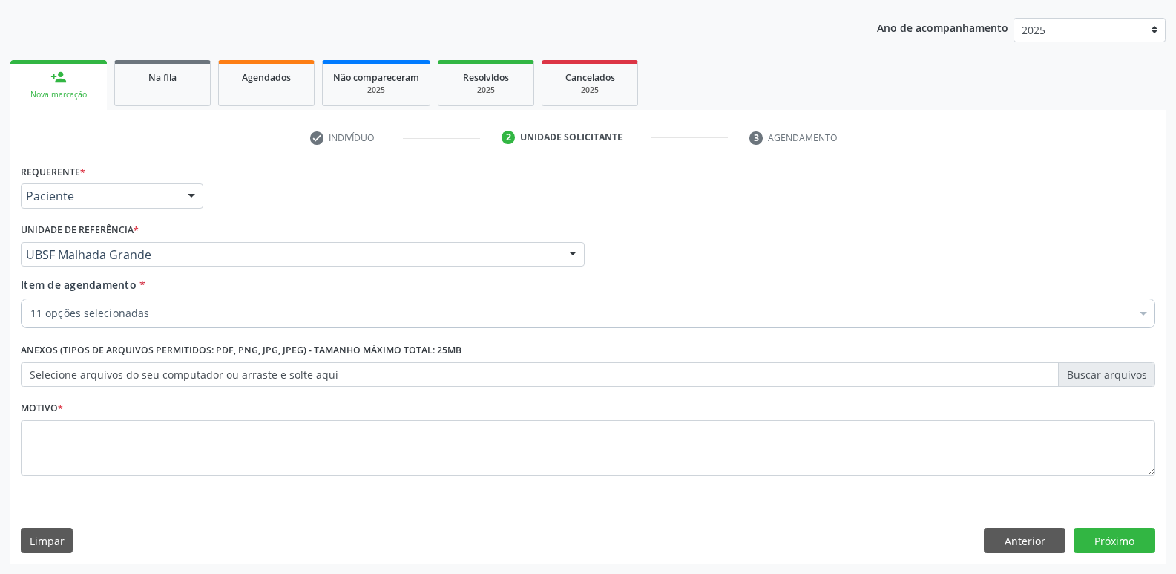
checkbox Completo "true"
checkbox Glicose "true"
checkbox Ldl "true"
checkbox Hdl "true"
checkbox Triglicerideos "true"
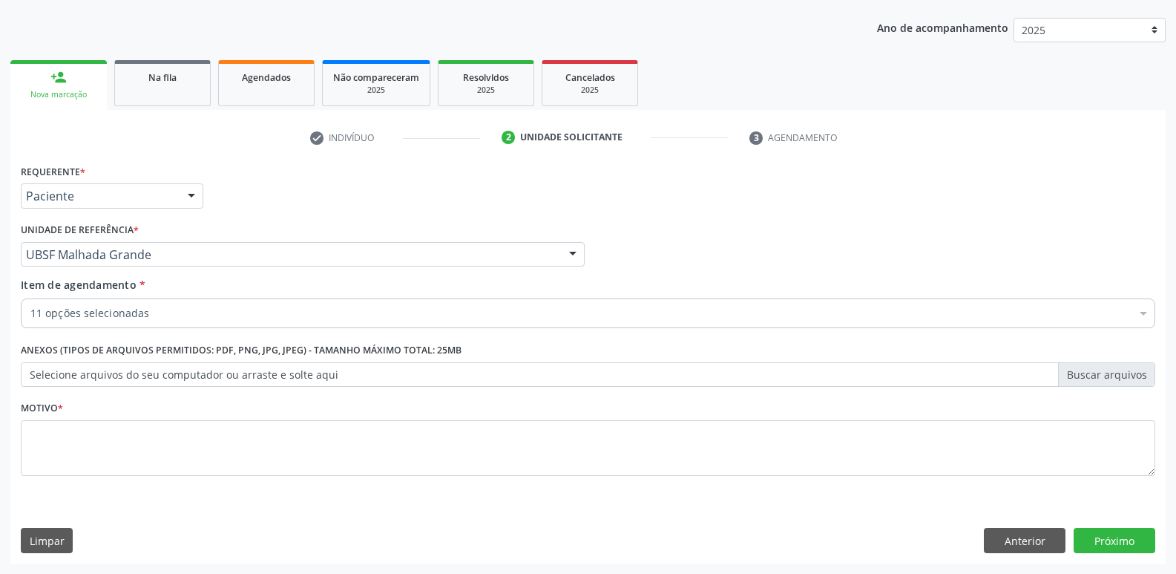
checkbox Ureia "true"
checkbox Creatinina "true"
checkbox \(Tgo\) "true"
checkbox \(Tgp\) "true"
checkbox B12 "true"
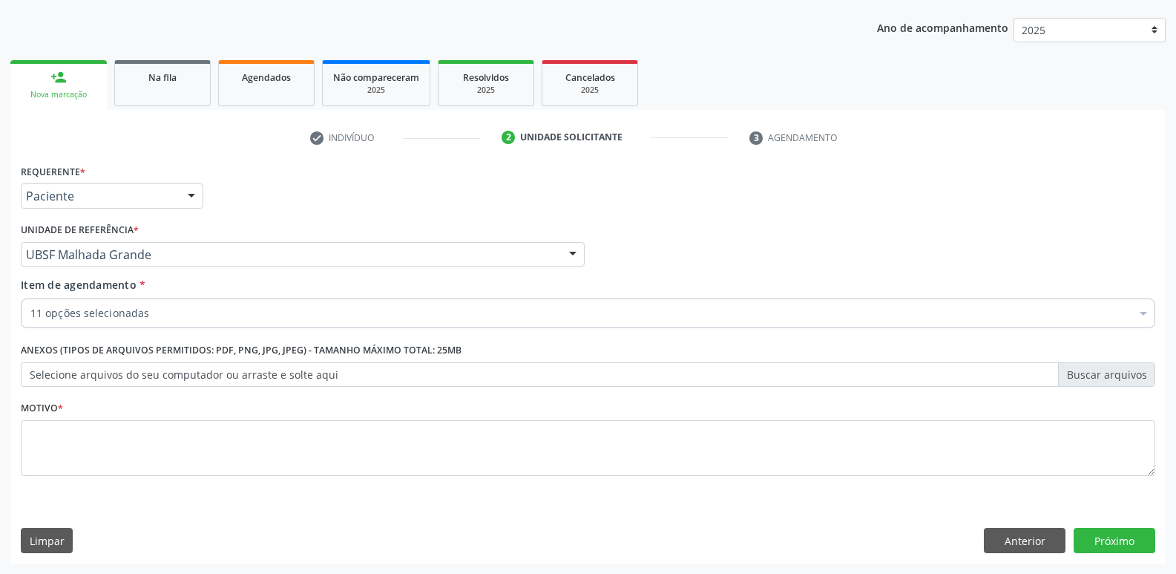
checkbox D "true"
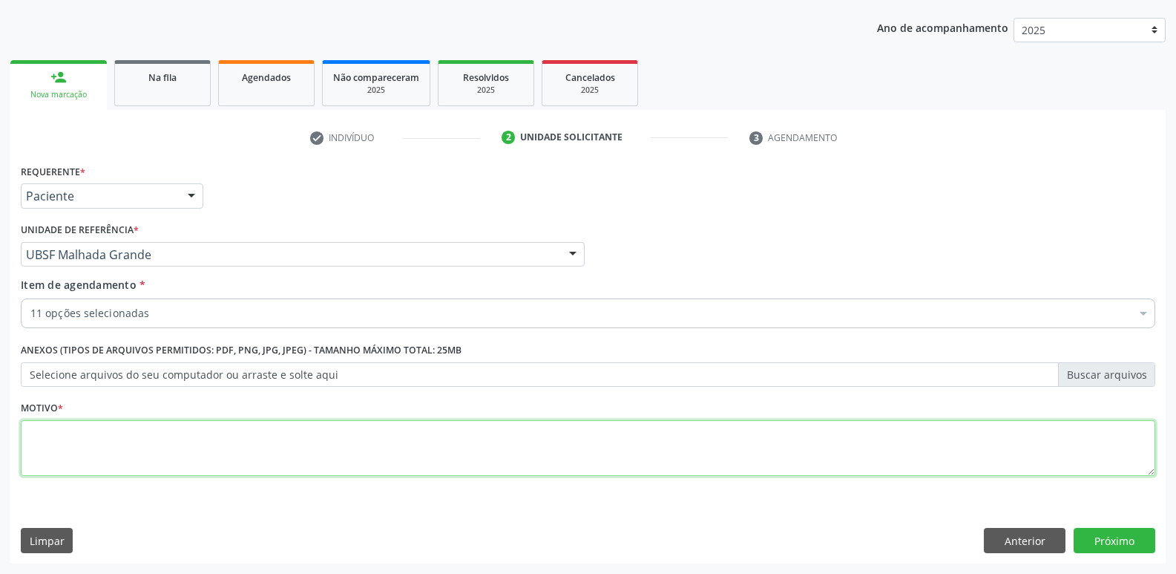
click at [144, 442] on textarea at bounding box center [588, 448] width 1135 height 56
paste textarea "avaliação"
type textarea "avaliação"
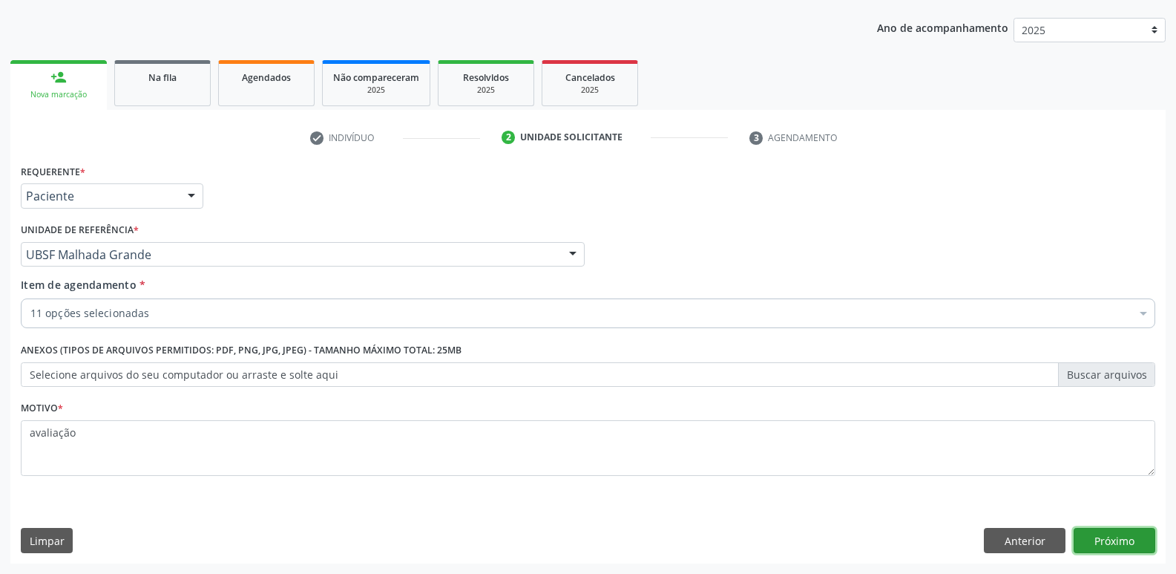
click at [1133, 540] on button "Próximo" at bounding box center [1115, 540] width 82 height 25
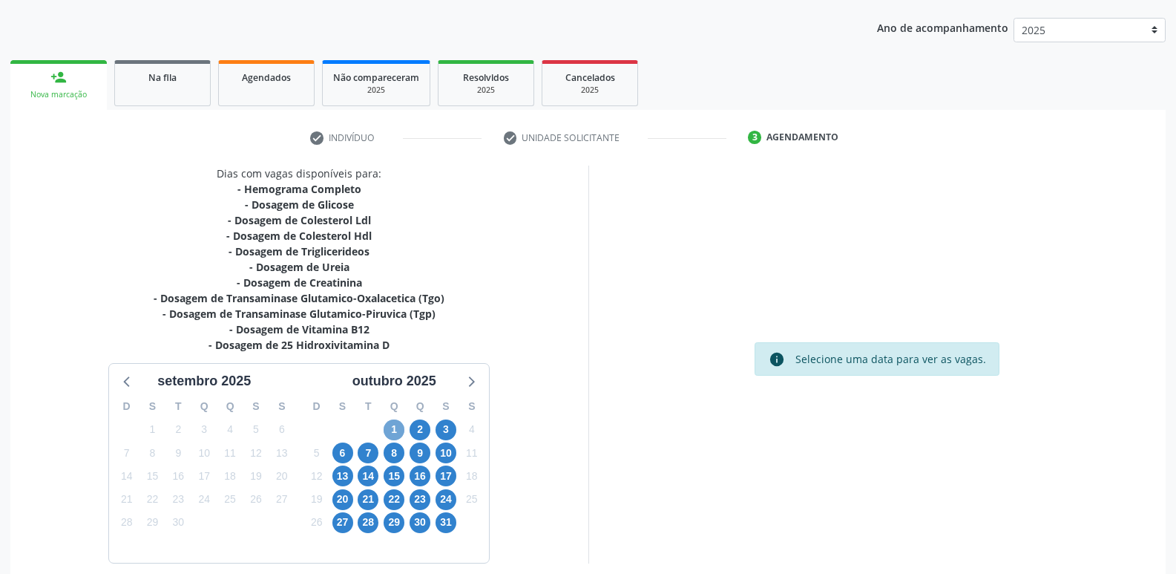
click at [398, 424] on span "1" at bounding box center [394, 429] width 21 height 21
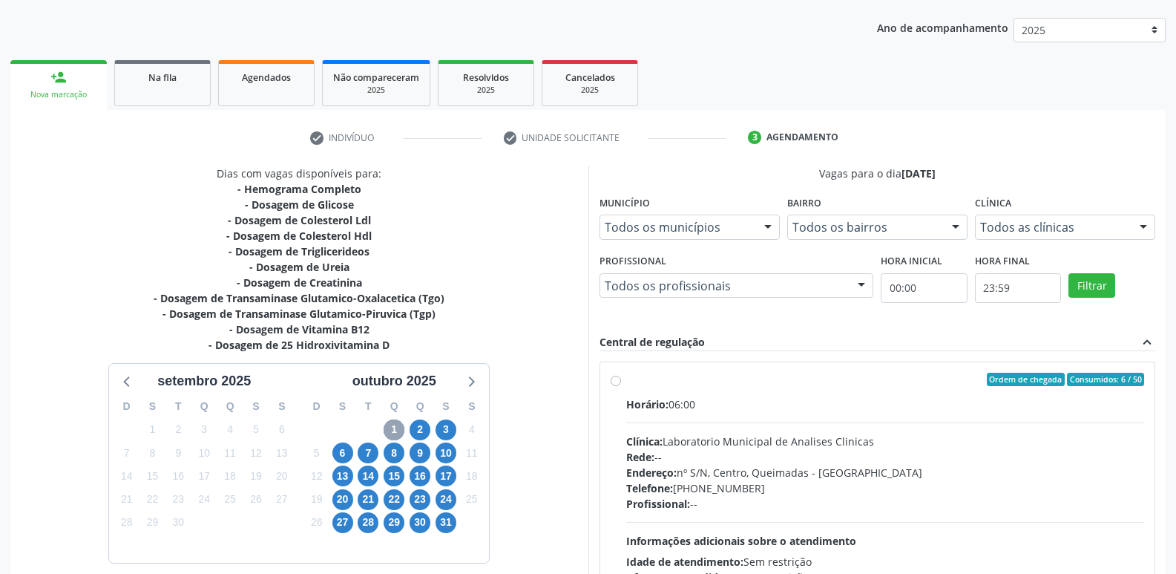
scroll to position [286, 0]
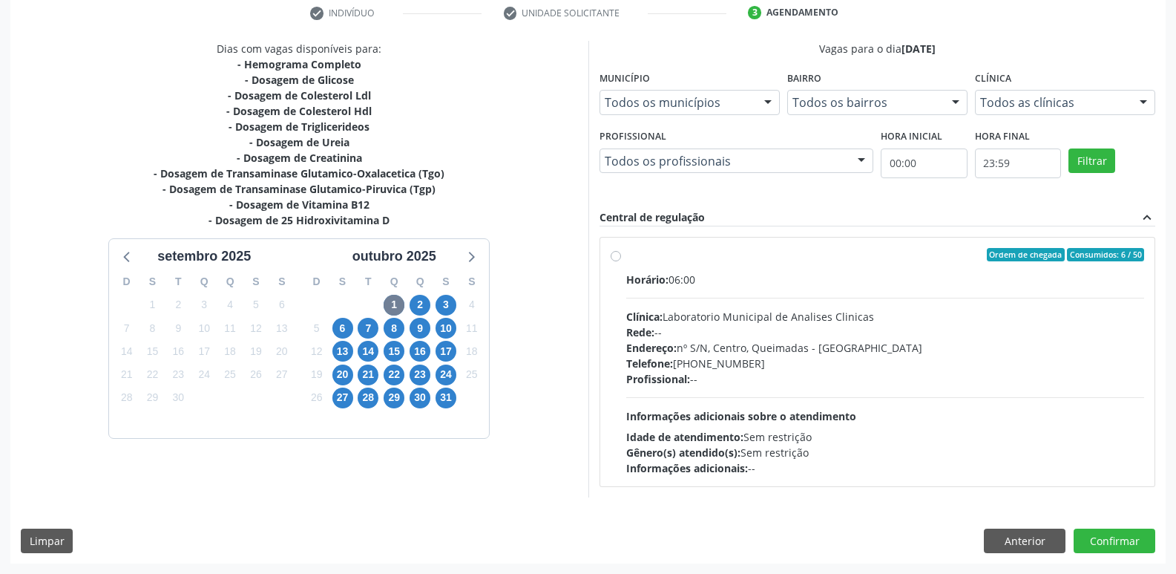
click at [809, 323] on div "Clínica: Laboratorio Municipal de Analises Clinicas" at bounding box center [885, 317] width 519 height 16
click at [621, 261] on input "Ordem de chegada Consumidos: 6 / 50 Horário: 06:00 Clínica: Laboratorio Municip…" at bounding box center [616, 254] width 10 height 13
radio input "true"
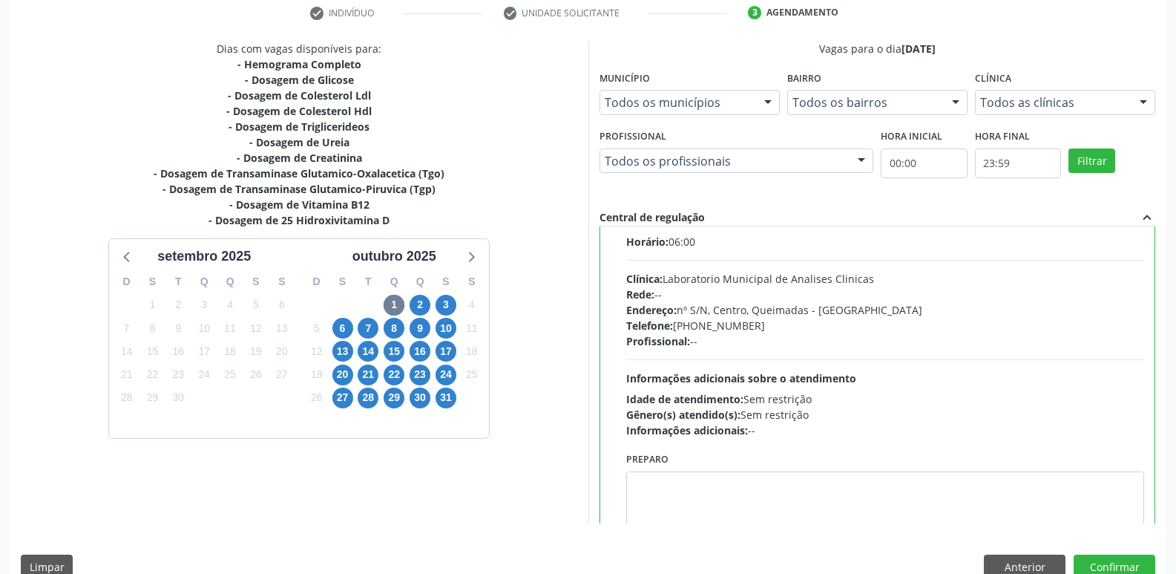
scroll to position [73, 0]
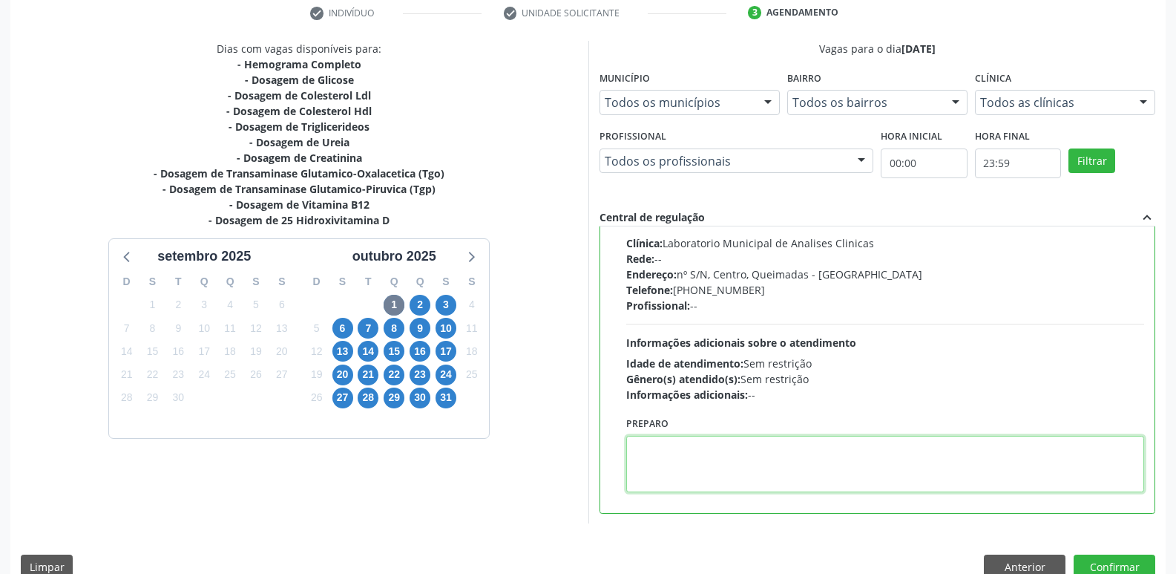
drag, startPoint x: 678, startPoint y: 463, endPoint x: 682, endPoint y: 456, distance: 8.7
click at [676, 463] on textarea at bounding box center [885, 464] width 519 height 56
type textarea "ir em [GEOGRAPHIC_DATA]"
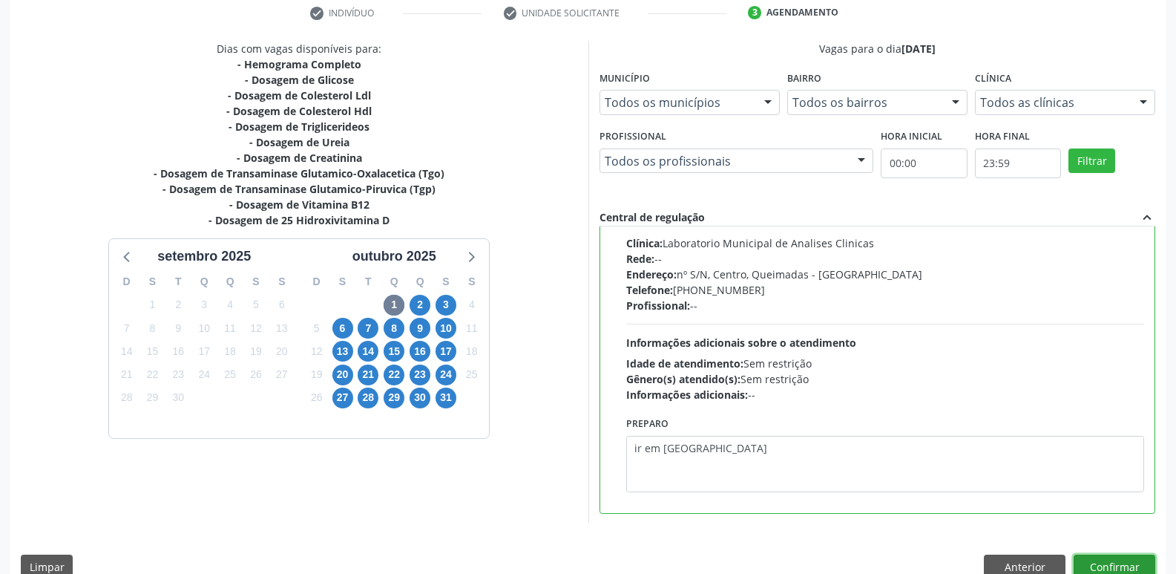
click at [1095, 563] on button "Confirmar" at bounding box center [1115, 566] width 82 height 25
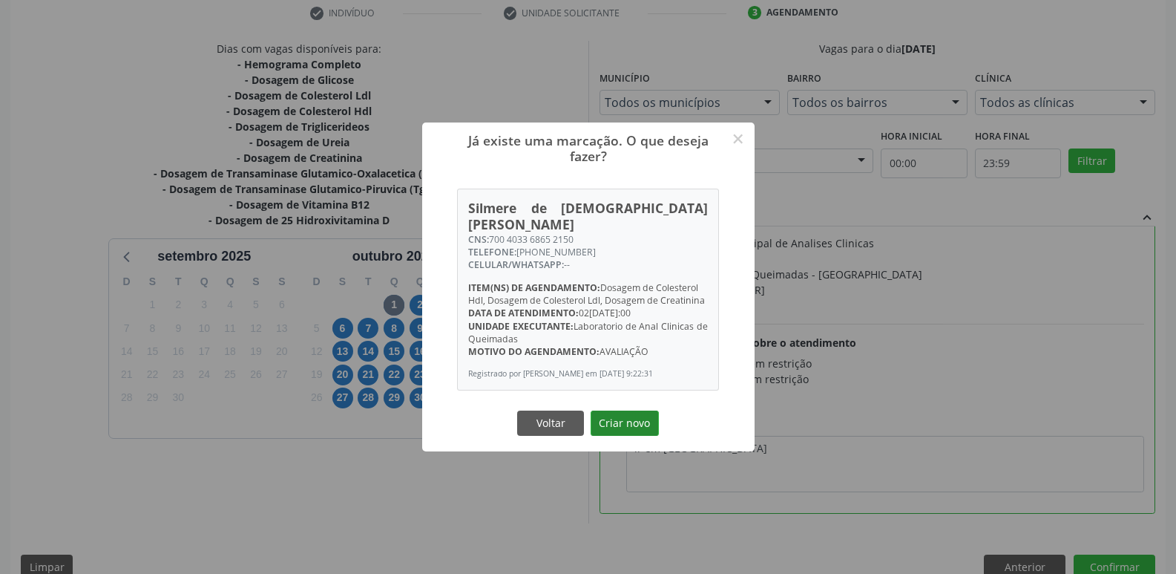
click at [635, 412] on button "Criar novo" at bounding box center [625, 422] width 68 height 25
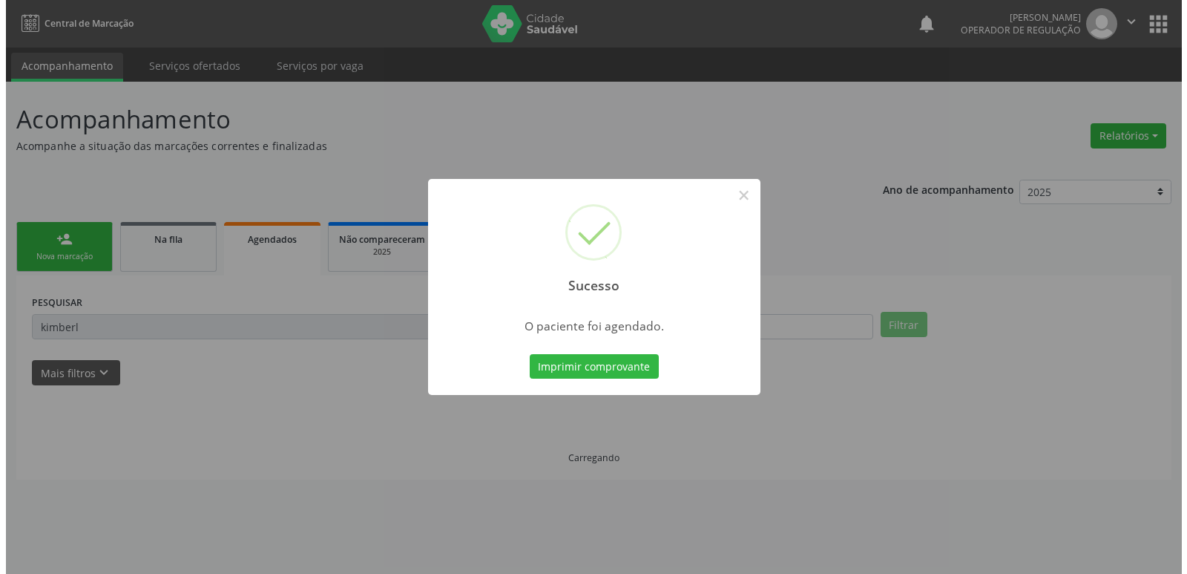
scroll to position [0, 0]
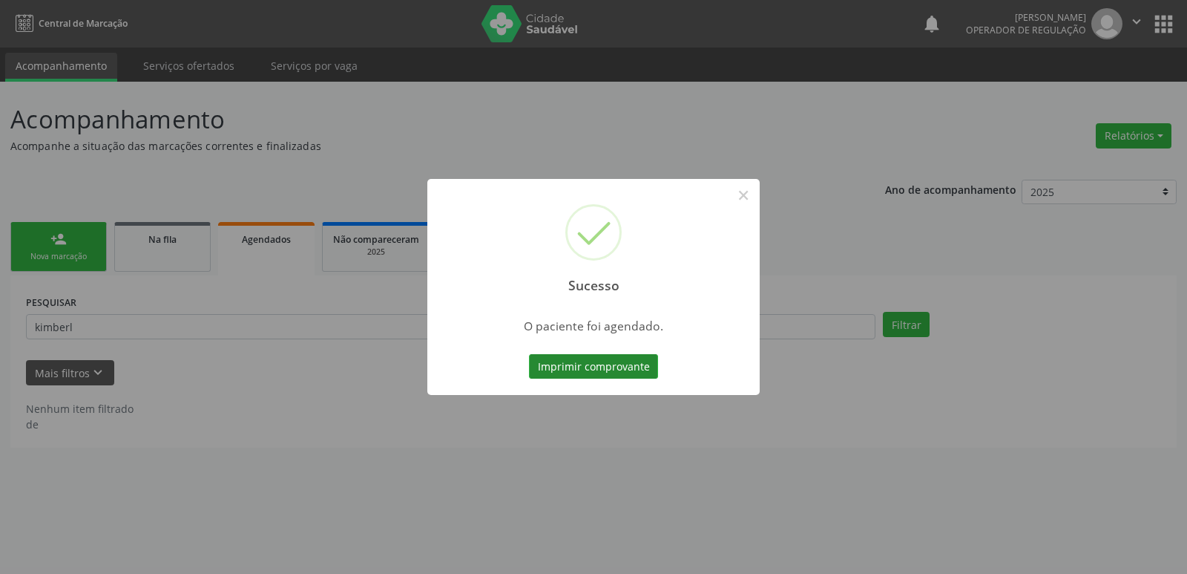
click at [609, 373] on button "Imprimir comprovante" at bounding box center [593, 366] width 129 height 25
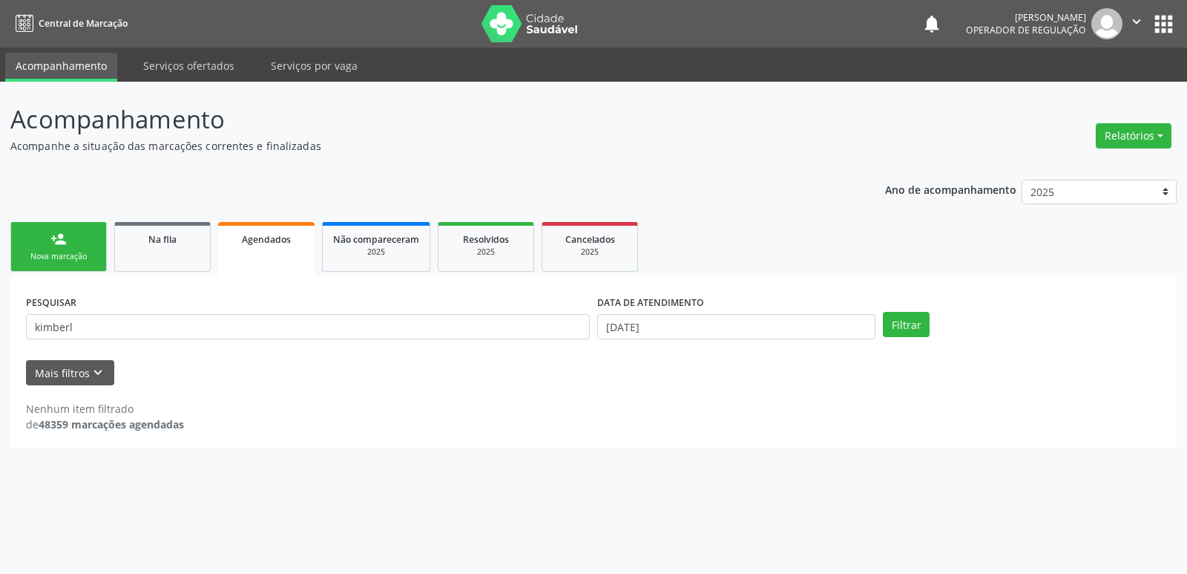
click at [84, 240] on link "person_add Nova marcação" at bounding box center [58, 247] width 96 height 50
